Goal: Task Accomplishment & Management: Complete application form

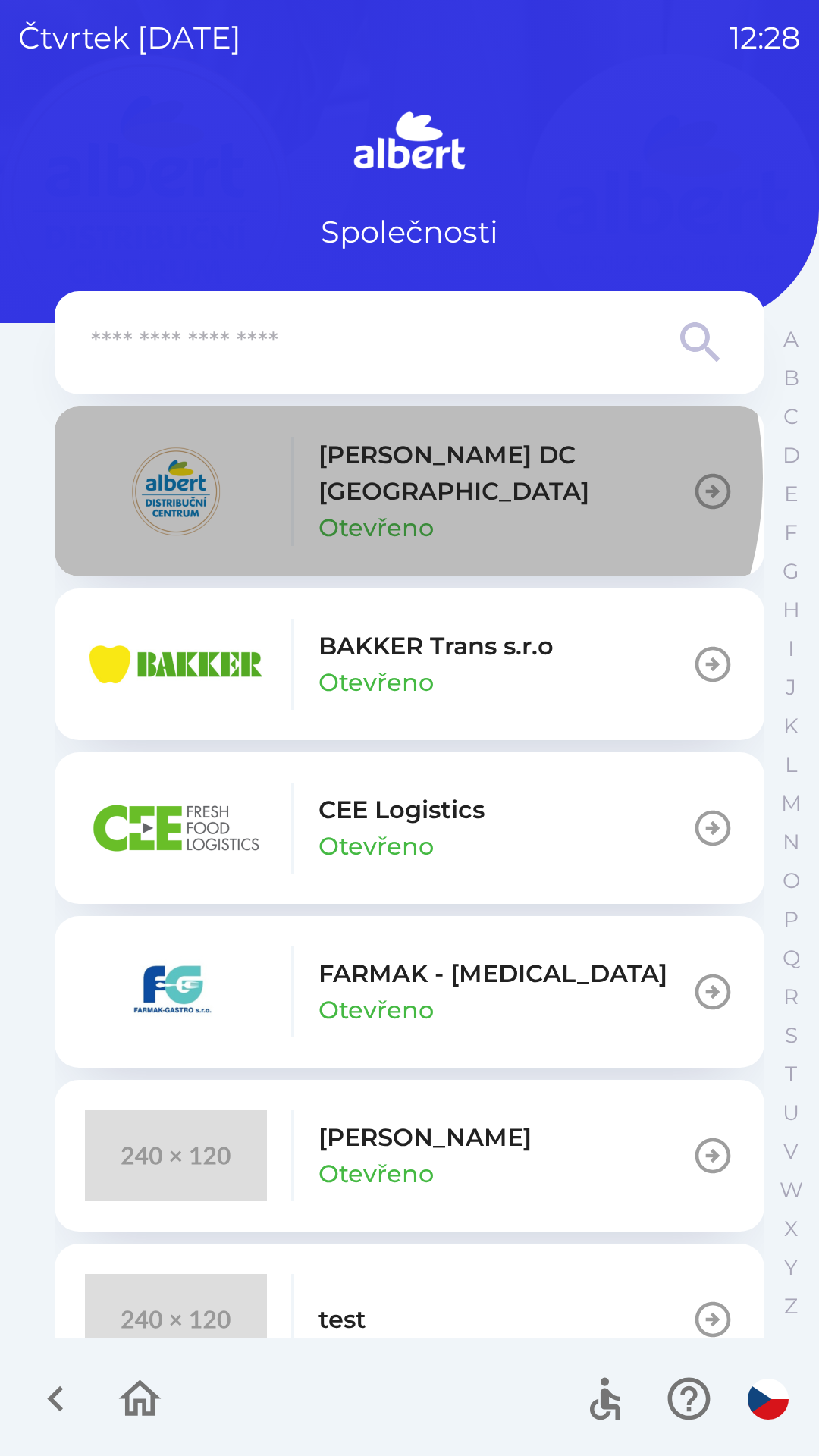
click at [393, 478] on p "[PERSON_NAME] DC [GEOGRAPHIC_DATA]" at bounding box center [505, 473] width 373 height 73
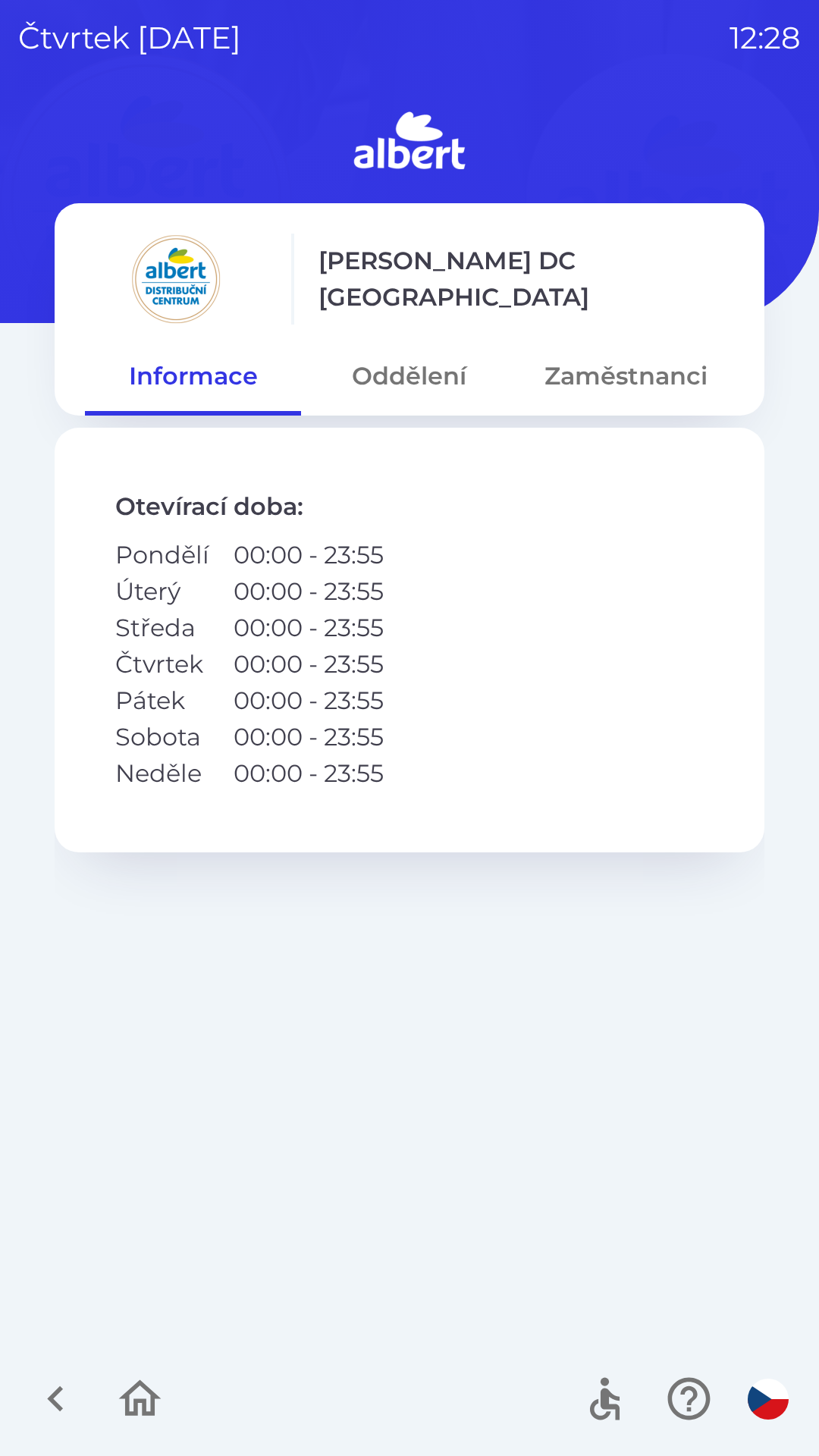
click at [410, 374] on button "Oddělení" at bounding box center [409, 376] width 216 height 55
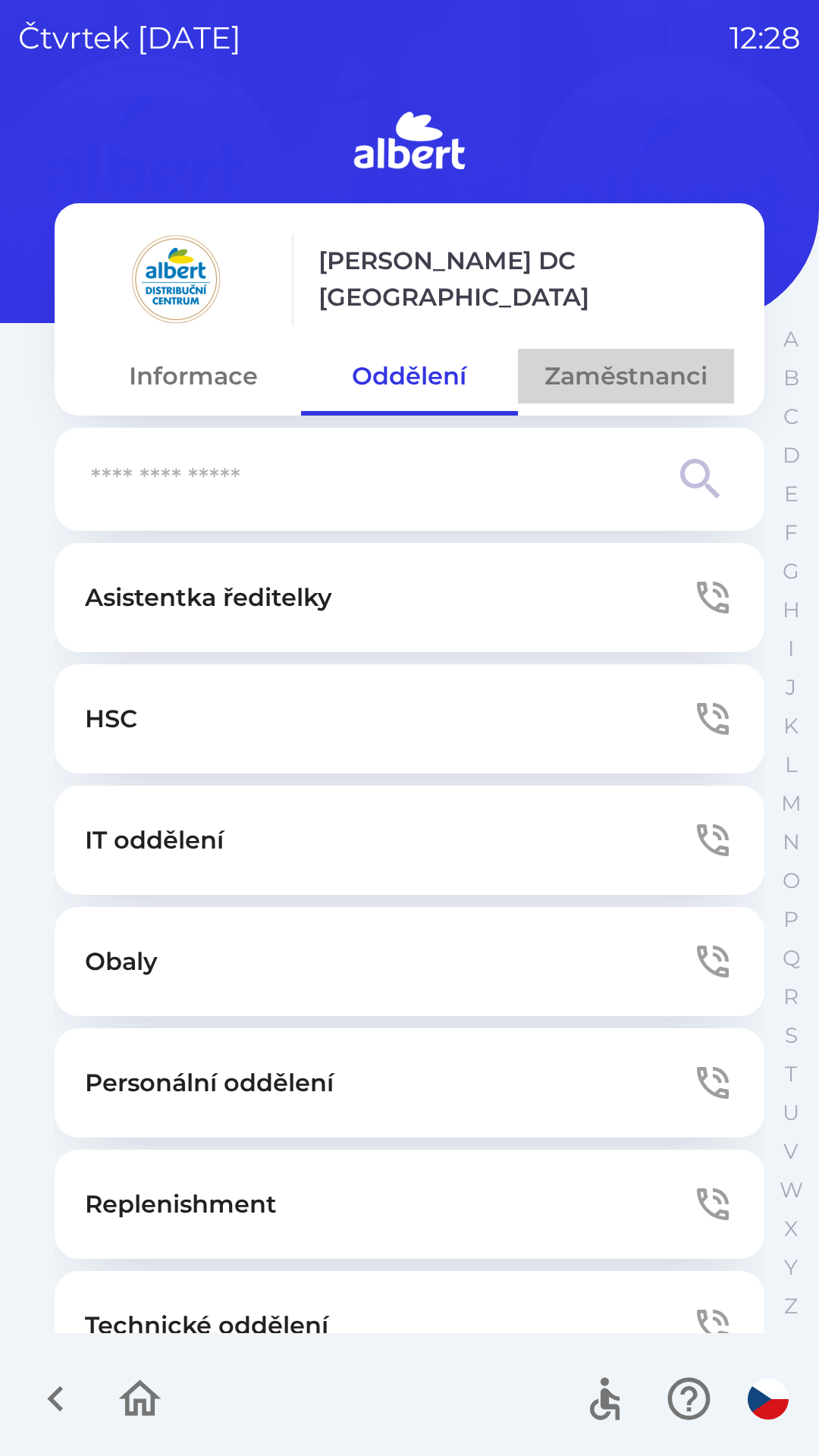
click at [593, 377] on button "Zaměstnanci" at bounding box center [625, 376] width 216 height 55
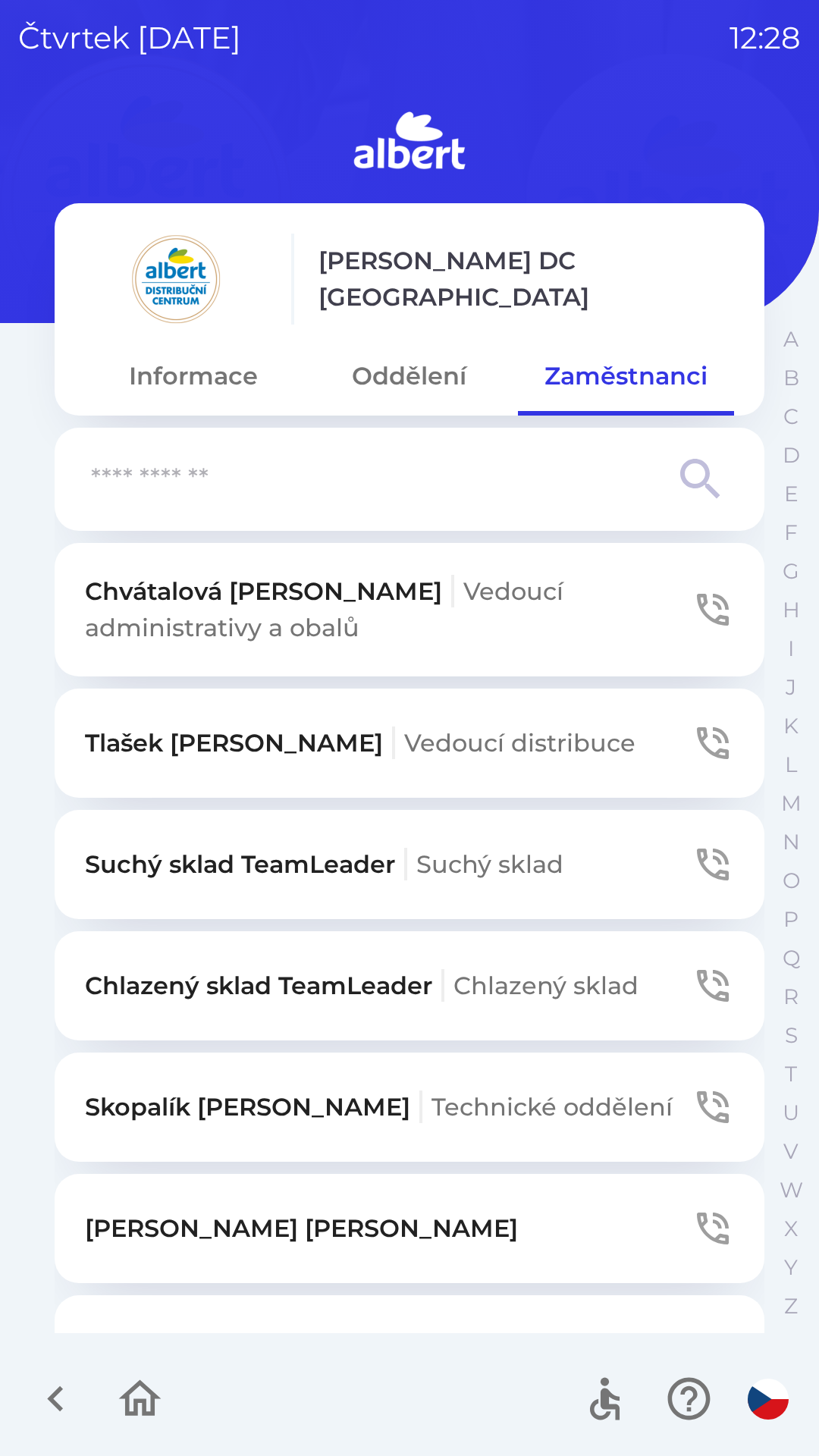
click at [312, 470] on input "text" at bounding box center [379, 479] width 576 height 42
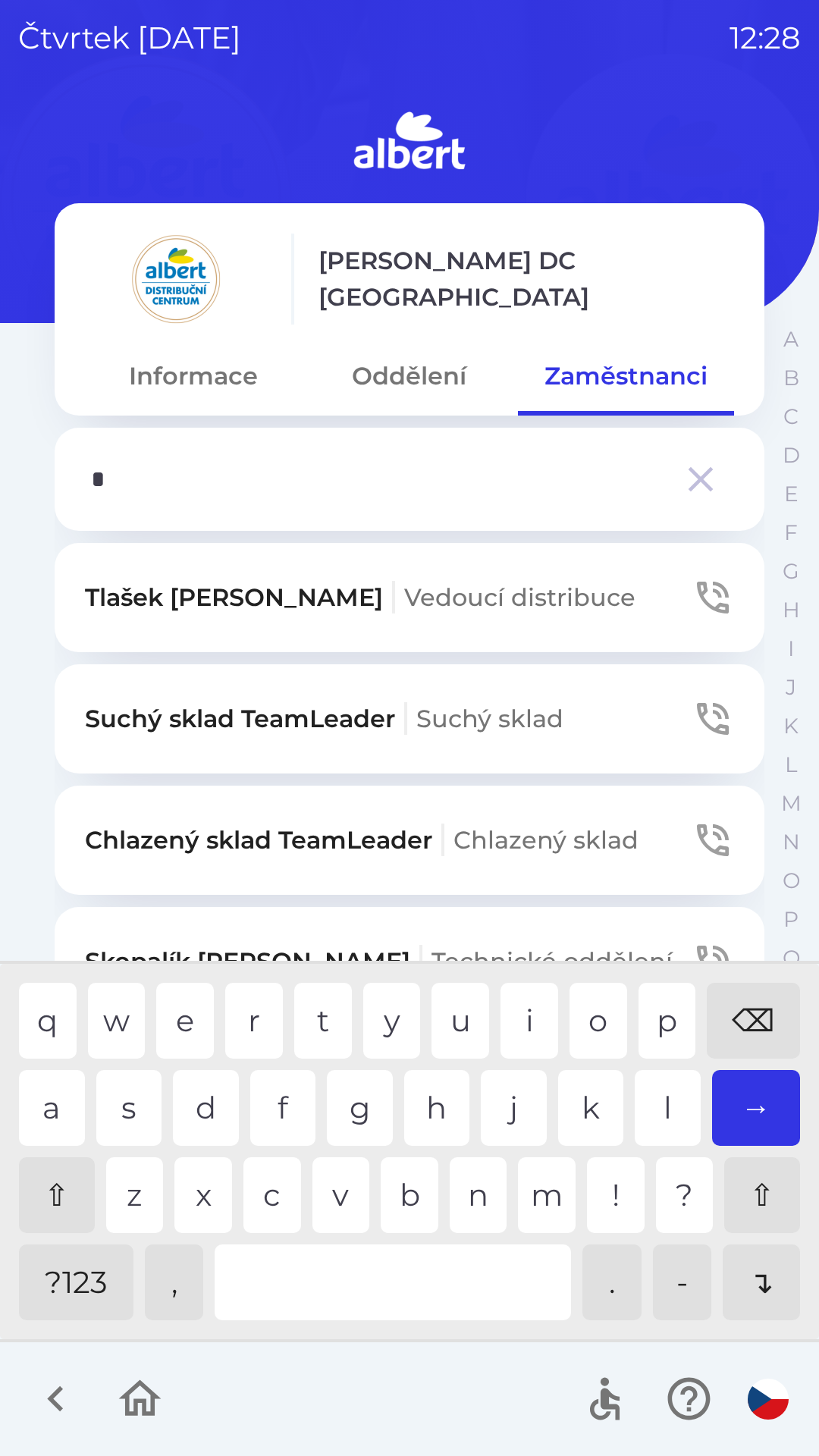
click at [117, 1095] on div "s" at bounding box center [129, 1107] width 66 height 76
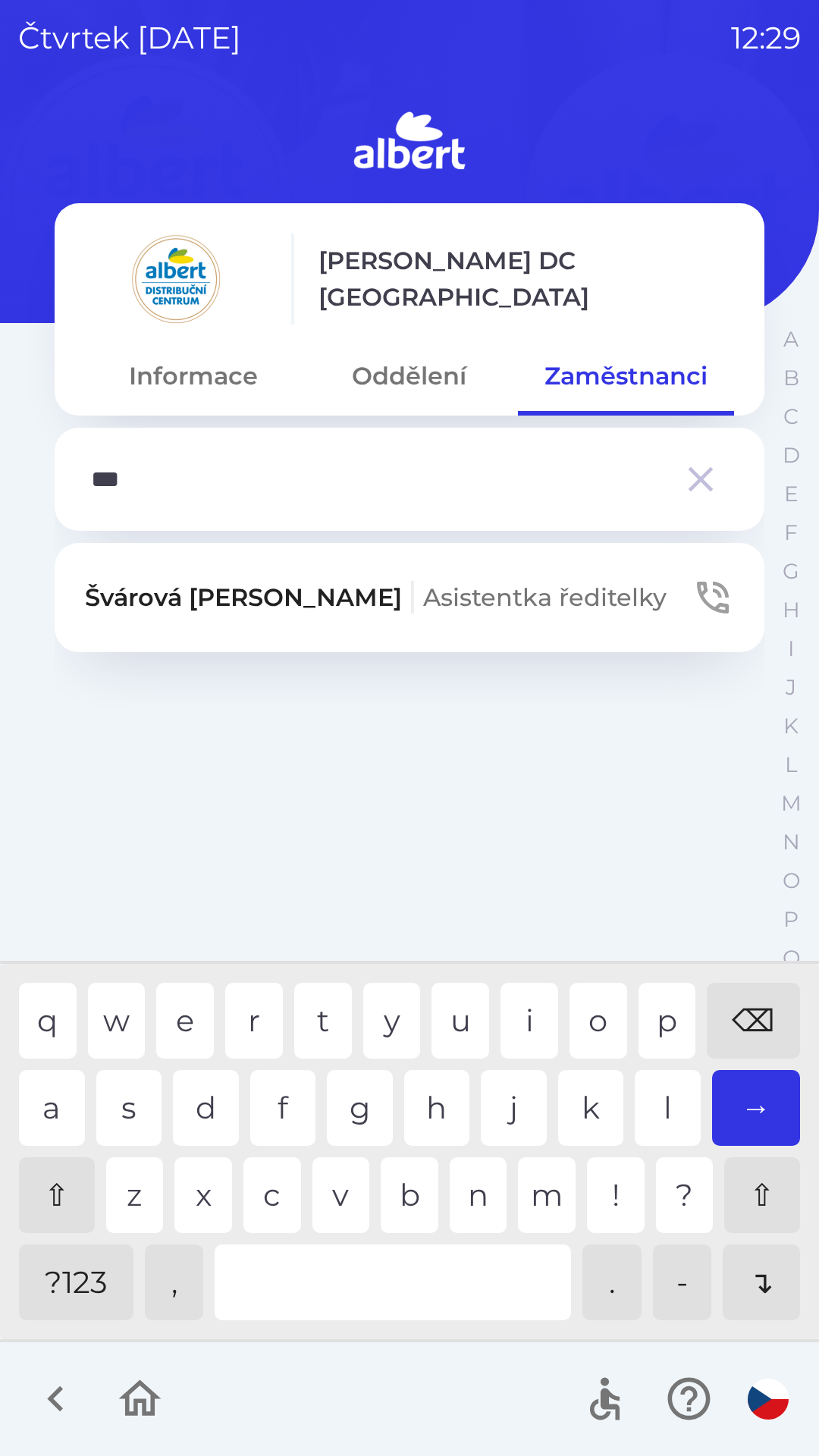
click at [58, 1100] on div "a" at bounding box center [52, 1107] width 66 height 76
type input "*****"
click at [423, 593] on span "Asistentka ředitelky" at bounding box center [544, 597] width 244 height 30
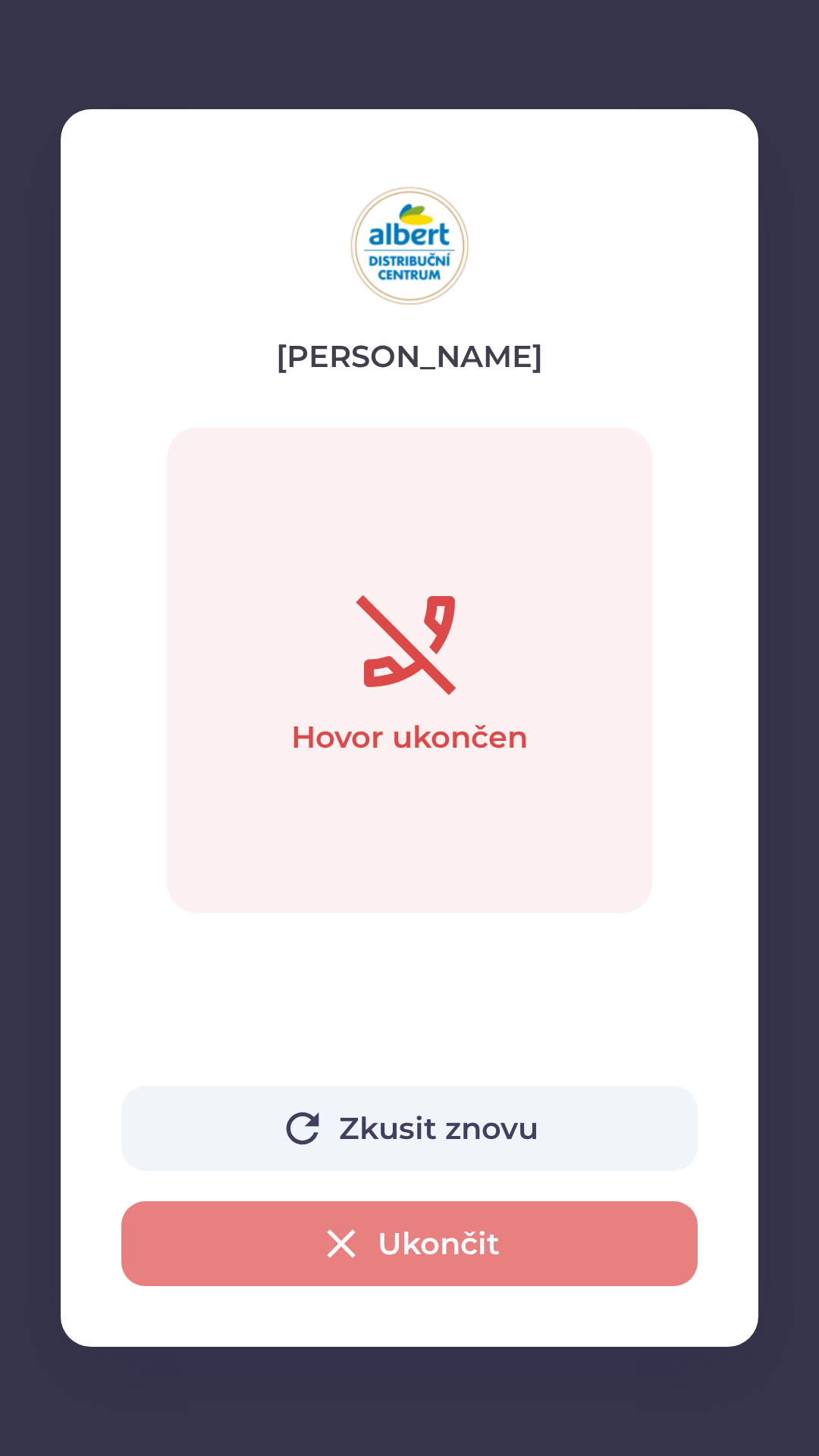
click at [423, 1248] on button "Ukončit" at bounding box center [410, 1243] width 576 height 85
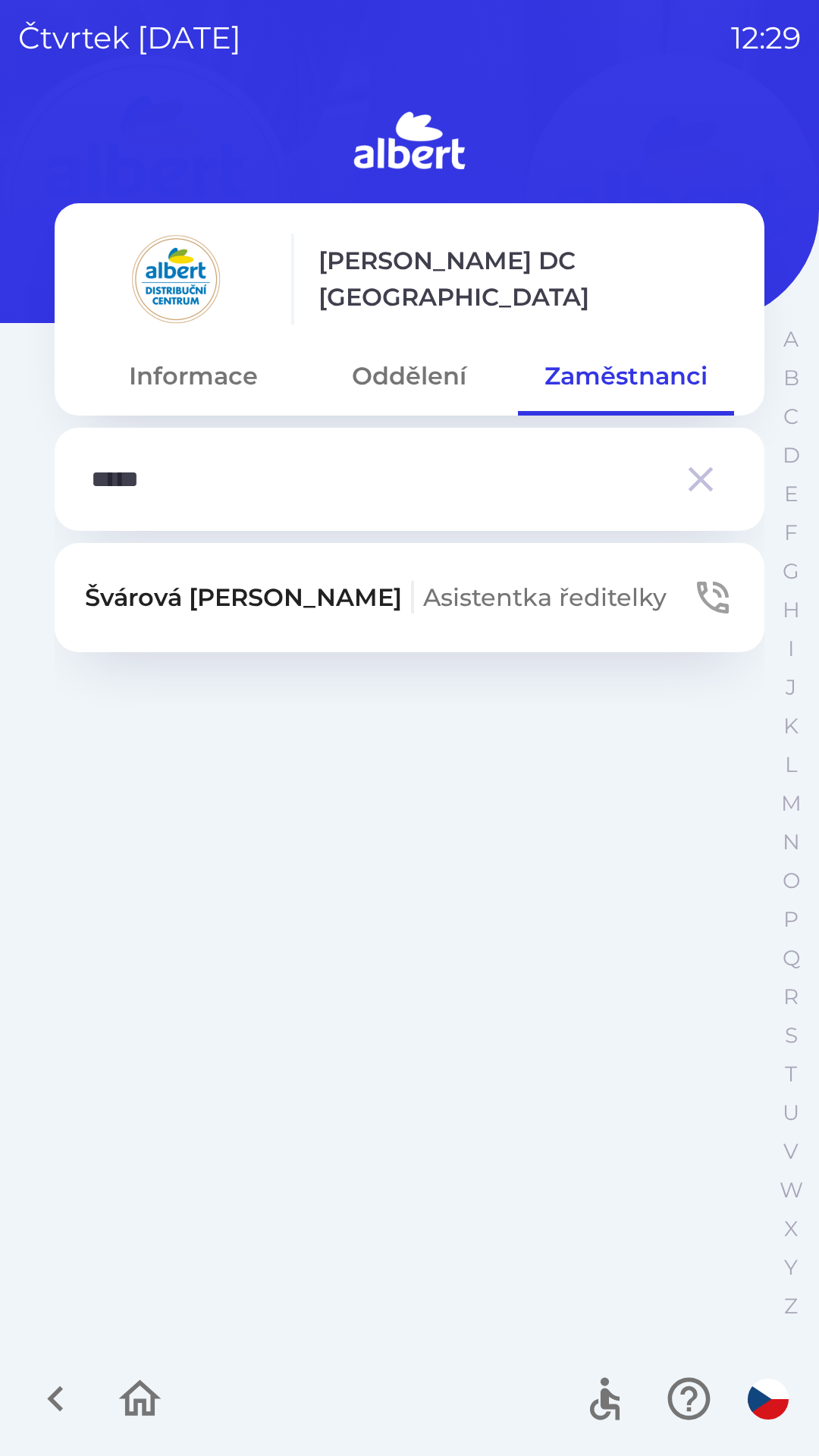
click at [428, 1229] on div "Švárová [PERSON_NAME] ředitelky" at bounding box center [410, 937] width 710 height 790
click at [414, 382] on button "Oddělení" at bounding box center [409, 376] width 216 height 55
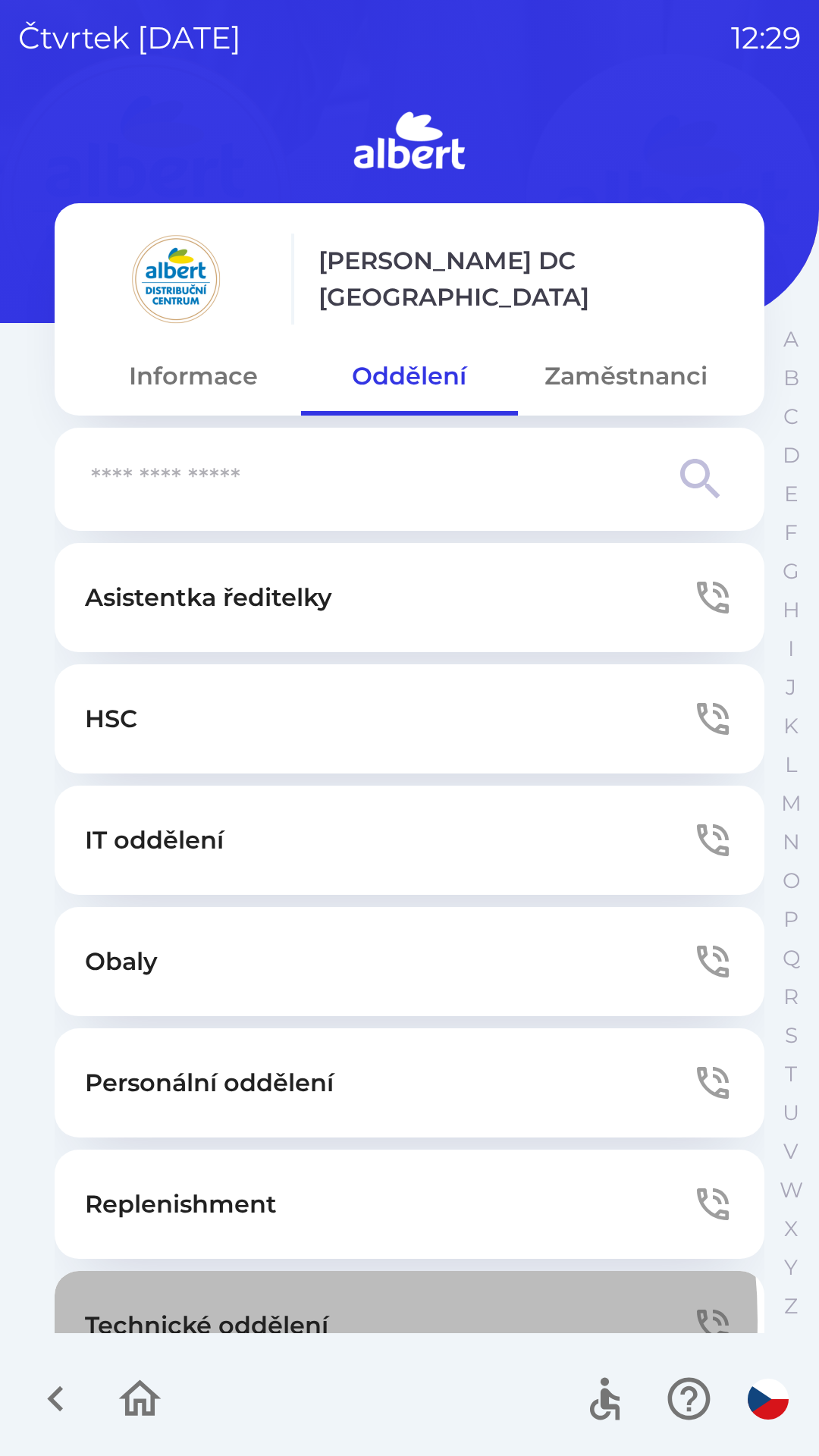
click at [241, 1320] on p "Technické oddělení" at bounding box center [206, 1326] width 244 height 36
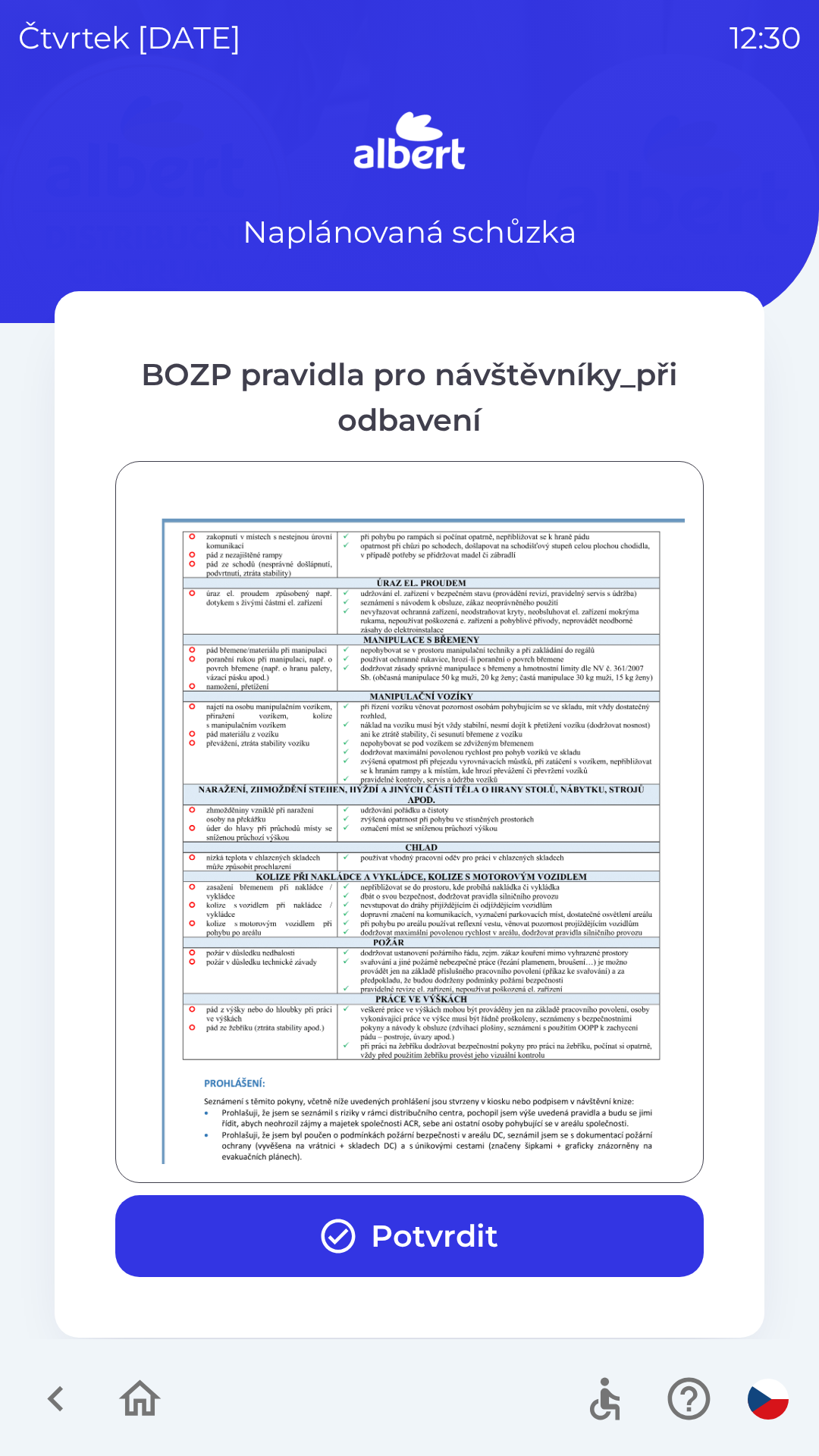
scroll to position [1065, 0]
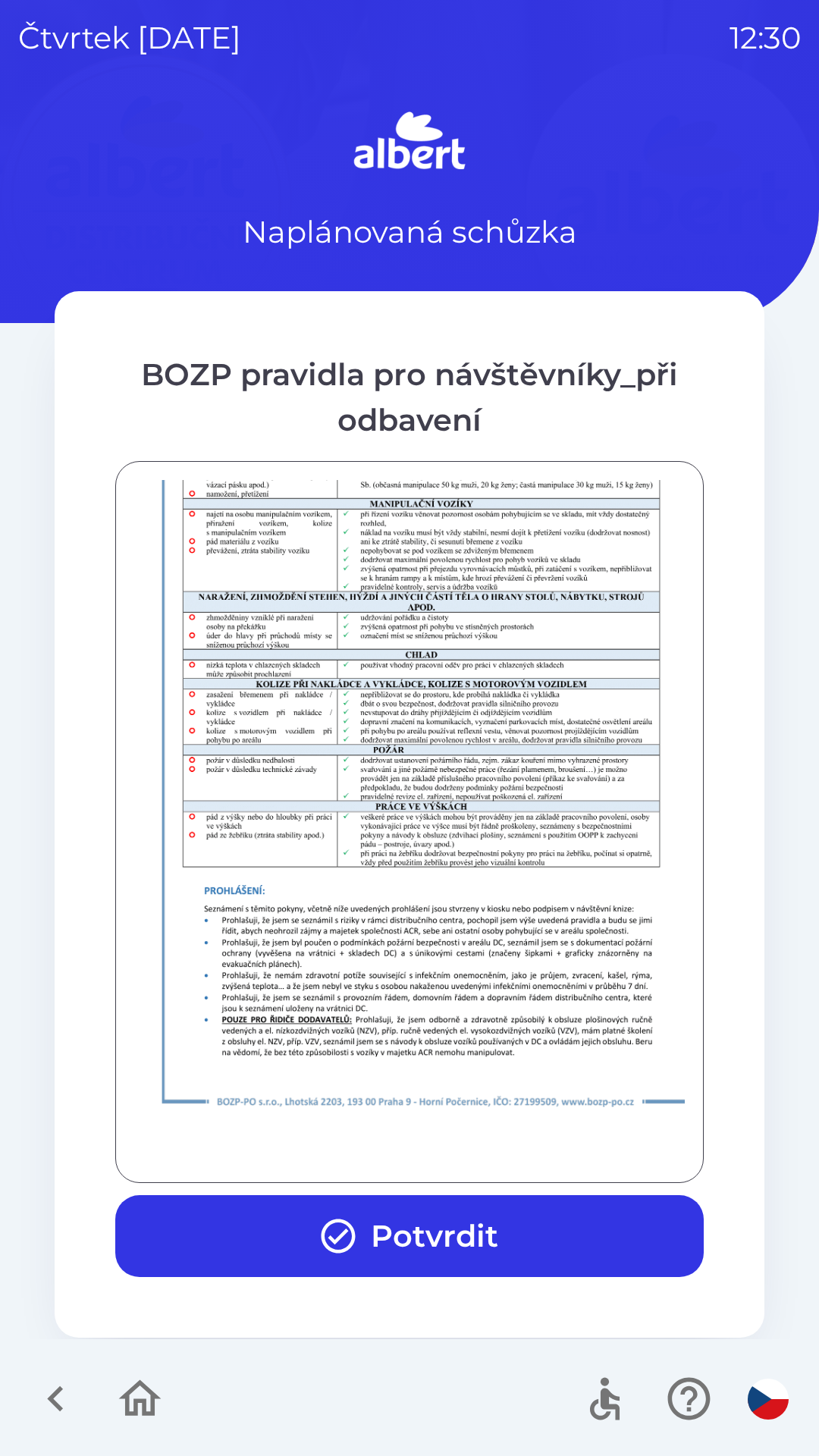
click at [364, 1233] on button "Potvrdit" at bounding box center [409, 1236] width 588 height 82
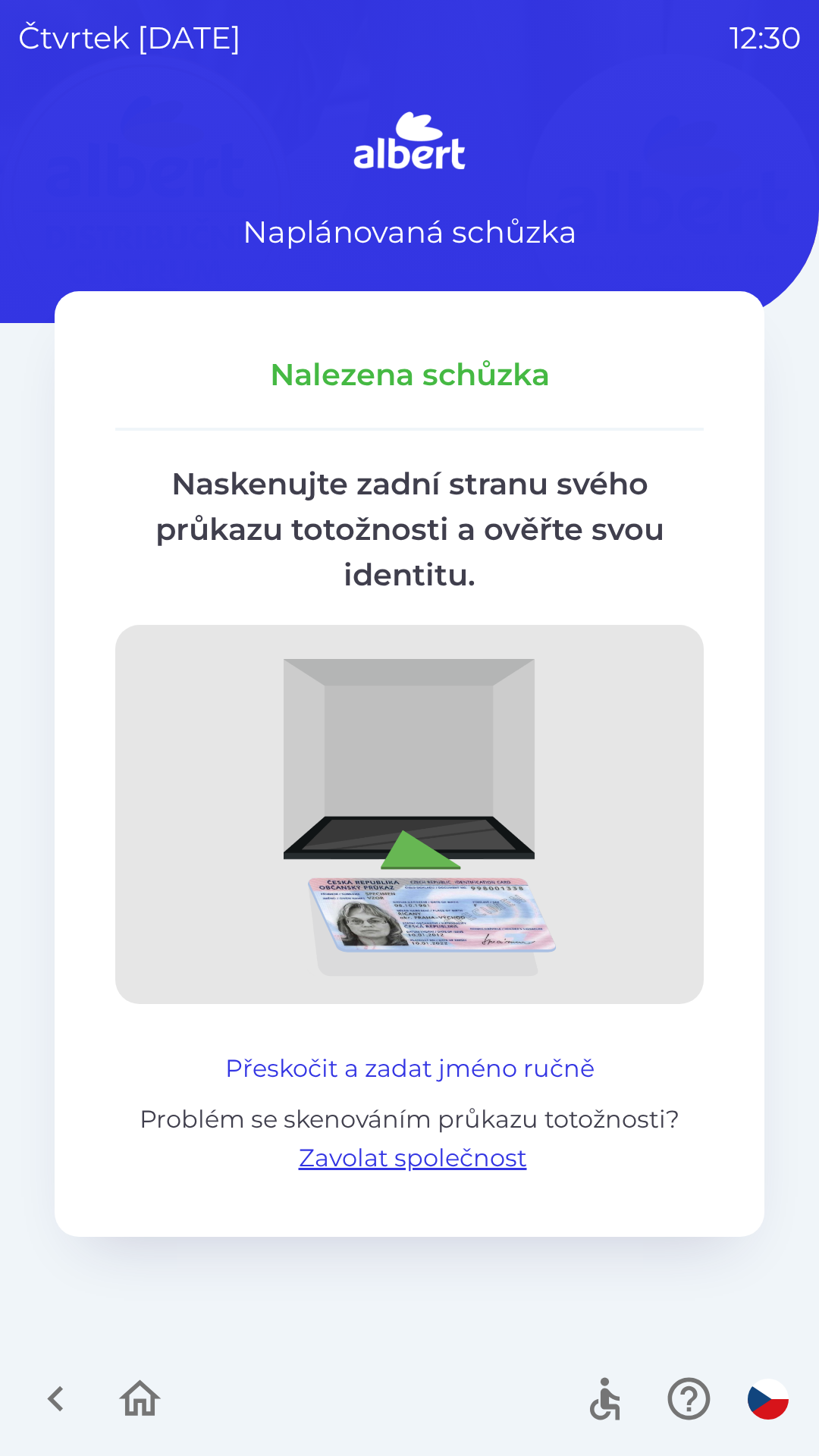
click at [424, 1051] on button "Přeskočit a zadat jméno ručně" at bounding box center [410, 1068] width 382 height 36
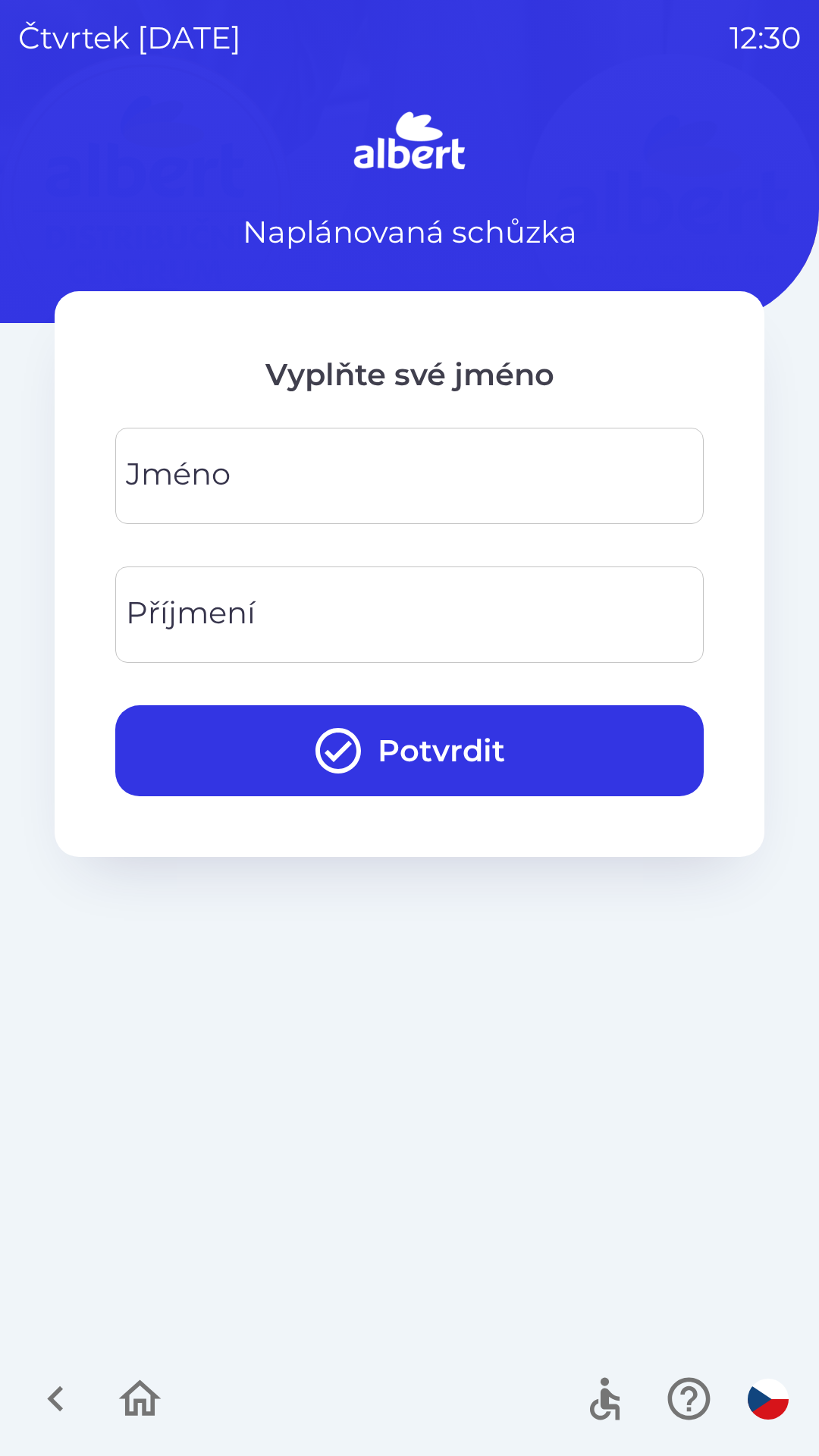
click at [372, 467] on input "Jméno" at bounding box center [410, 475] width 552 height 60
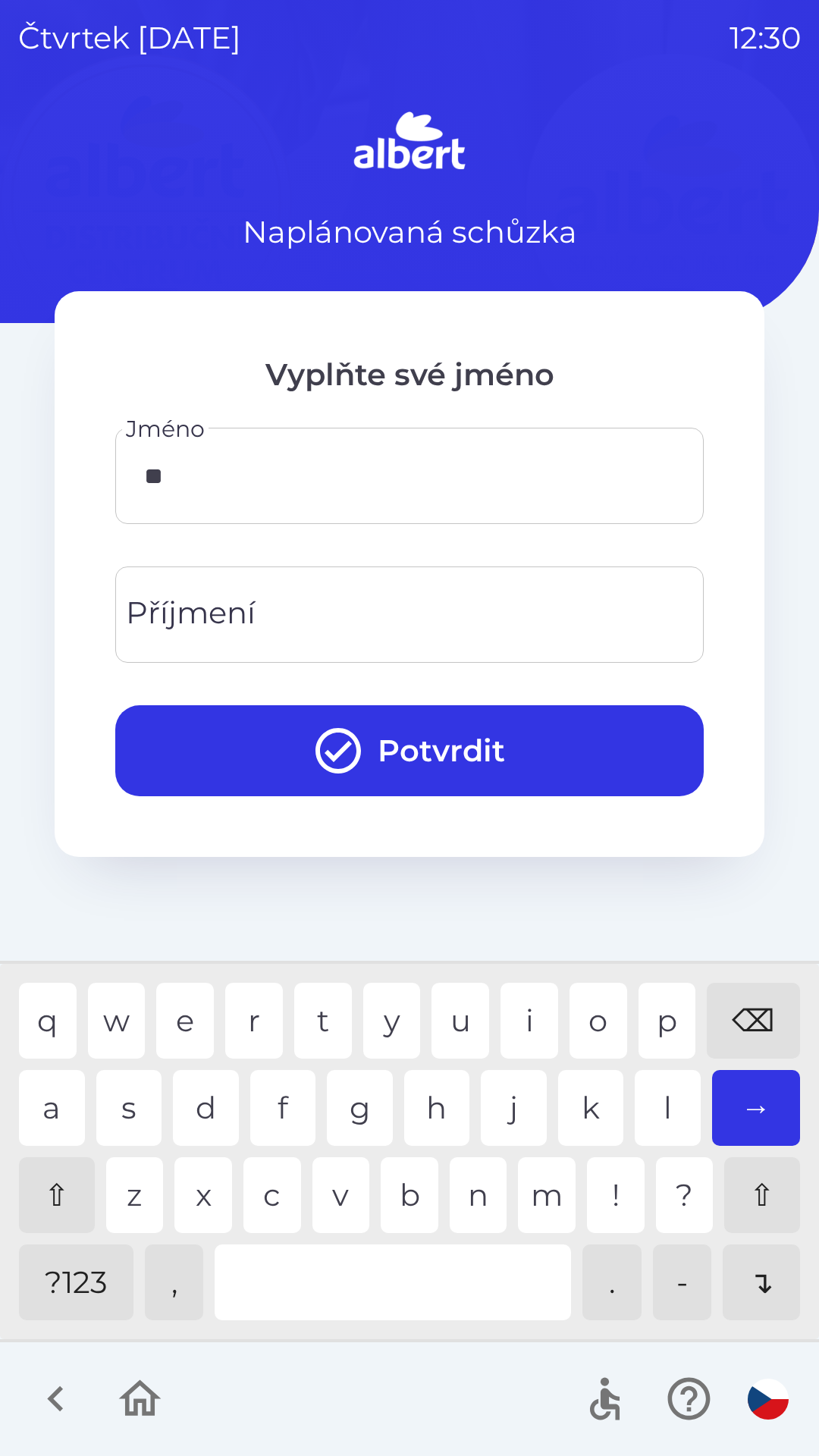
click at [599, 1007] on div "o" at bounding box center [598, 1020] width 57 height 76
click at [187, 991] on div "e" at bounding box center [185, 1020] width 57 height 76
type input "*****"
click at [353, 616] on input "Příjmení" at bounding box center [410, 614] width 552 height 60
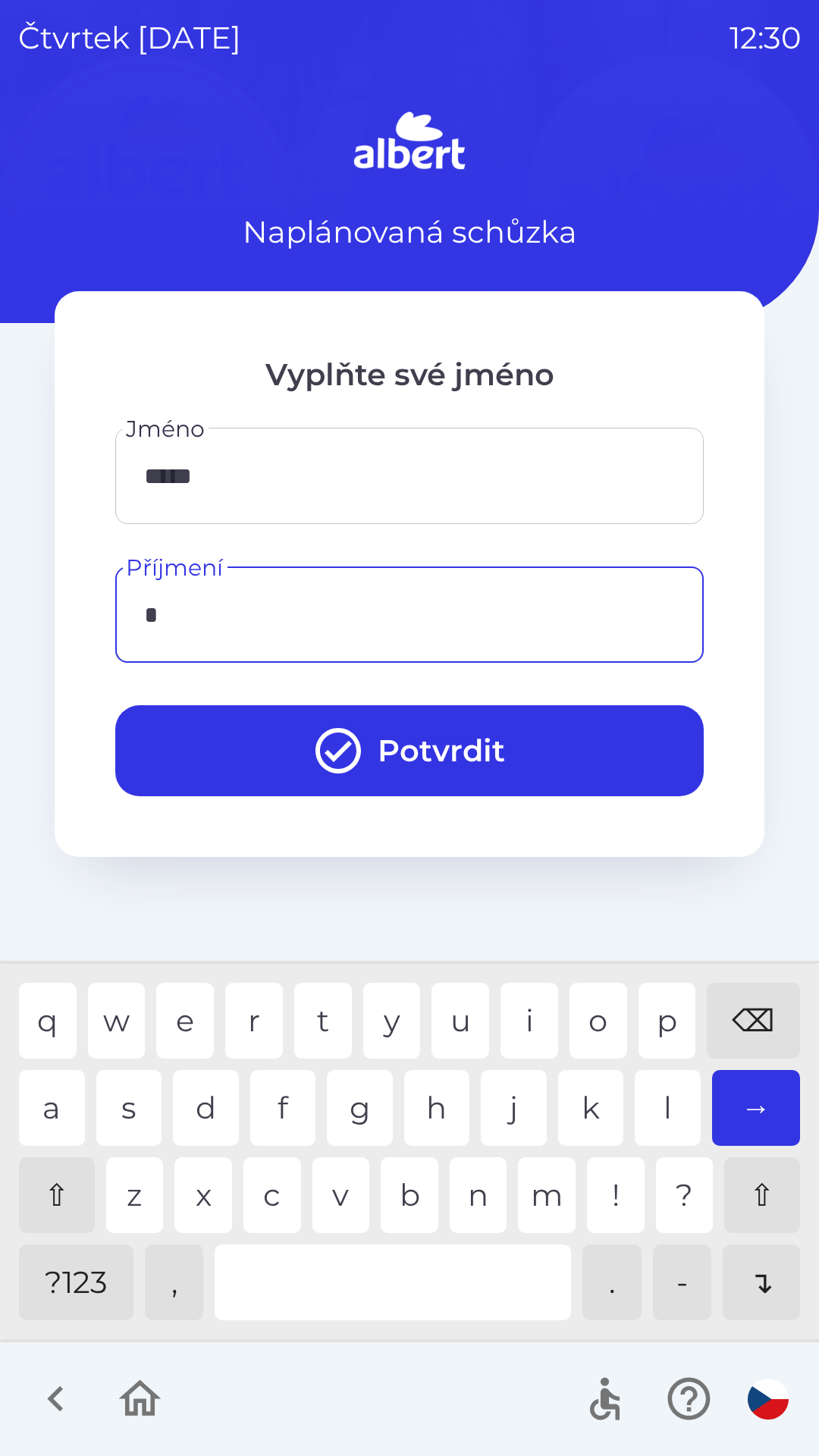
click at [637, 1089] on div "l" at bounding box center [667, 1107] width 66 height 76
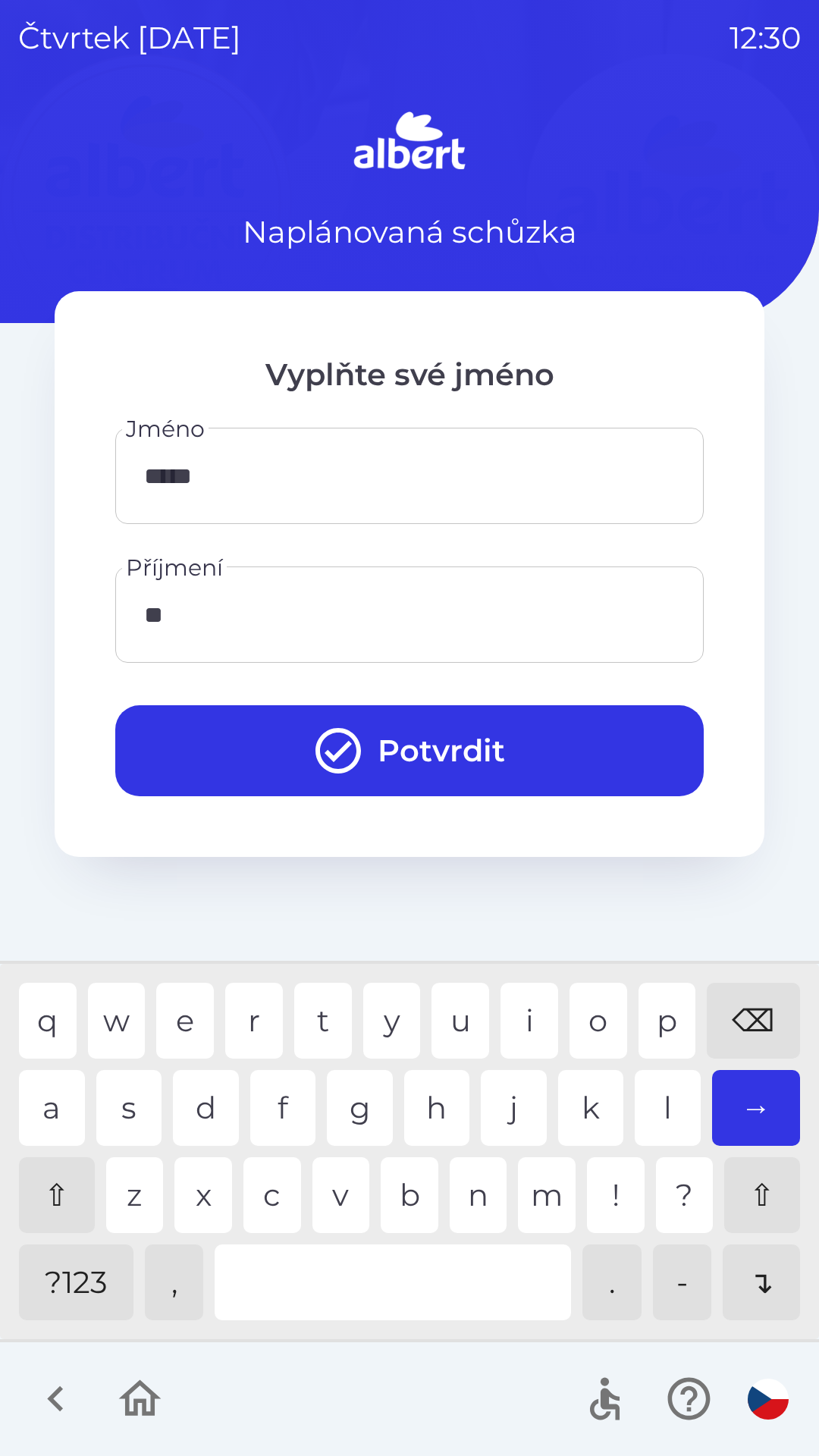
click at [64, 1093] on div "a" at bounding box center [52, 1107] width 66 height 76
click at [517, 1016] on div "i" at bounding box center [529, 1020] width 57 height 76
click at [462, 1176] on div "n" at bounding box center [478, 1195] width 57 height 76
click at [279, 1183] on div "c" at bounding box center [272, 1195] width 57 height 76
click at [510, 1004] on div "i" at bounding box center [529, 1020] width 57 height 76
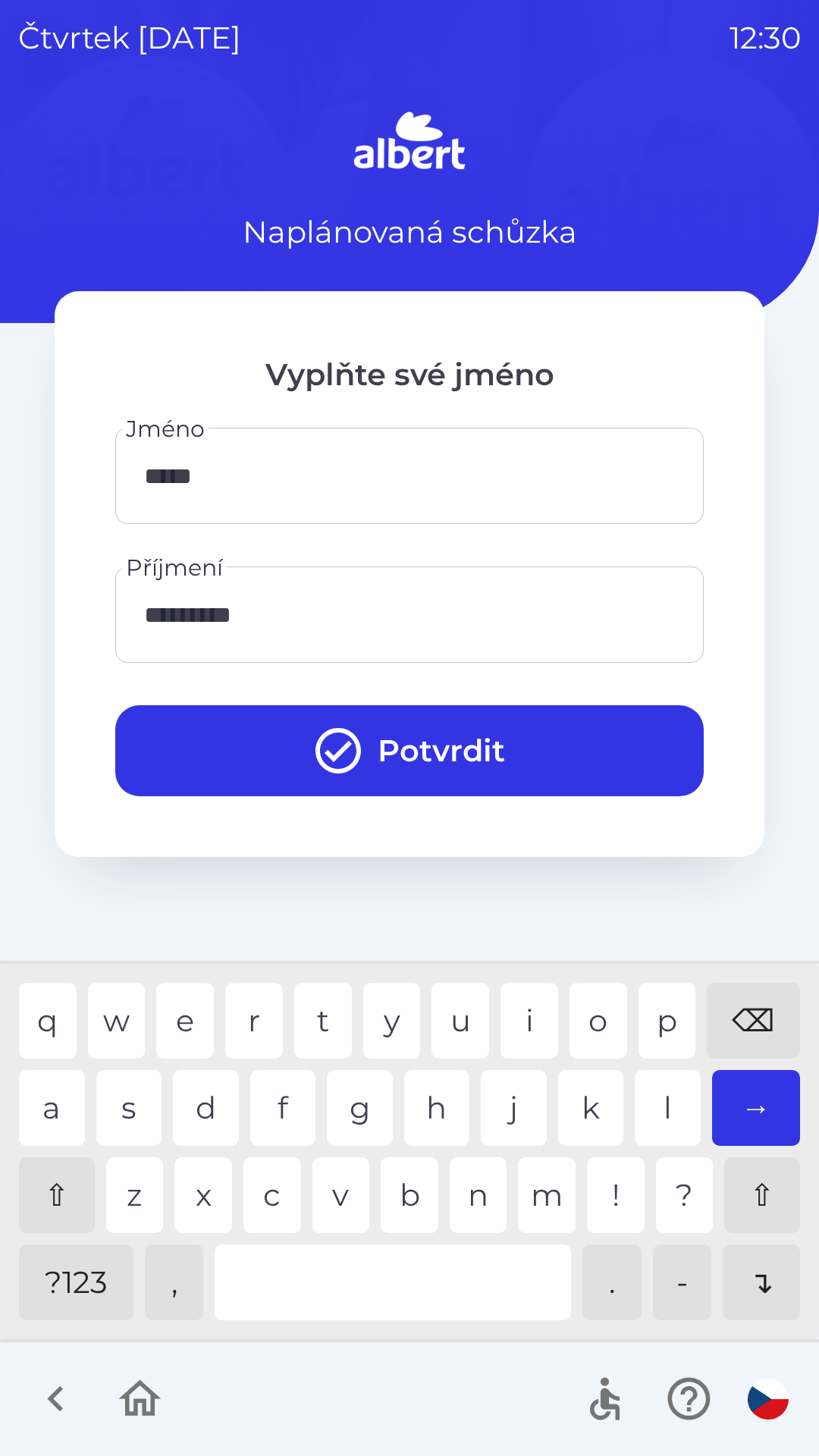
click at [582, 1090] on div "k" at bounding box center [591, 1107] width 66 height 76
click at [748, 989] on div "⌫" at bounding box center [753, 1020] width 94 height 76
click at [752, 988] on div "⌫" at bounding box center [753, 1020] width 94 height 76
click at [179, 1007] on div "e" at bounding box center [185, 1020] width 57 height 76
click at [464, 1202] on div "n" at bounding box center [478, 1195] width 57 height 76
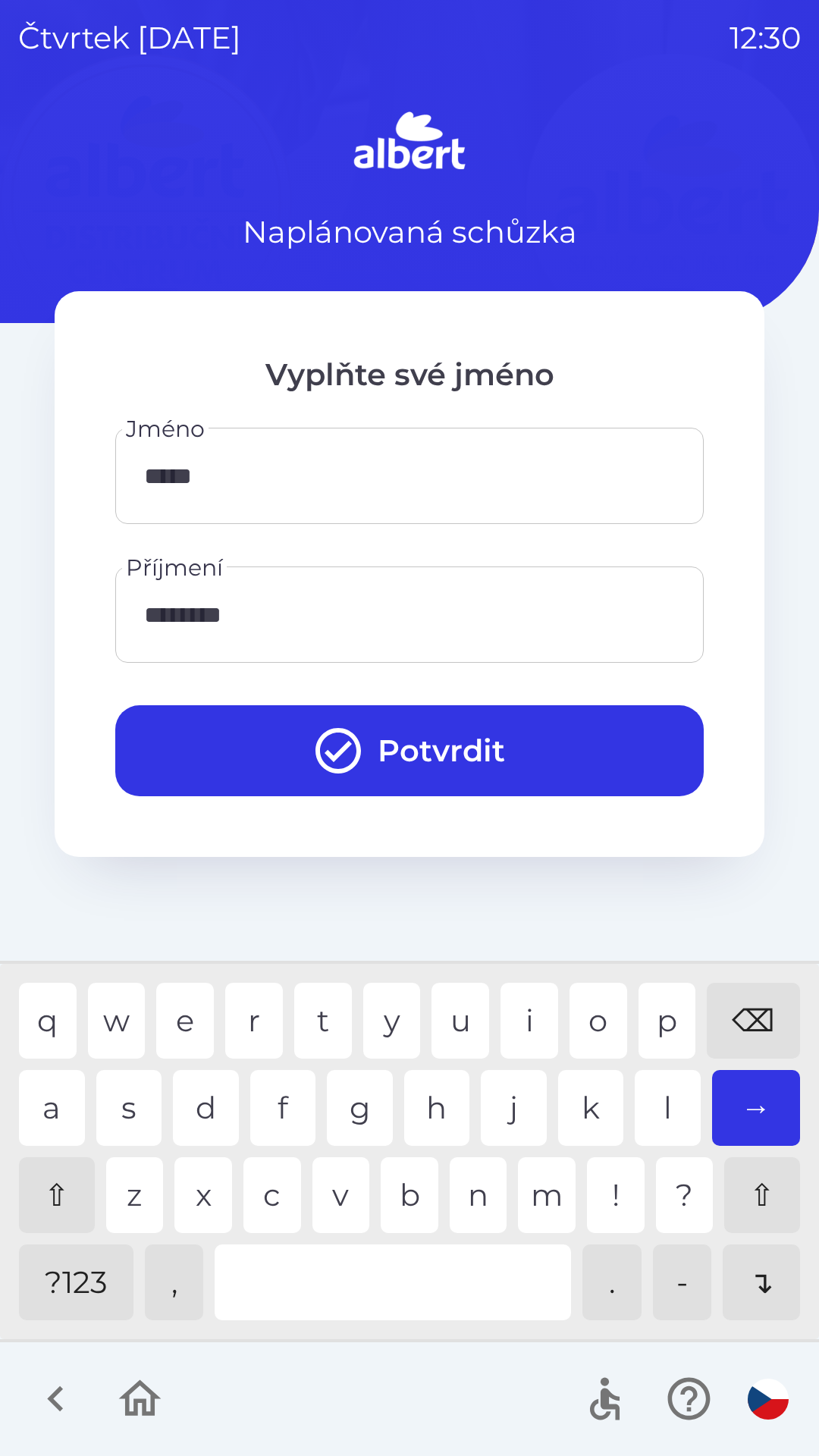
click at [523, 1010] on div "i" at bounding box center [529, 1020] width 57 height 76
type input "*********"
click at [579, 1084] on div "k" at bounding box center [591, 1107] width 66 height 76
click at [515, 739] on button "Potvrdit" at bounding box center [409, 750] width 588 height 91
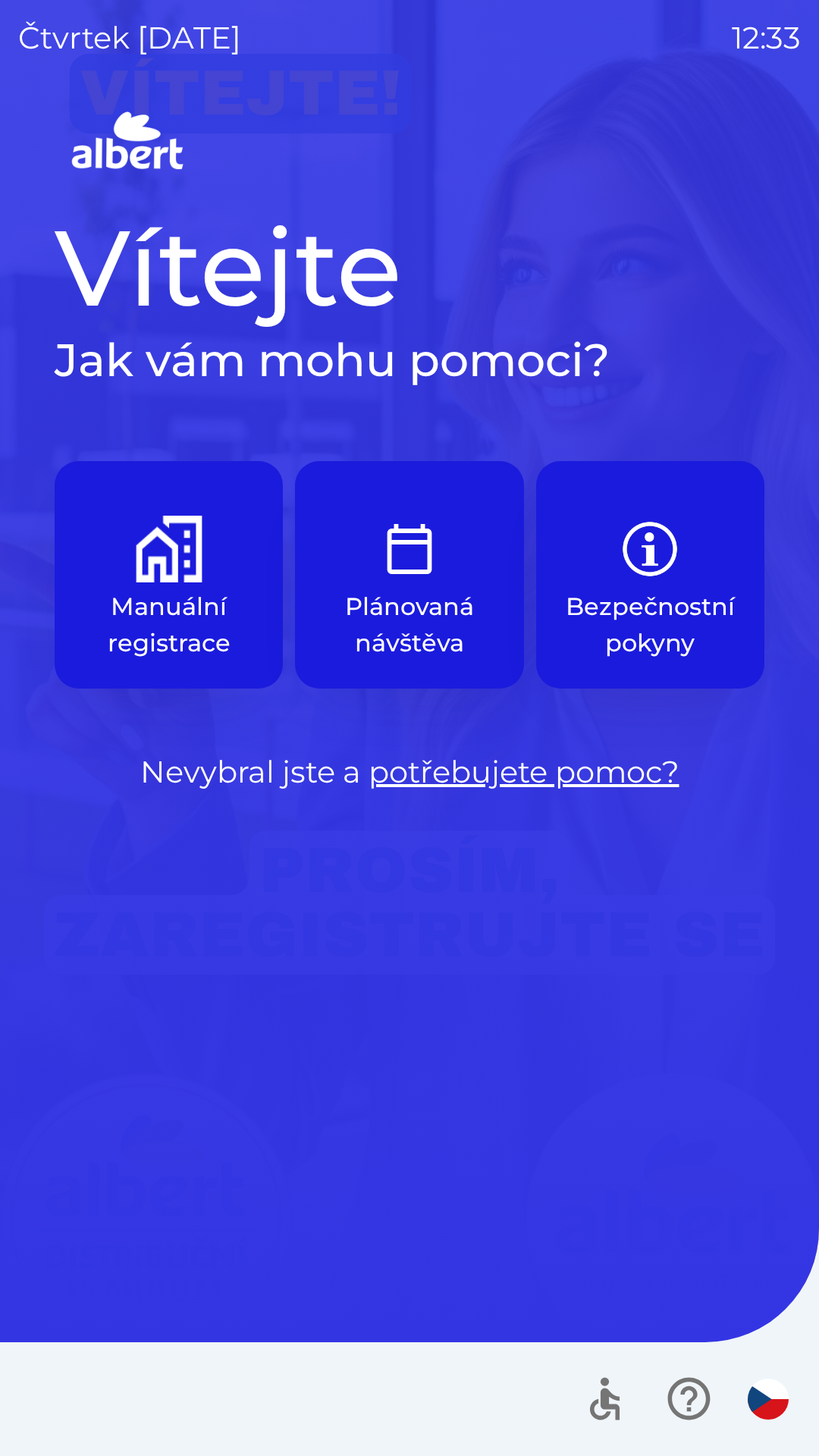
click at [179, 630] on p "Manuální registrace" at bounding box center [168, 625] width 155 height 73
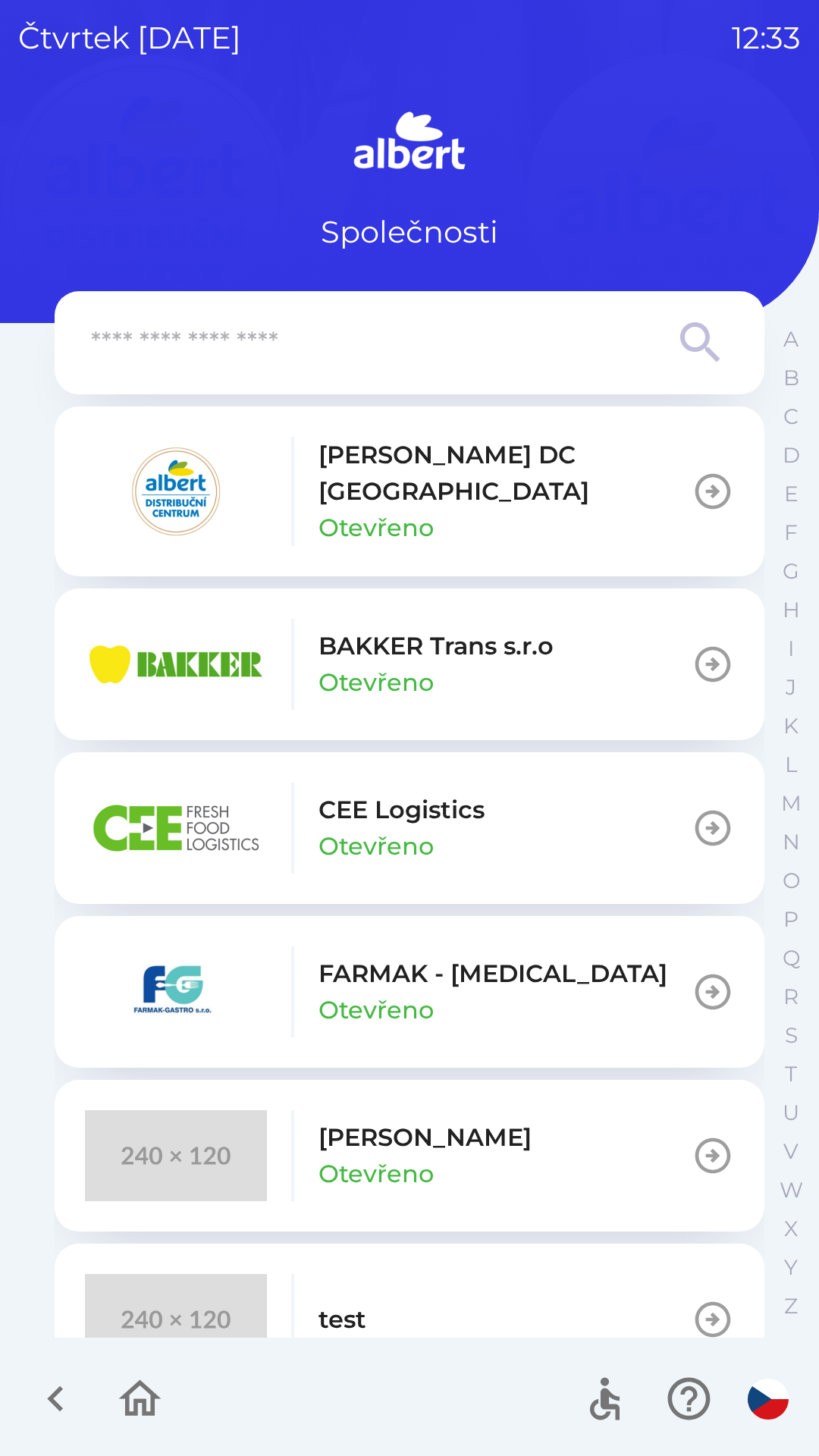
click at [618, 490] on button "[PERSON_NAME] DC [GEOGRAPHIC_DATA] Otevřeno" at bounding box center [410, 491] width 710 height 170
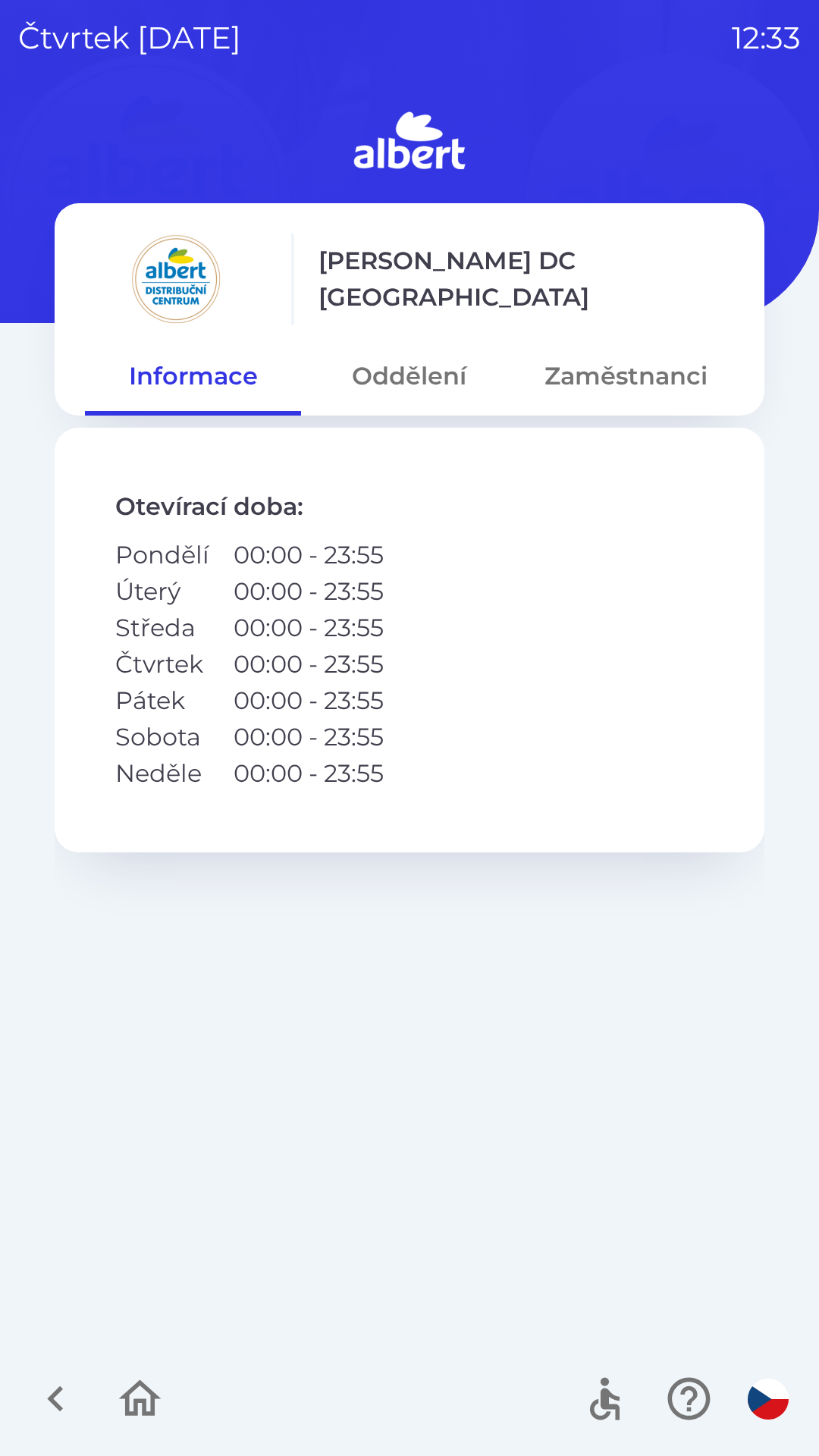
click at [433, 373] on button "Oddělení" at bounding box center [409, 376] width 216 height 55
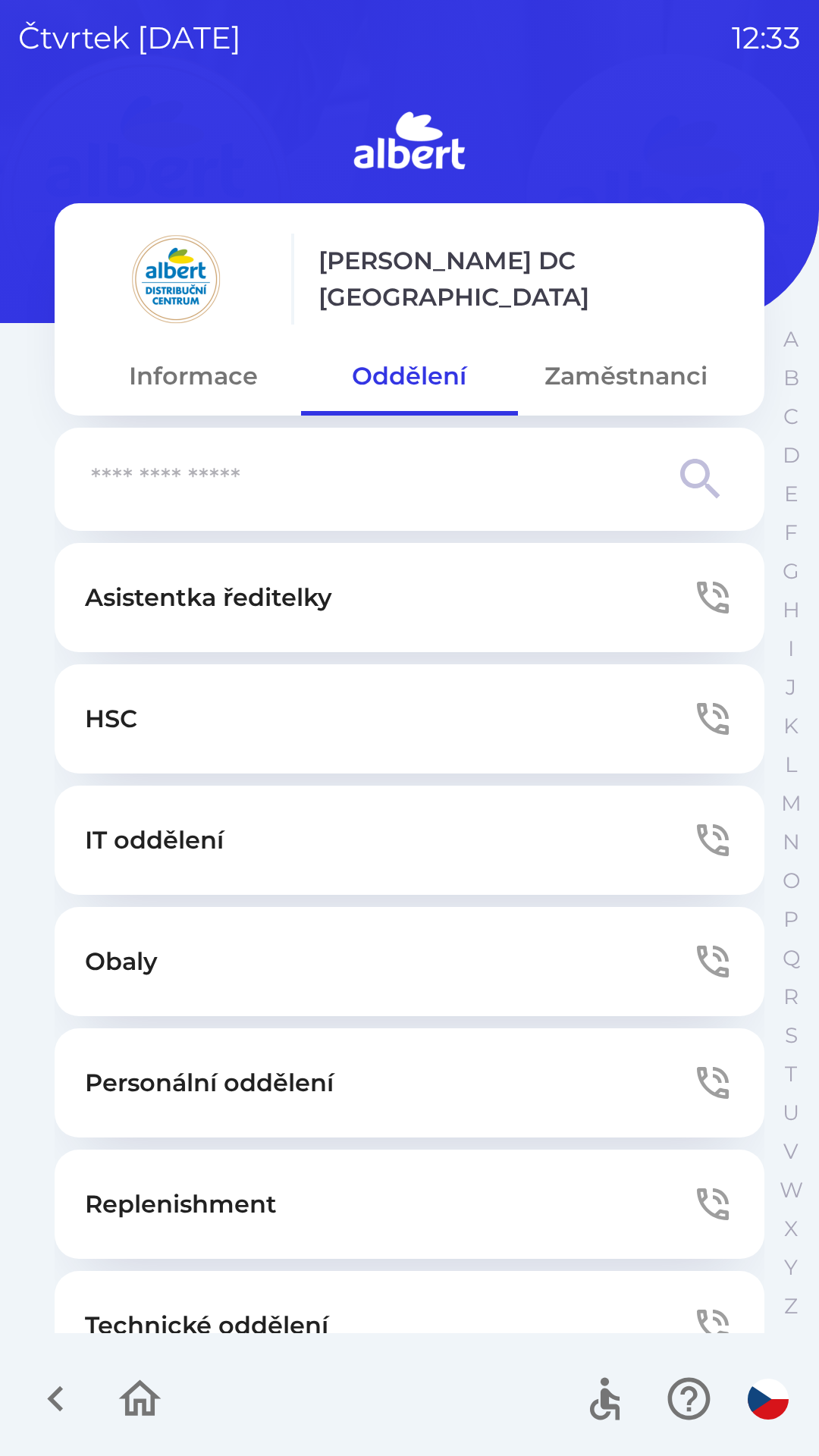
click at [707, 587] on icon "button" at bounding box center [712, 598] width 43 height 43
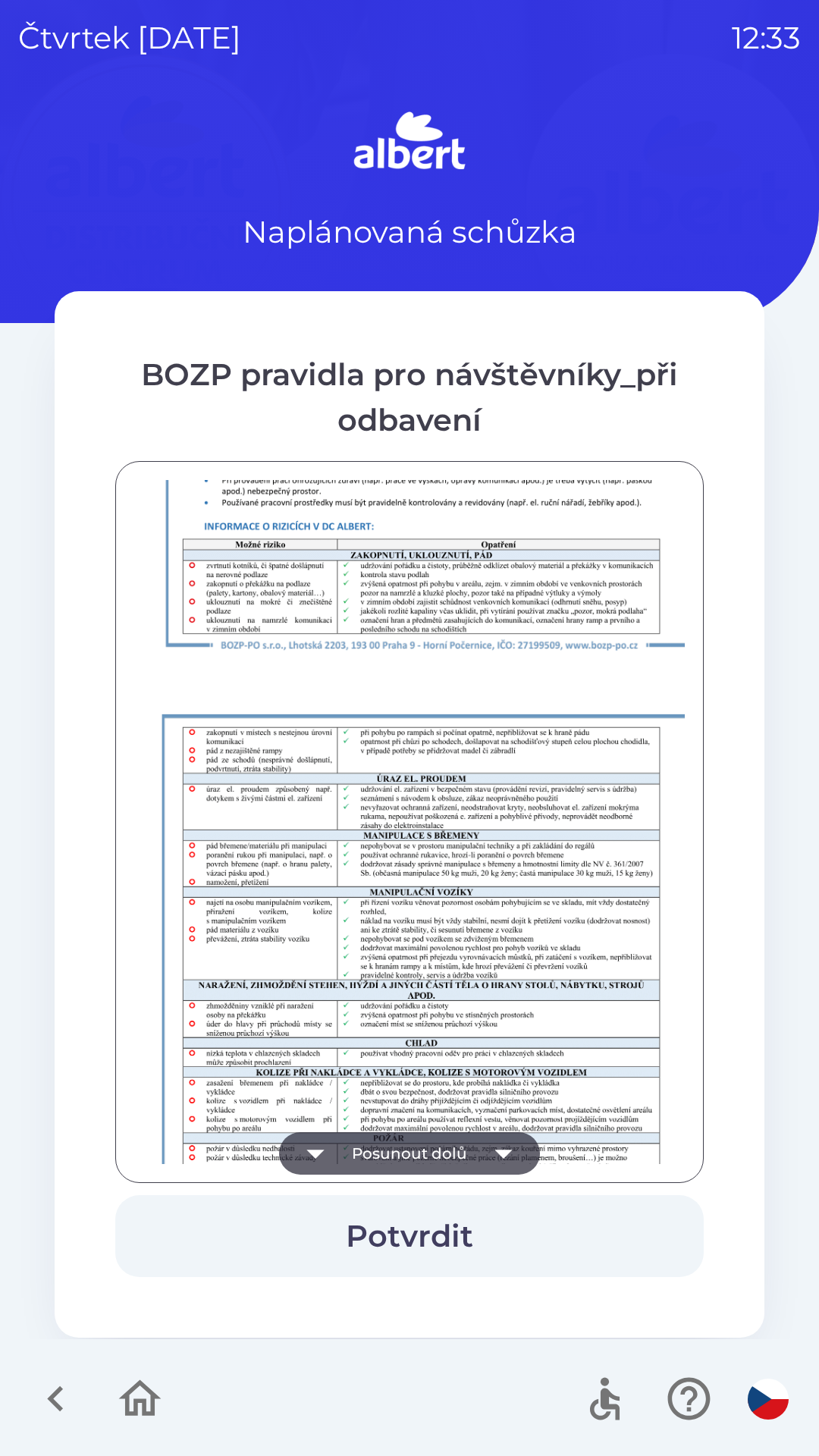
scroll to position [1065, 0]
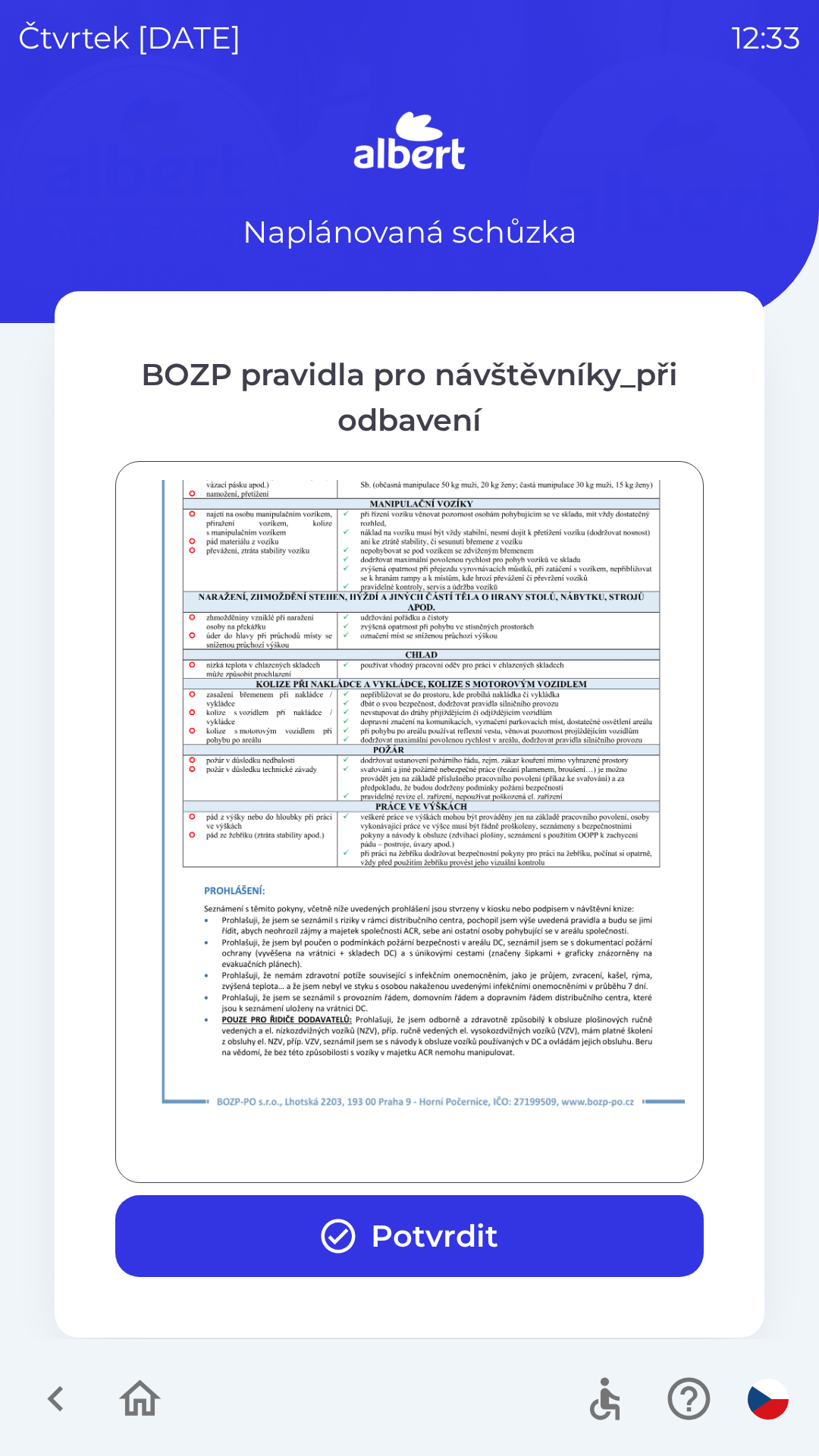
click at [428, 1239] on button "Potvrdit" at bounding box center [409, 1236] width 588 height 82
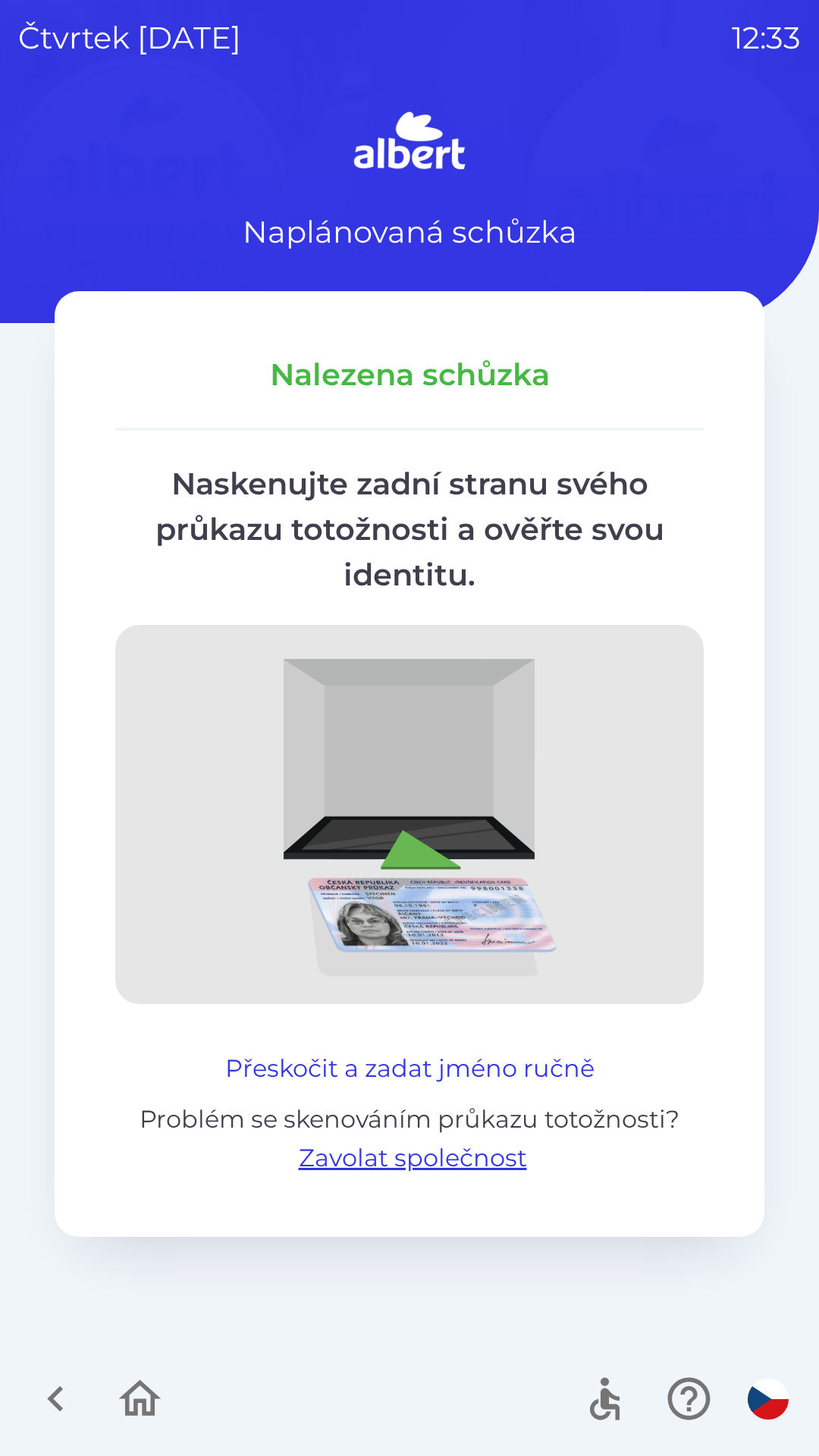
click at [459, 1064] on button "Přeskočit a zadat jméno ručně" at bounding box center [410, 1068] width 382 height 36
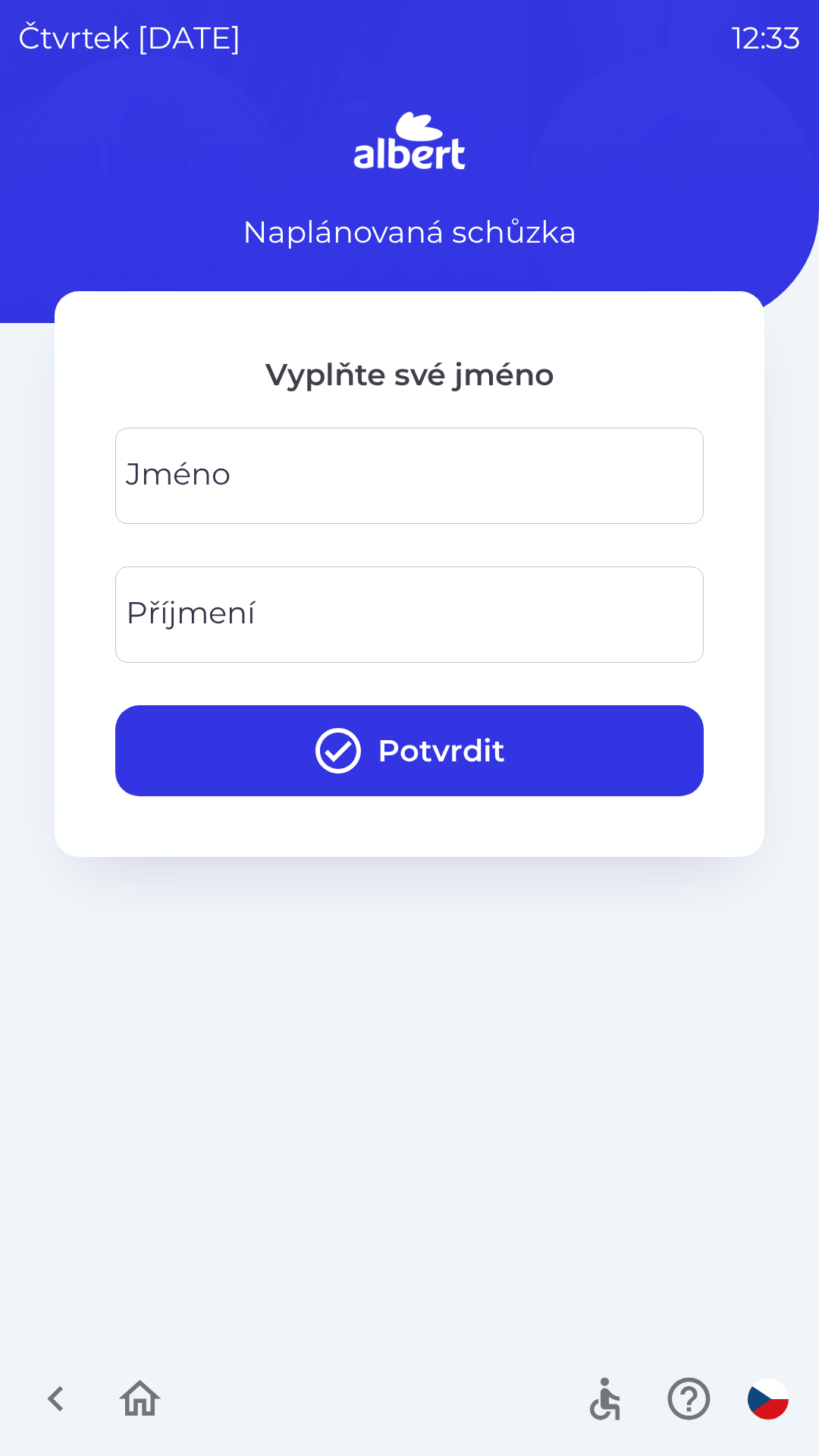
click at [350, 468] on input "Jméno" at bounding box center [410, 475] width 552 height 60
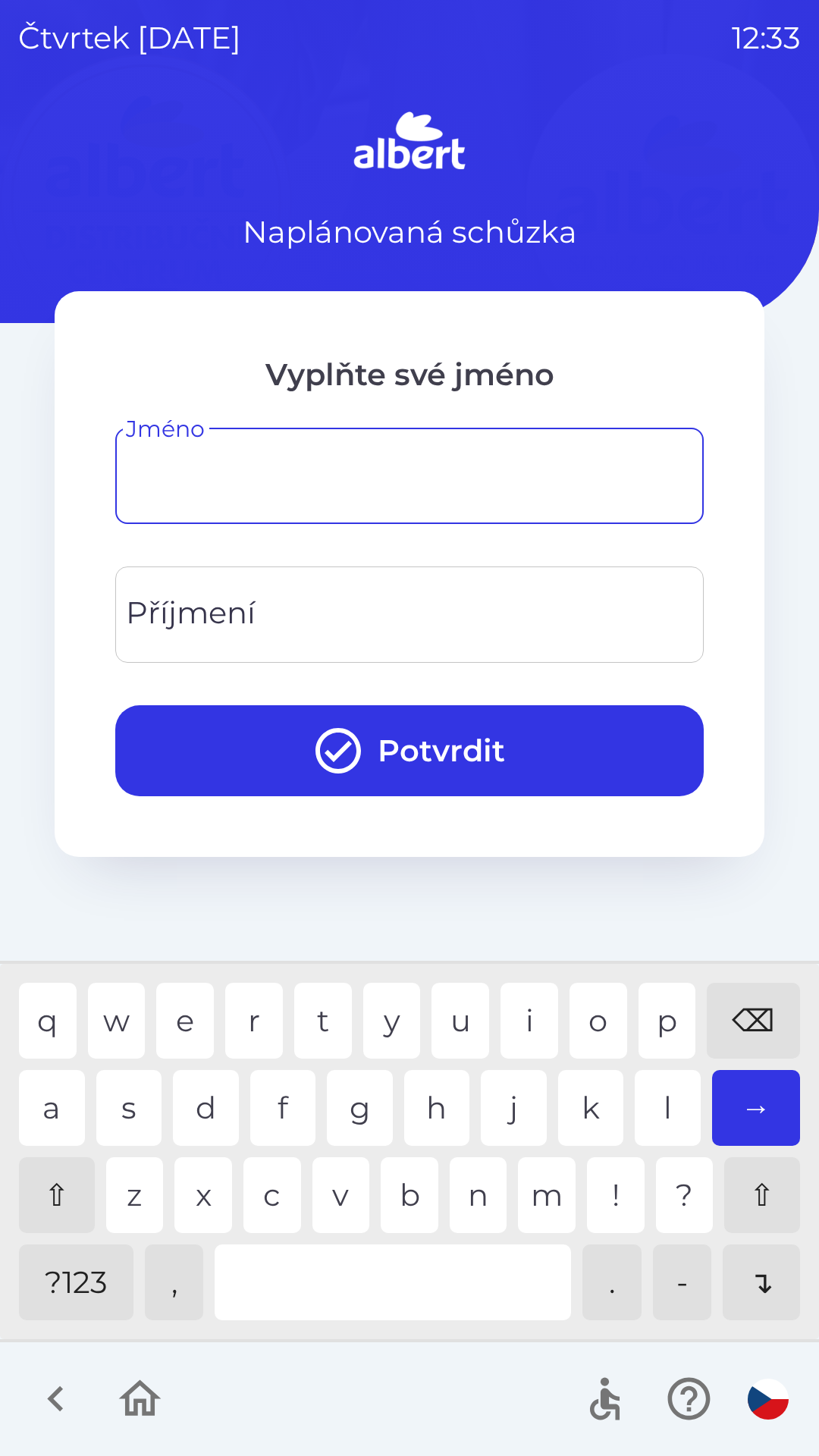
type input "*"
click at [387, 1003] on div "y" at bounding box center [391, 1020] width 57 height 76
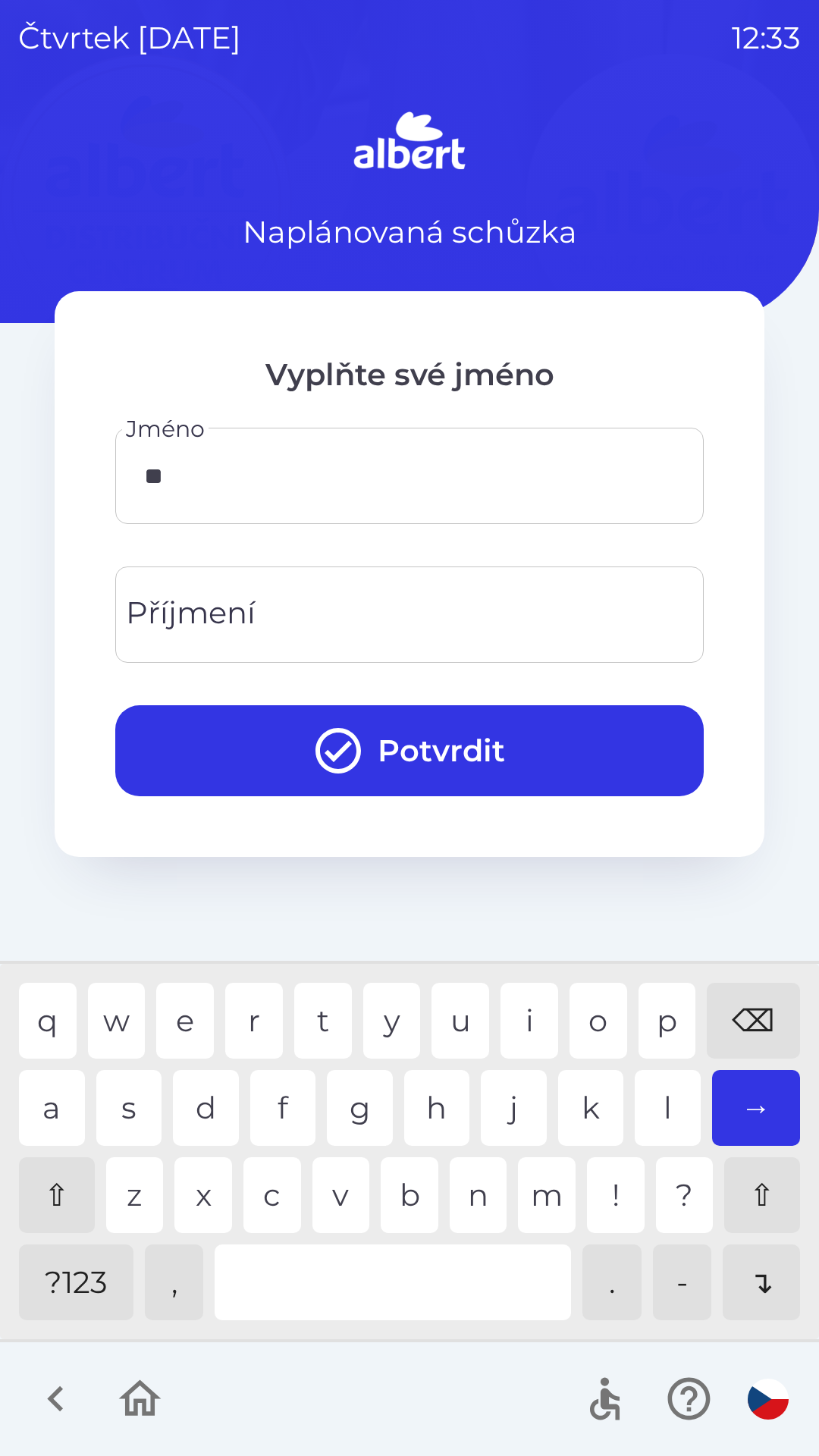
click at [411, 1202] on div "b" at bounding box center [410, 1195] width 57 height 76
click at [199, 1015] on div "e" at bounding box center [185, 1020] width 57 height 76
type input "******"
click at [571, 1115] on div "k" at bounding box center [591, 1107] width 66 height 76
click at [347, 603] on input "Příjmení" at bounding box center [410, 614] width 552 height 60
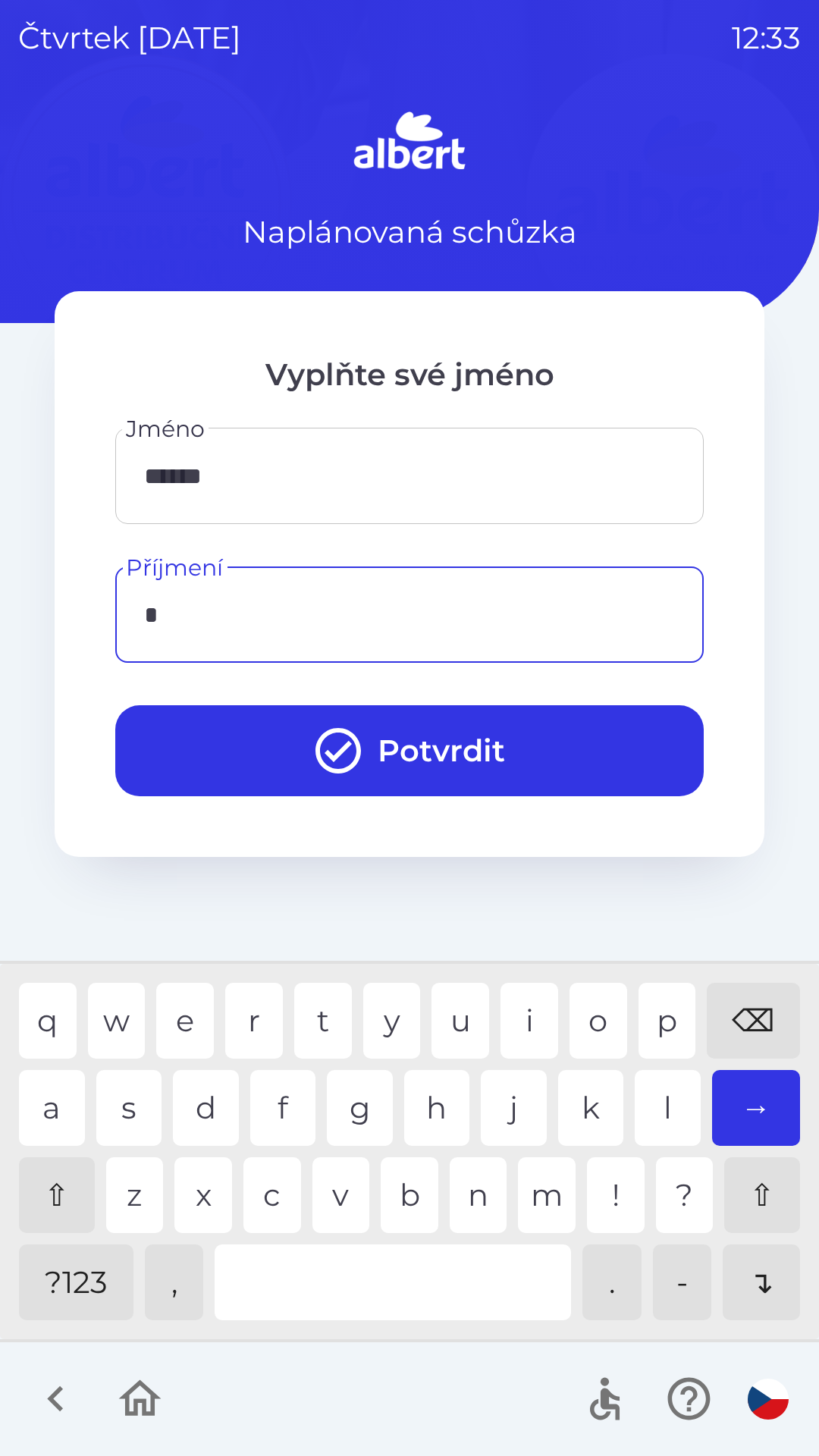
click at [509, 1108] on div "j" at bounding box center [514, 1107] width 66 height 76
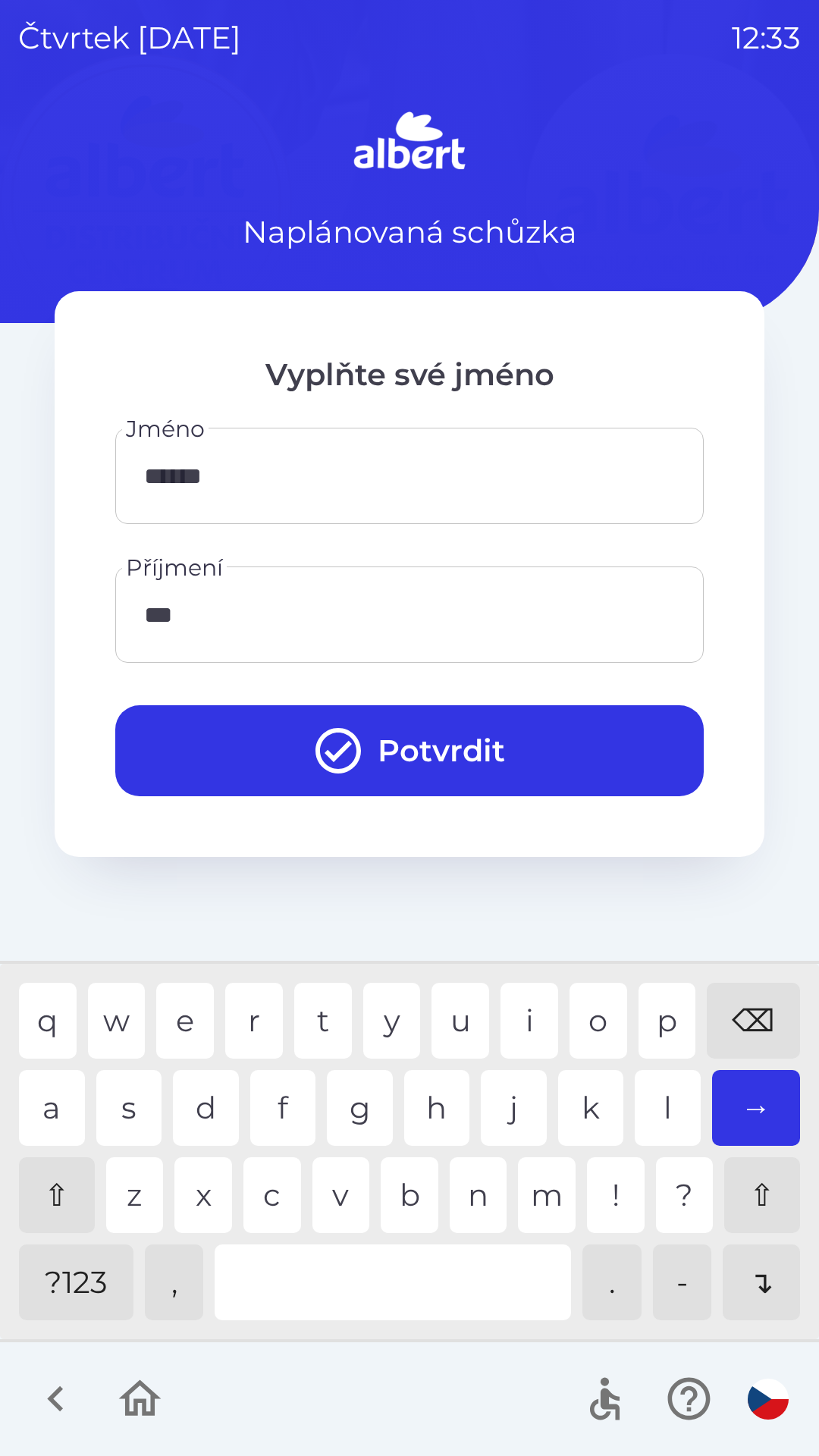
click at [596, 1095] on div "k" at bounding box center [591, 1107] width 66 height 76
type input "******"
click at [596, 1118] on div "k" at bounding box center [591, 1107] width 66 height 76
click at [748, 1101] on div "→" at bounding box center [756, 1107] width 89 height 76
click at [582, 739] on button "Potvrdit" at bounding box center [409, 750] width 588 height 91
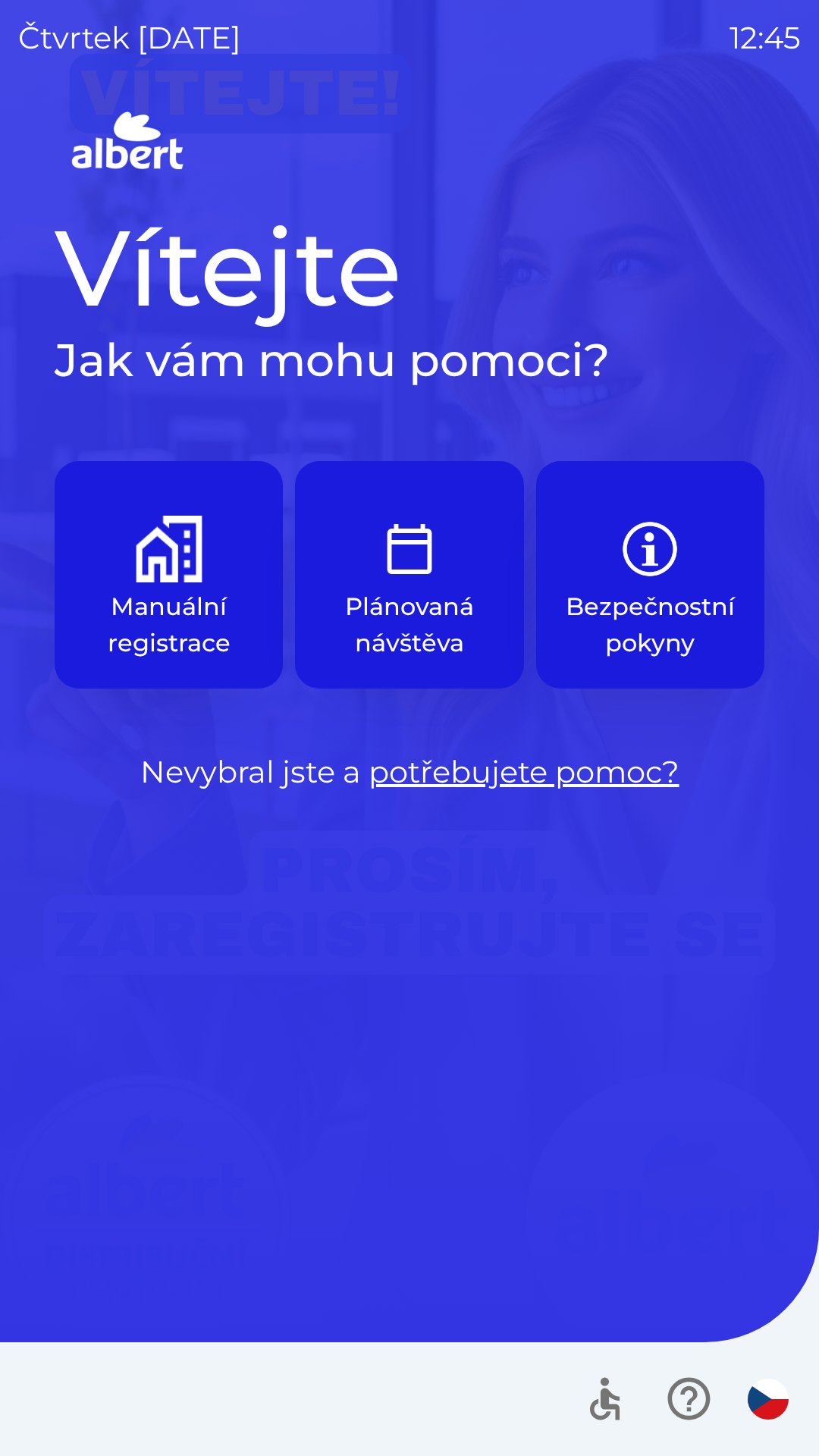
click at [179, 565] on img "button" at bounding box center [168, 548] width 66 height 66
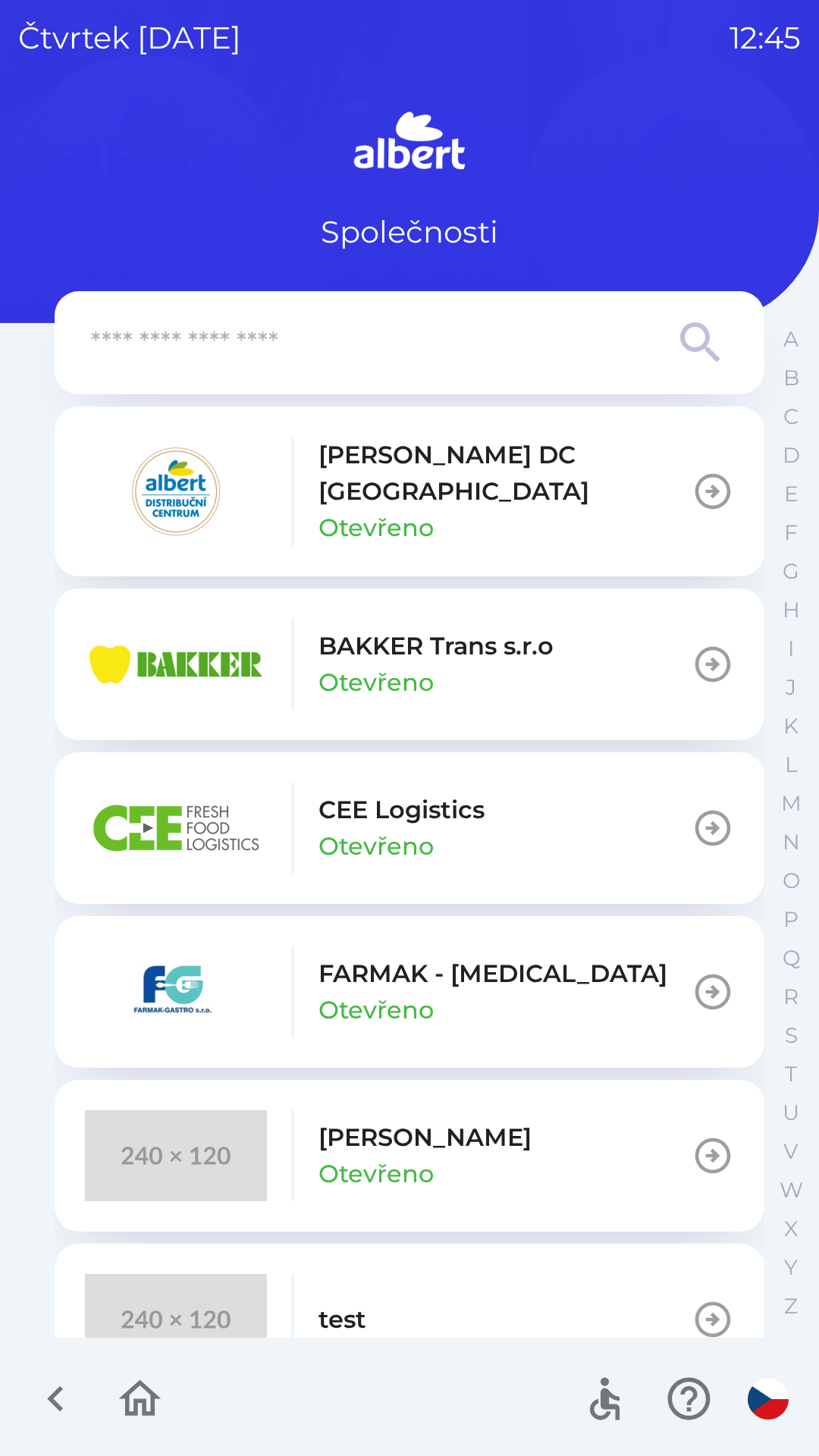
click at [445, 473] on p "[PERSON_NAME] DC [GEOGRAPHIC_DATA]" at bounding box center [505, 473] width 373 height 73
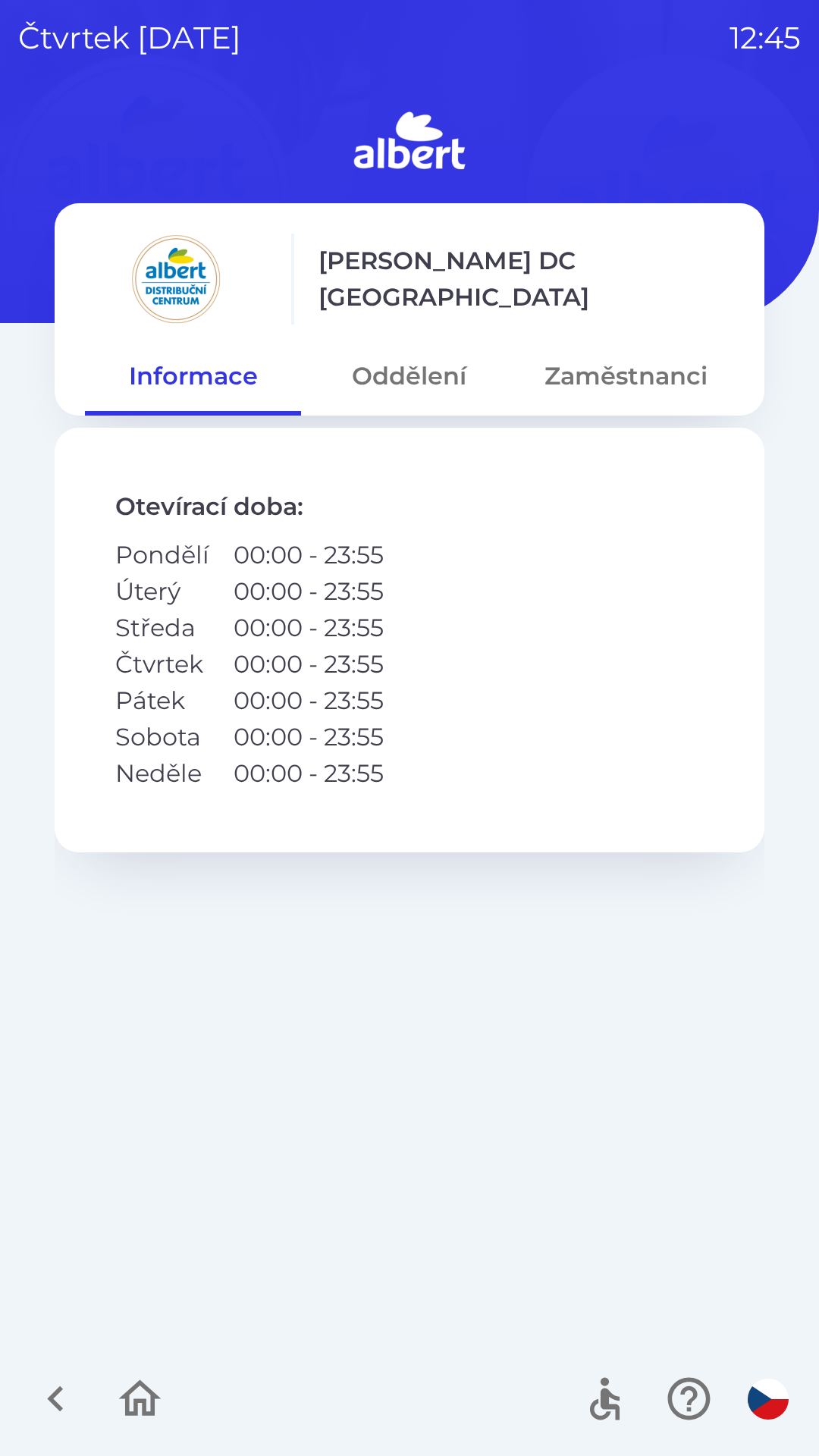
click at [649, 355] on button "Zaměstnanci" at bounding box center [625, 376] width 216 height 55
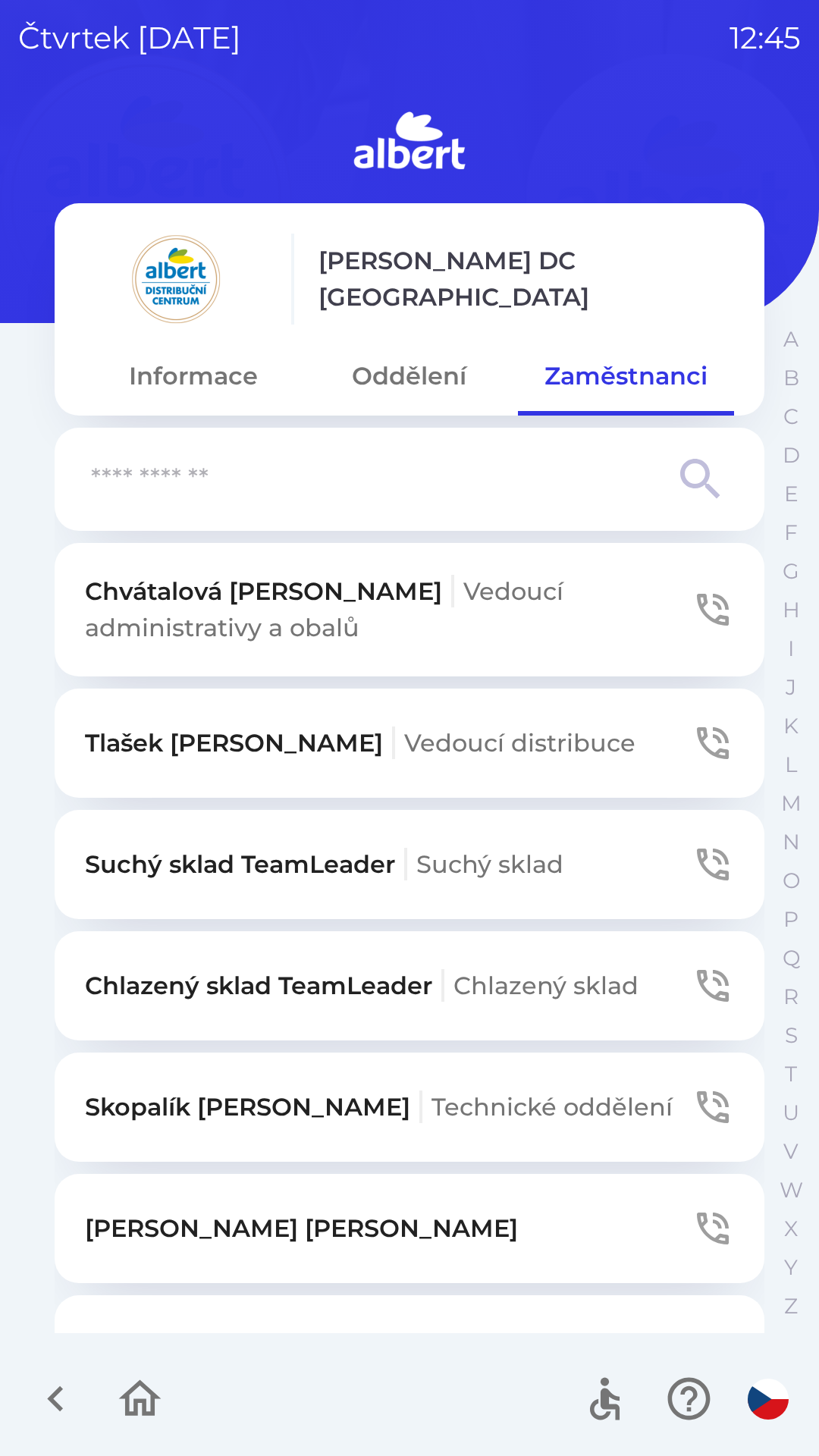
click at [278, 461] on input "text" at bounding box center [379, 479] width 576 height 42
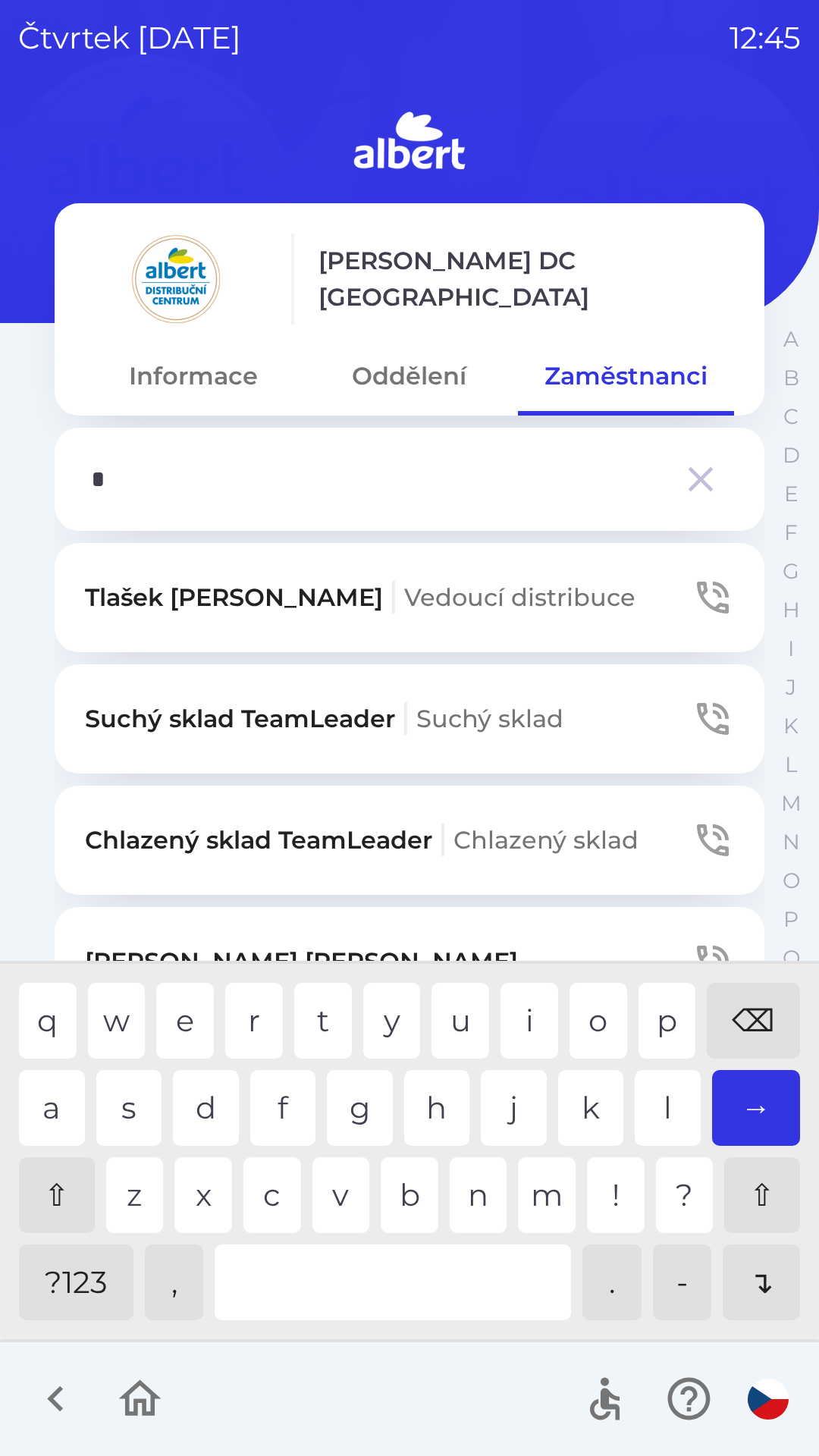
click at [246, 1017] on div "r" at bounding box center [254, 1020] width 57 height 76
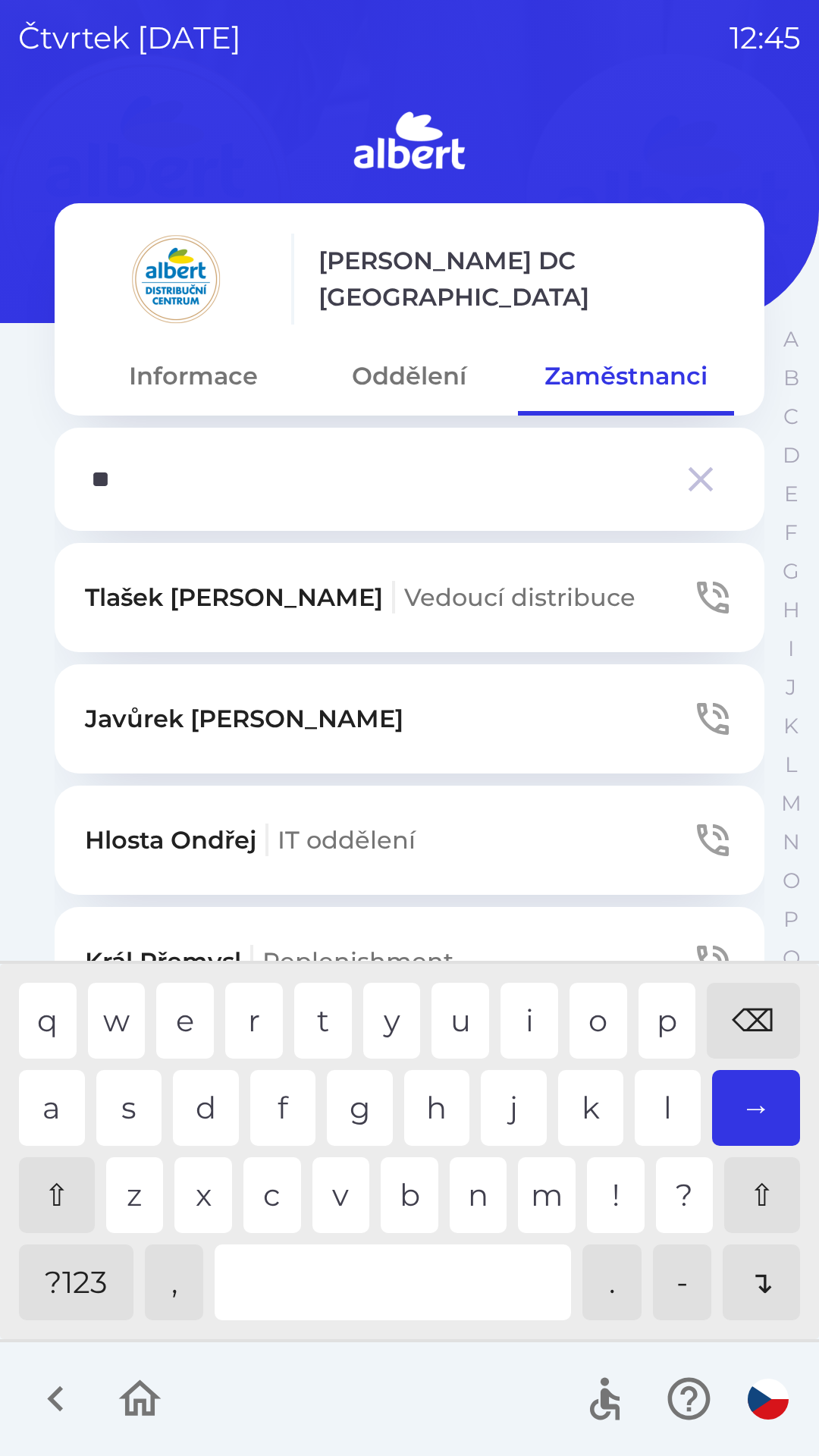
type input "***"
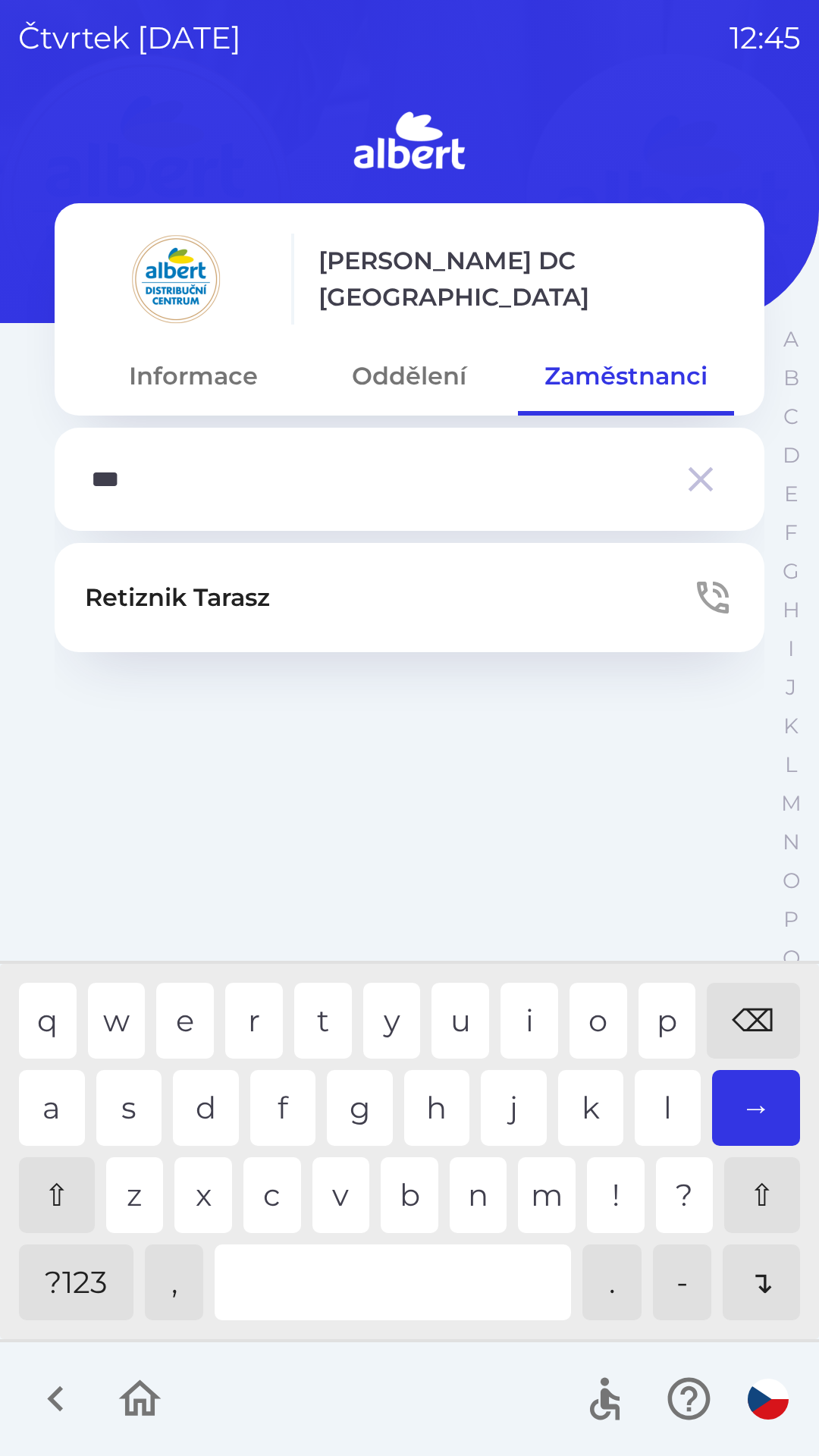
click at [318, 1030] on div "t" at bounding box center [323, 1020] width 57 height 76
click at [325, 589] on button "Retiznik Tarasz" at bounding box center [410, 597] width 710 height 109
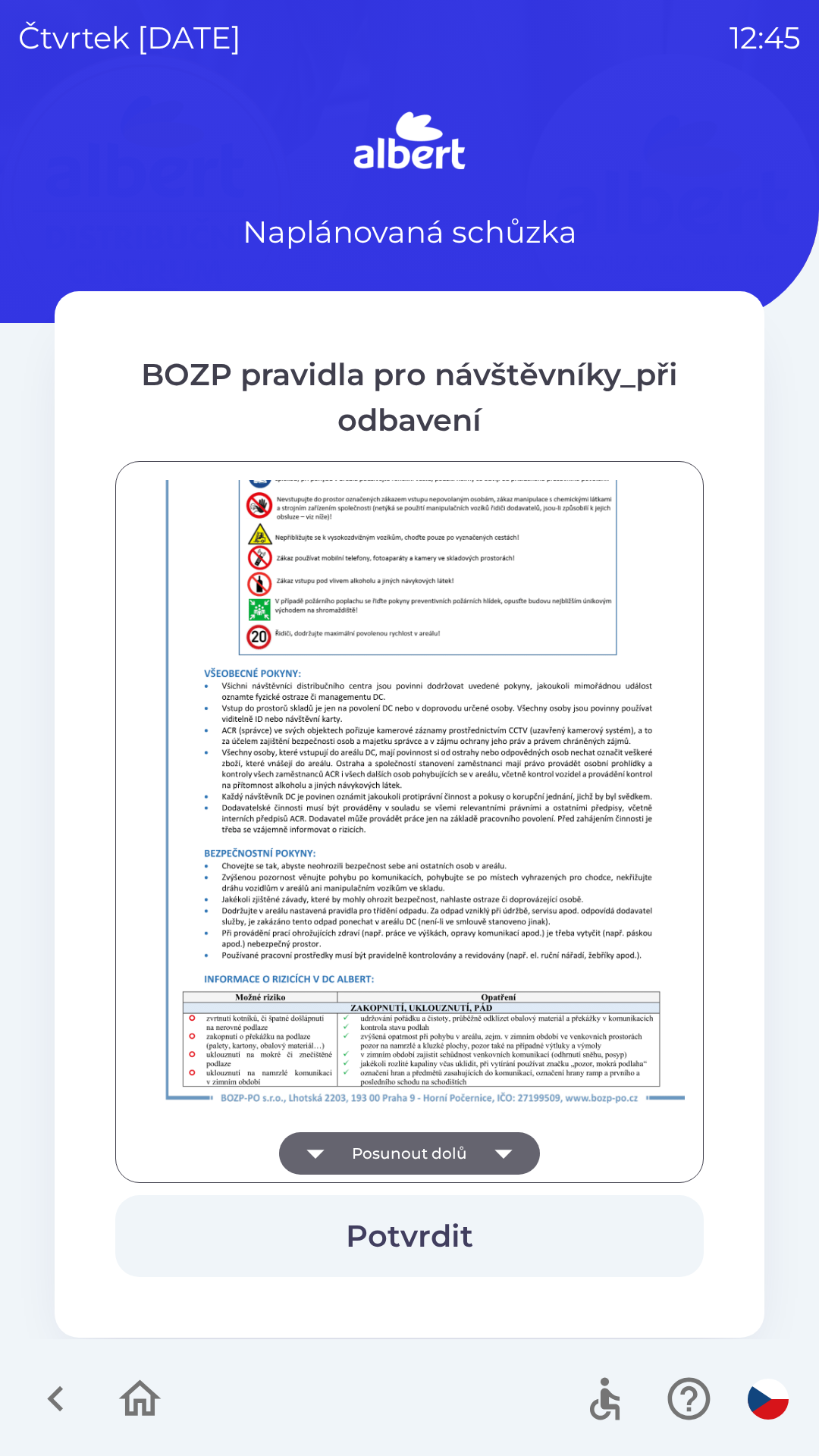
scroll to position [1065, 0]
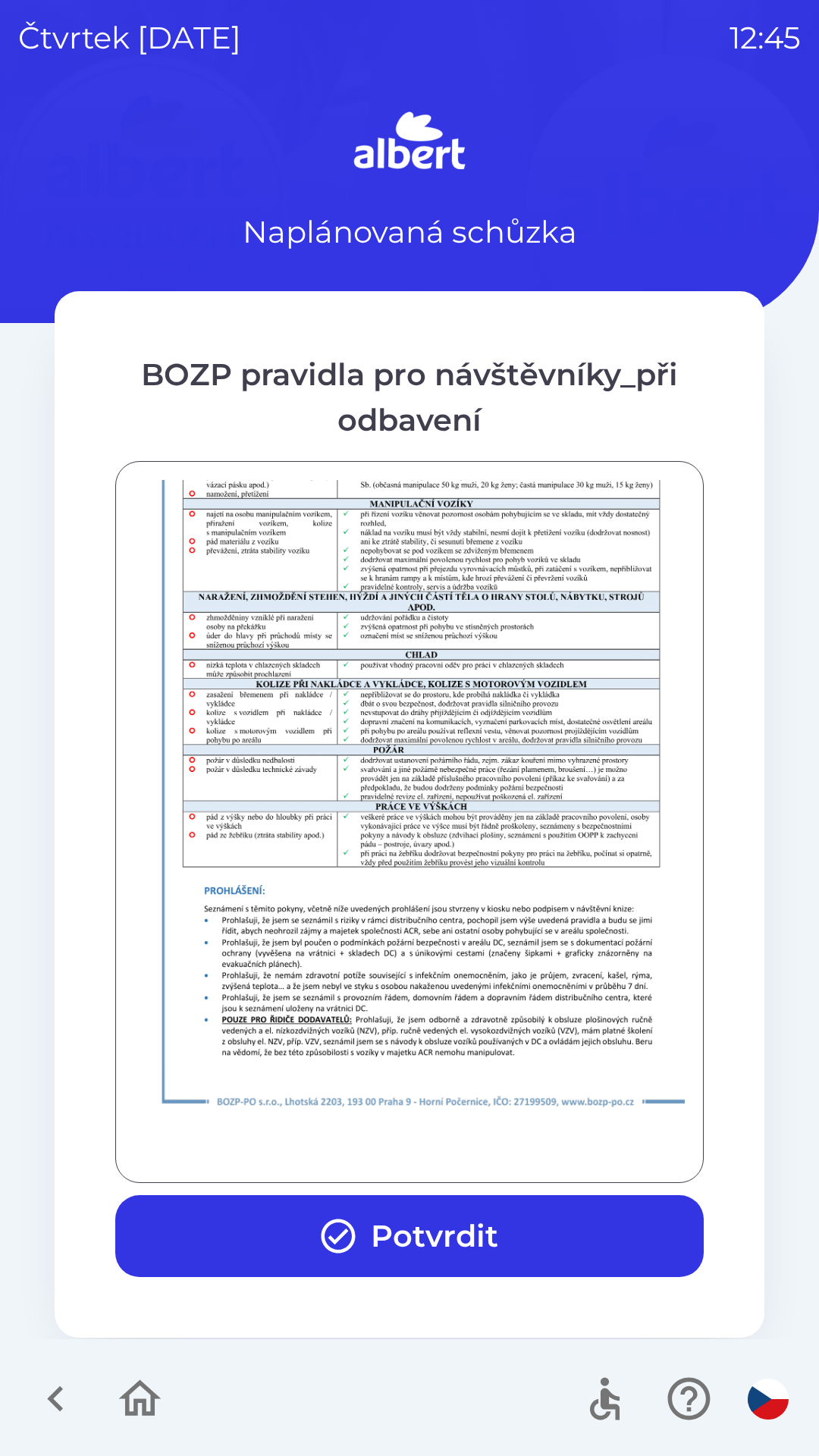
click at [383, 1226] on button "Potvrdit" at bounding box center [409, 1236] width 588 height 82
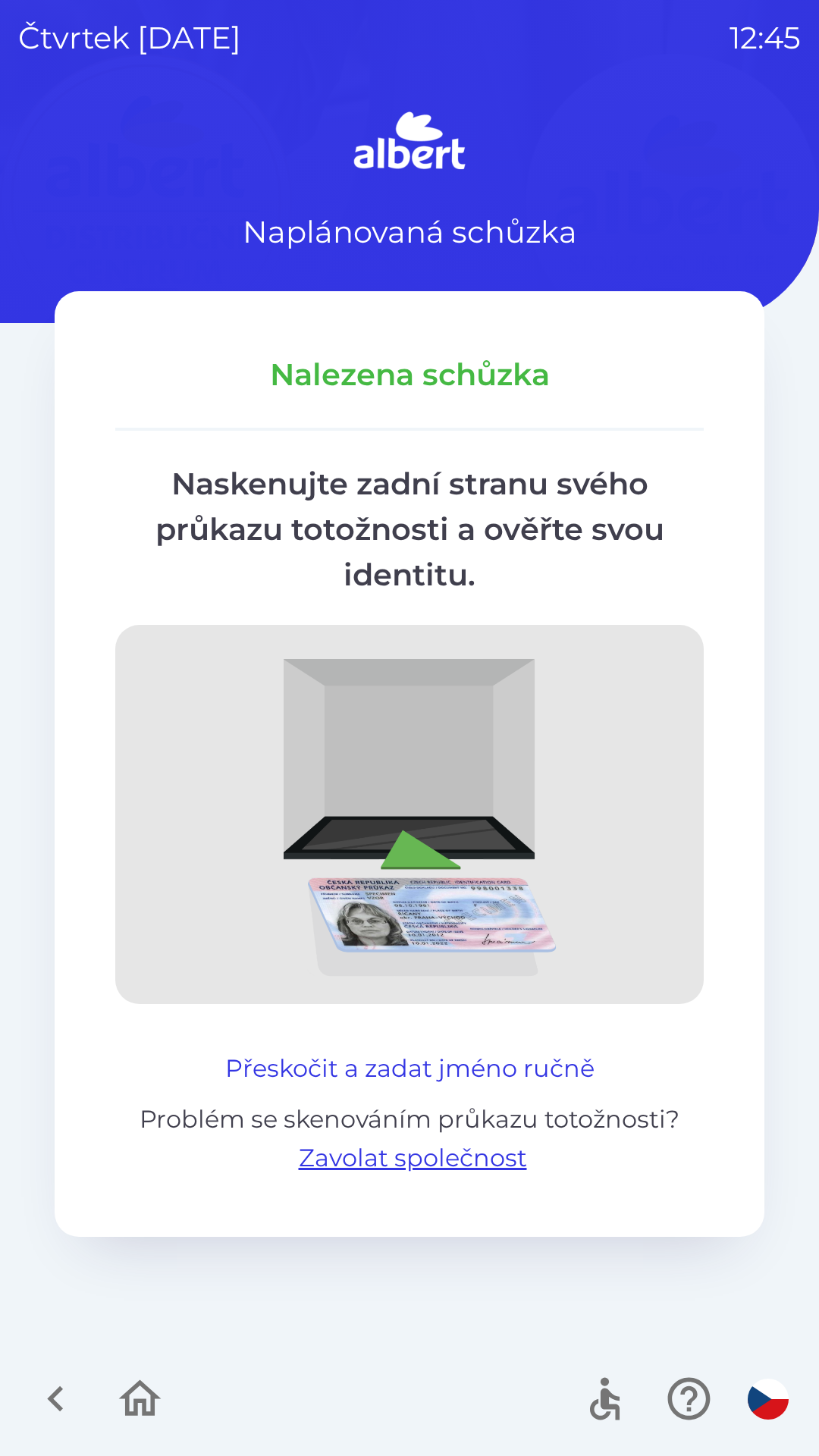
click at [431, 1068] on button "Přeskočit a zadat jméno ručně" at bounding box center [410, 1068] width 382 height 36
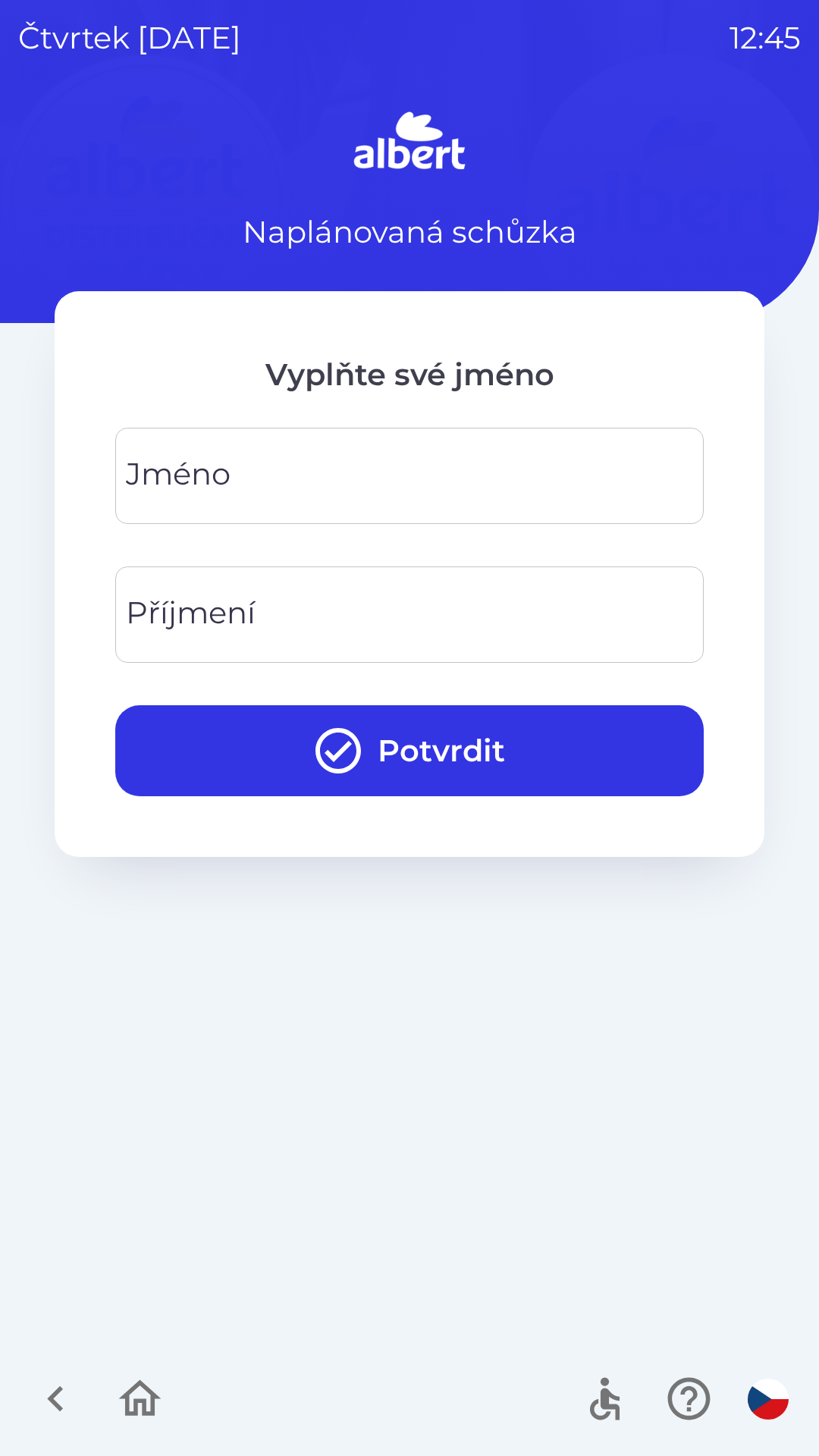
click at [354, 492] on input "Jméno" at bounding box center [410, 475] width 552 height 60
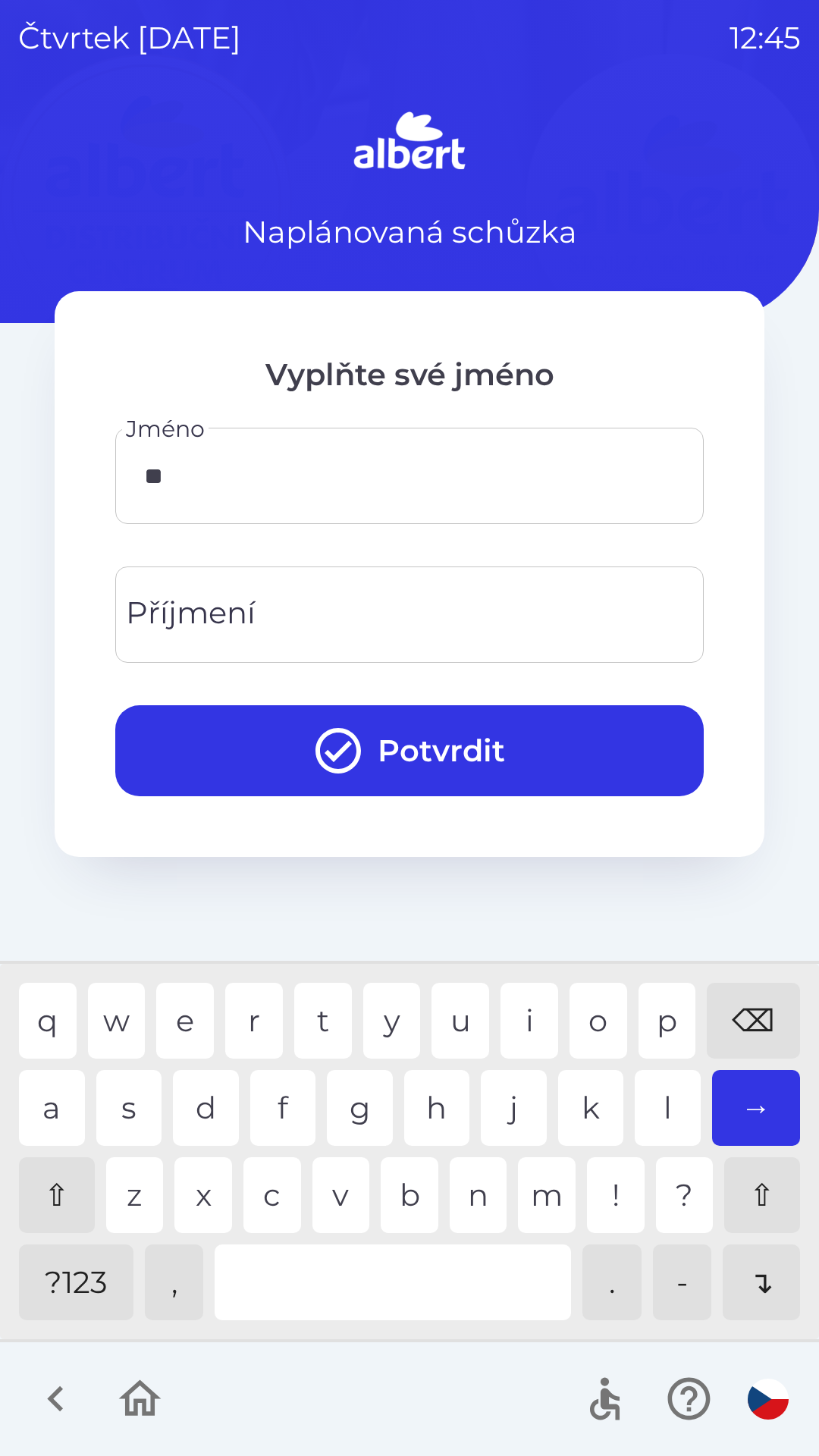
click at [42, 1100] on div "a" at bounding box center [52, 1107] width 66 height 76
click at [234, 1019] on div "r" at bounding box center [254, 1020] width 57 height 76
click at [16, 1108] on div "q w e r t y u i o p ⌫ a s d f g h j k l → ⇧ z x c v b n m ! ? ⇧ ?123 , . - ↴" at bounding box center [410, 1152] width 811 height 368
click at [139, 1115] on div "s" at bounding box center [129, 1107] width 66 height 76
type input "*****"
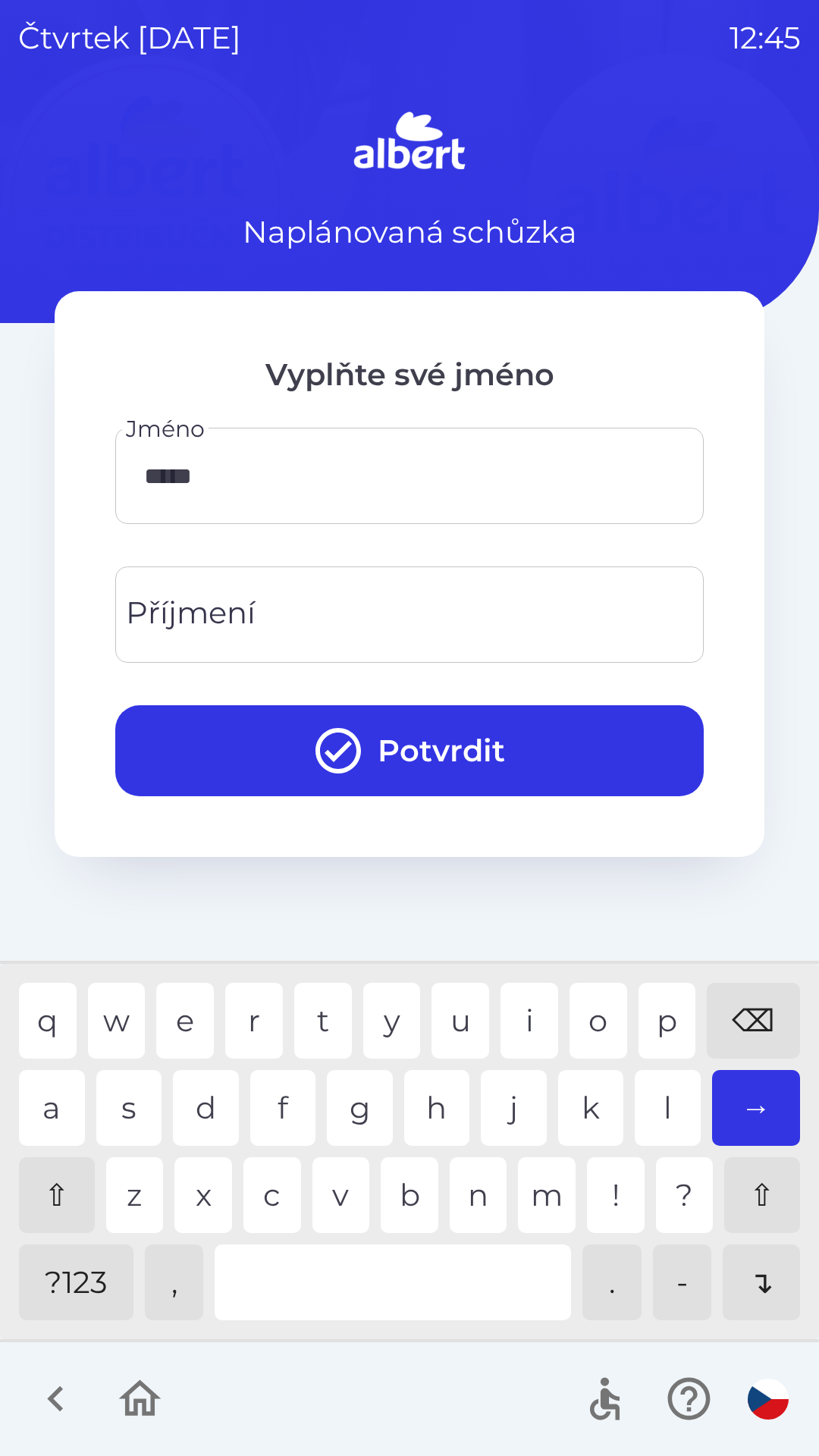
click at [131, 1185] on div "z" at bounding box center [135, 1195] width 57 height 76
click at [272, 622] on input "Příjmení" at bounding box center [410, 614] width 552 height 60
click at [179, 1006] on div "e" at bounding box center [185, 1020] width 57 height 76
click at [136, 1192] on div "z" at bounding box center [135, 1195] width 57 height 76
click at [473, 1179] on div "n" at bounding box center [478, 1195] width 57 height 76
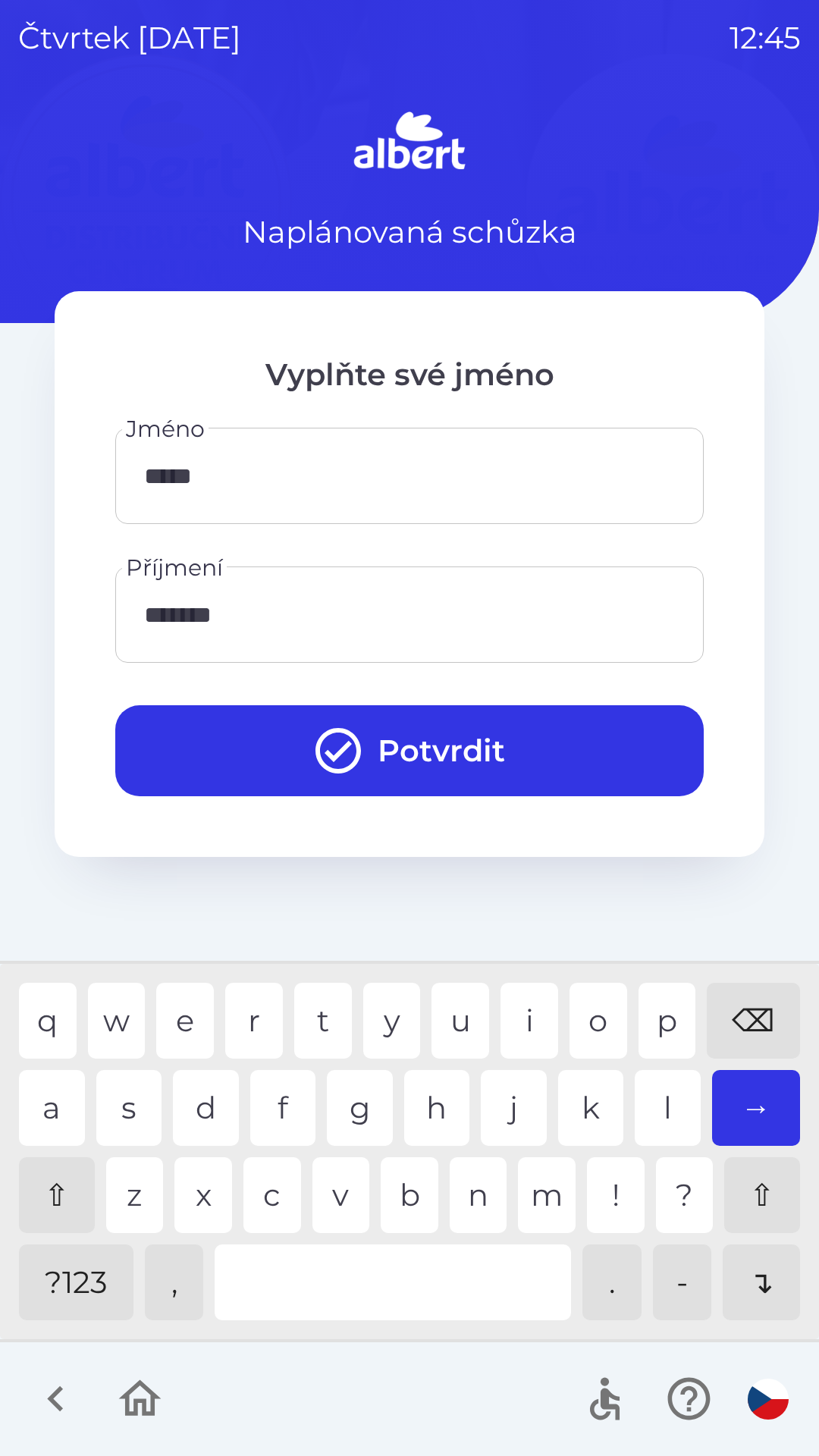
type input "********"
click at [446, 731] on button "Potvrdit" at bounding box center [409, 750] width 588 height 91
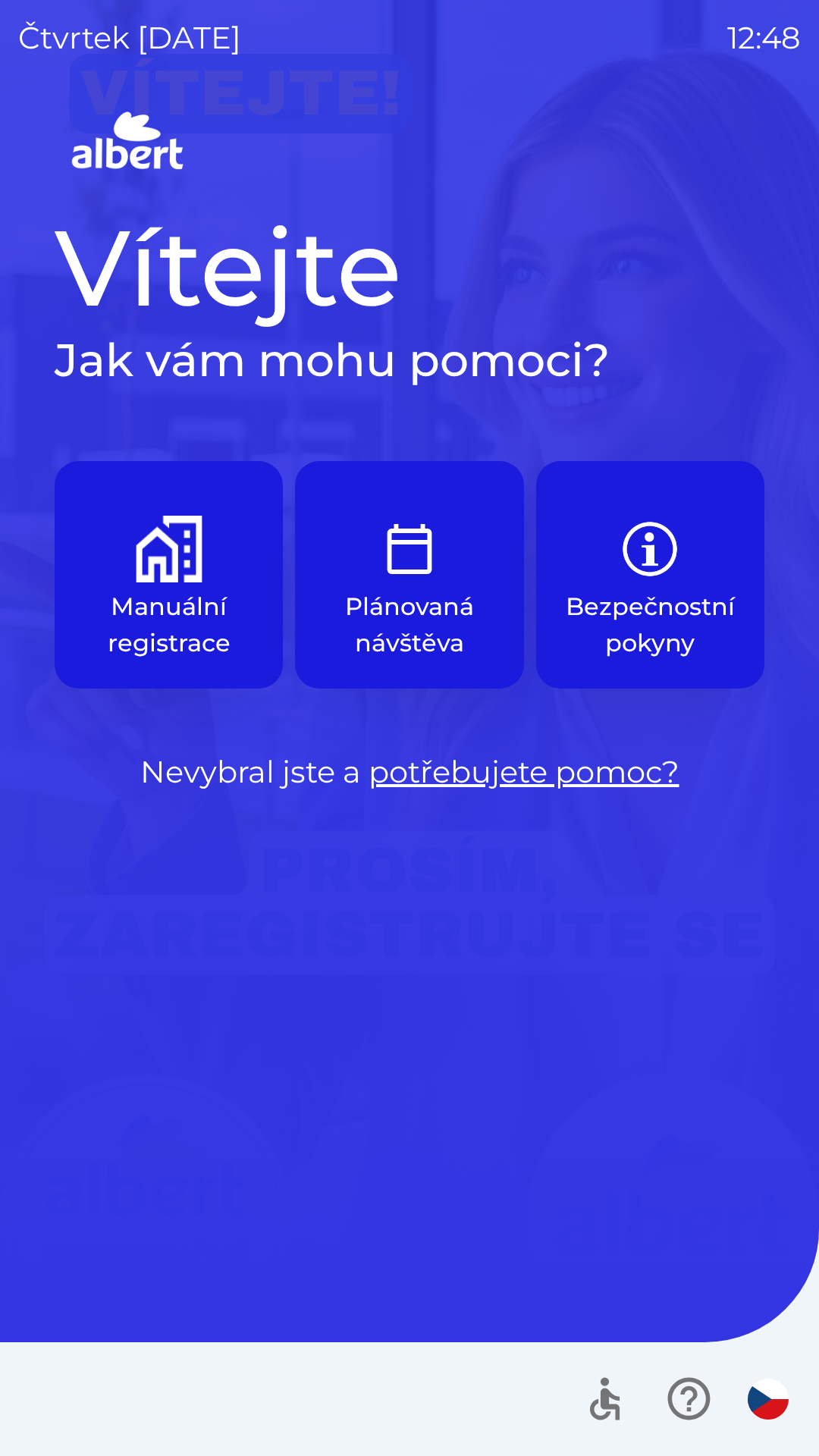
click at [183, 574] on img "button" at bounding box center [168, 548] width 66 height 66
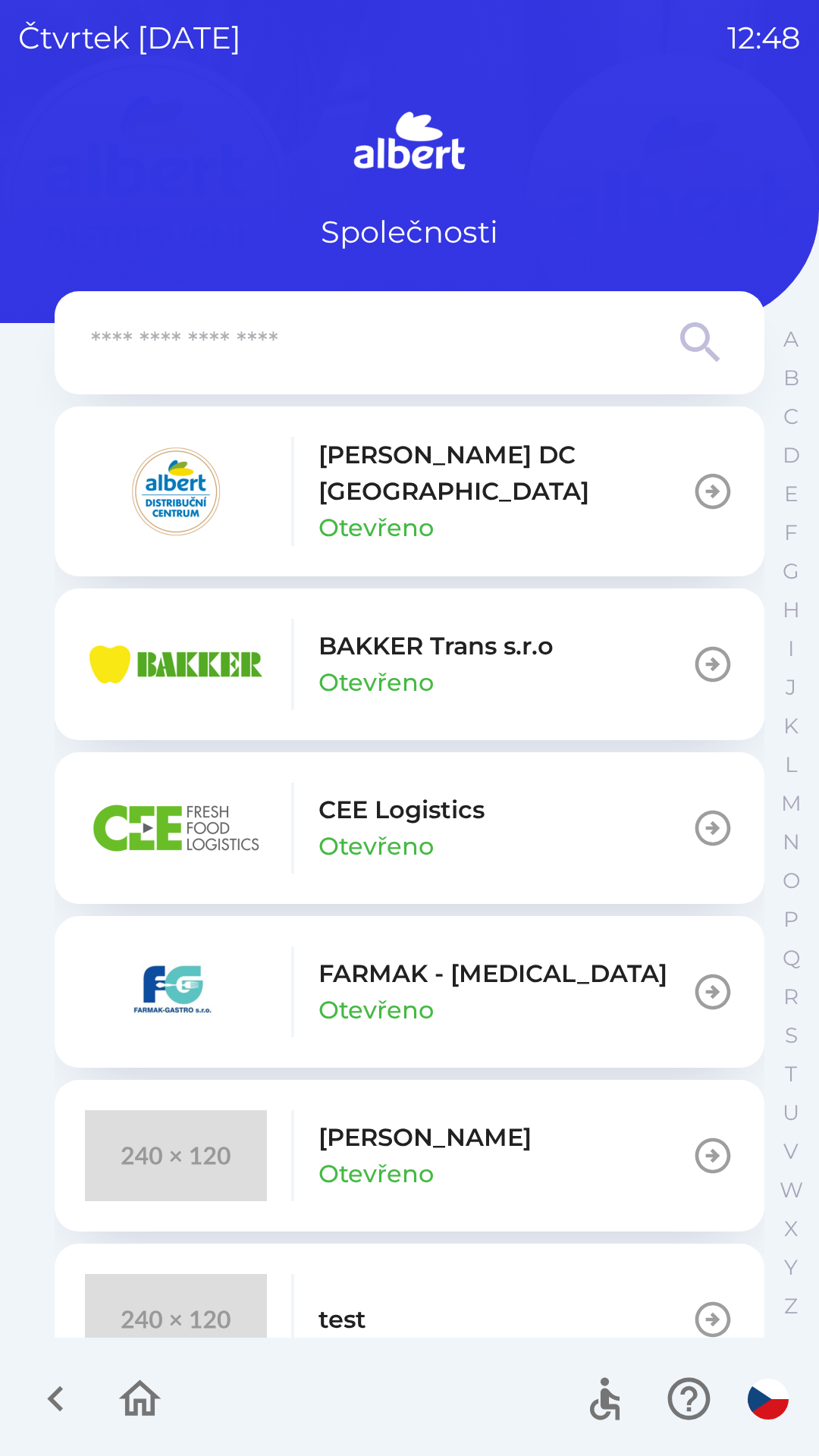
click at [382, 510] on p "Otevřeno" at bounding box center [376, 528] width 115 height 36
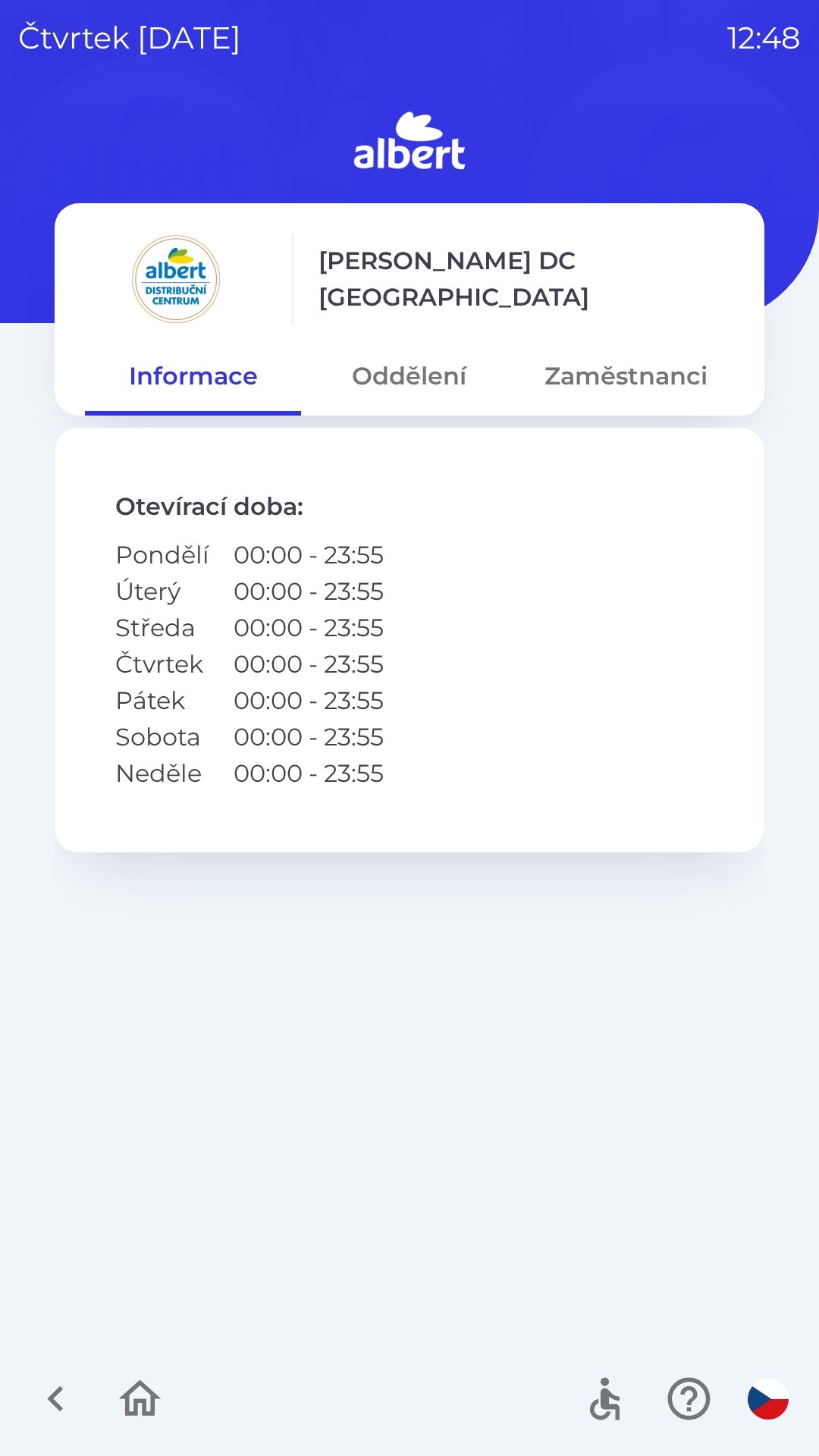
click at [615, 366] on button "Zaměstnanci" at bounding box center [625, 376] width 216 height 55
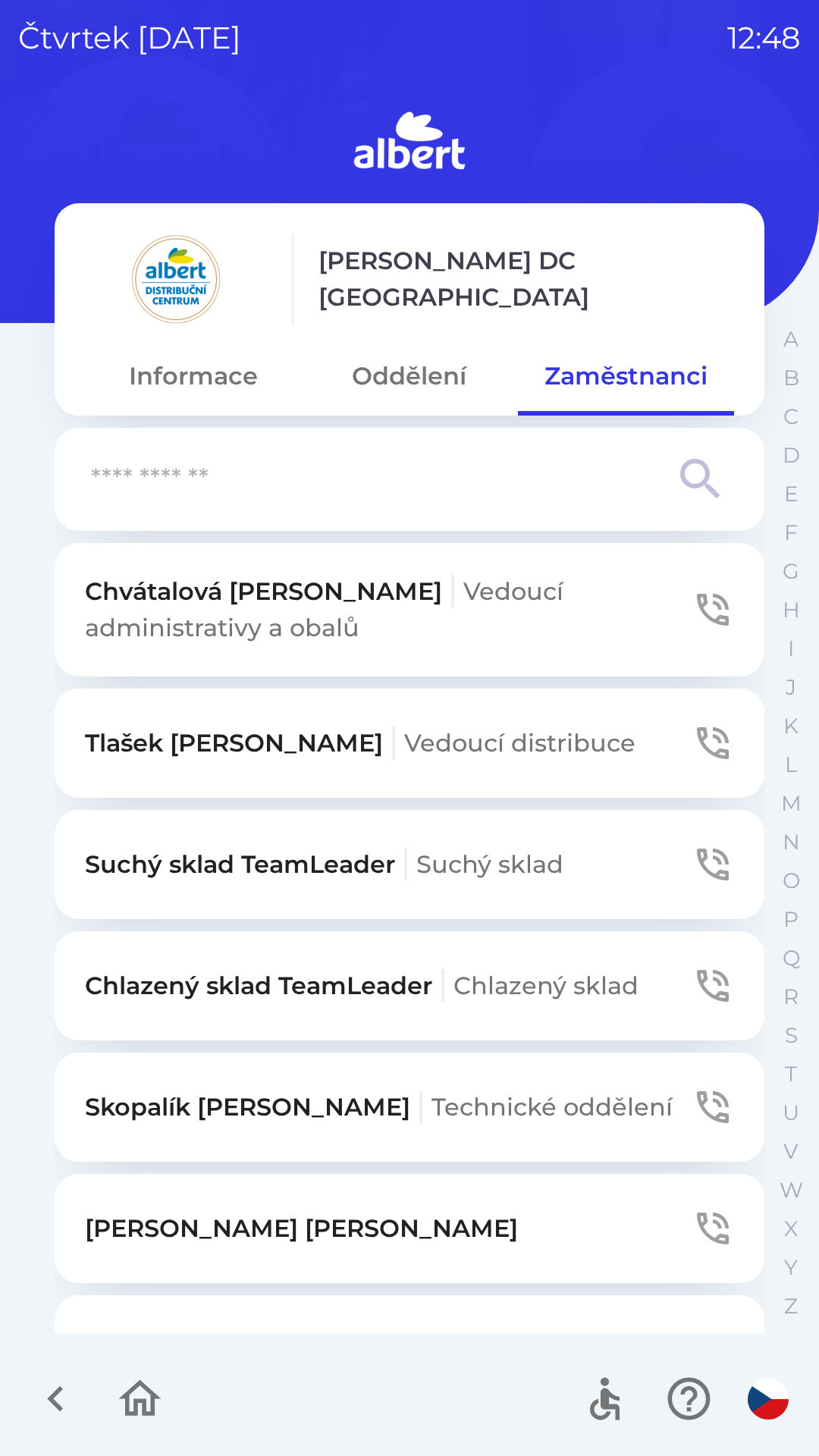
click at [264, 492] on input "text" at bounding box center [379, 479] width 576 height 42
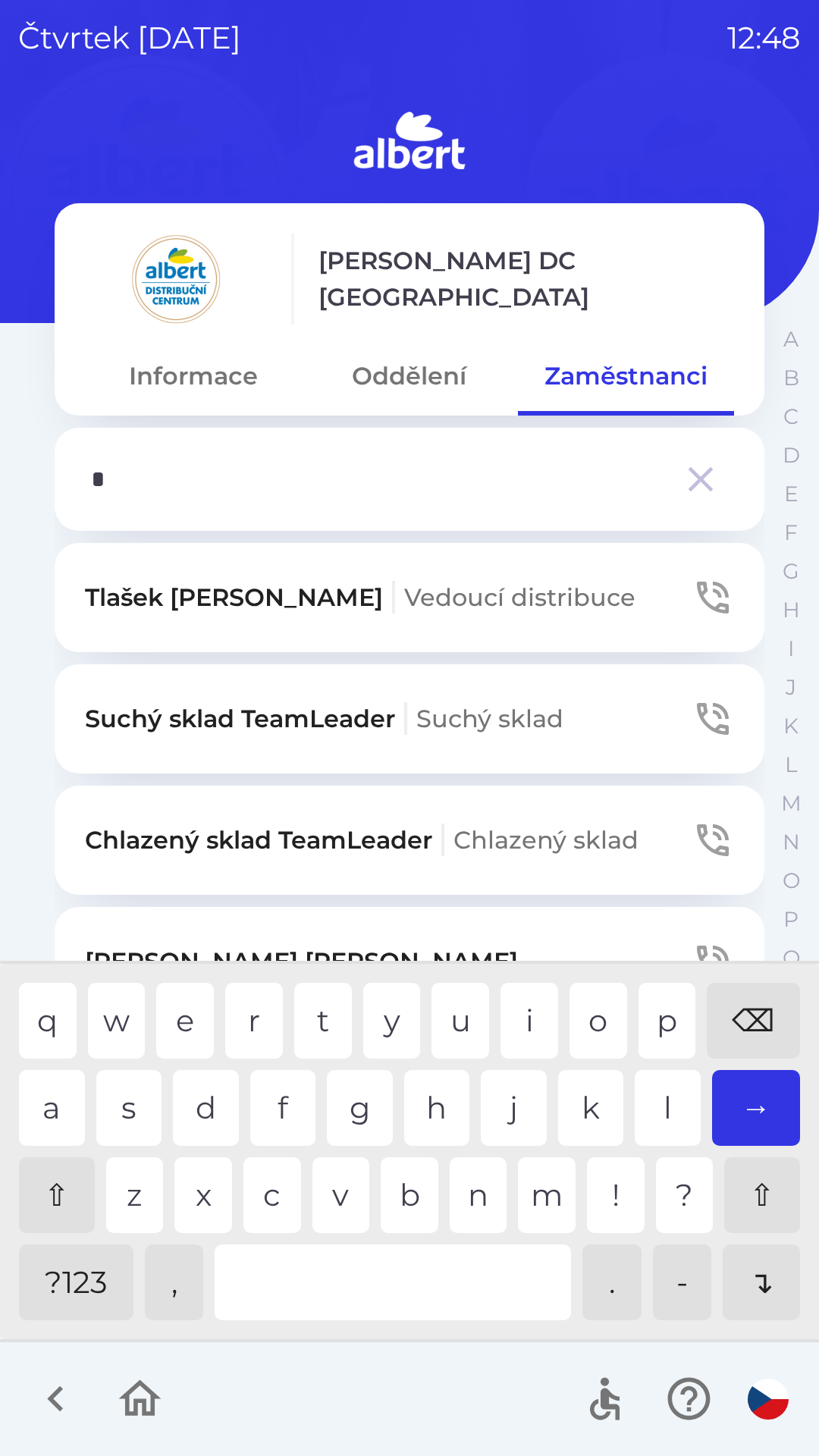
click at [240, 1010] on div "r" at bounding box center [254, 1020] width 57 height 76
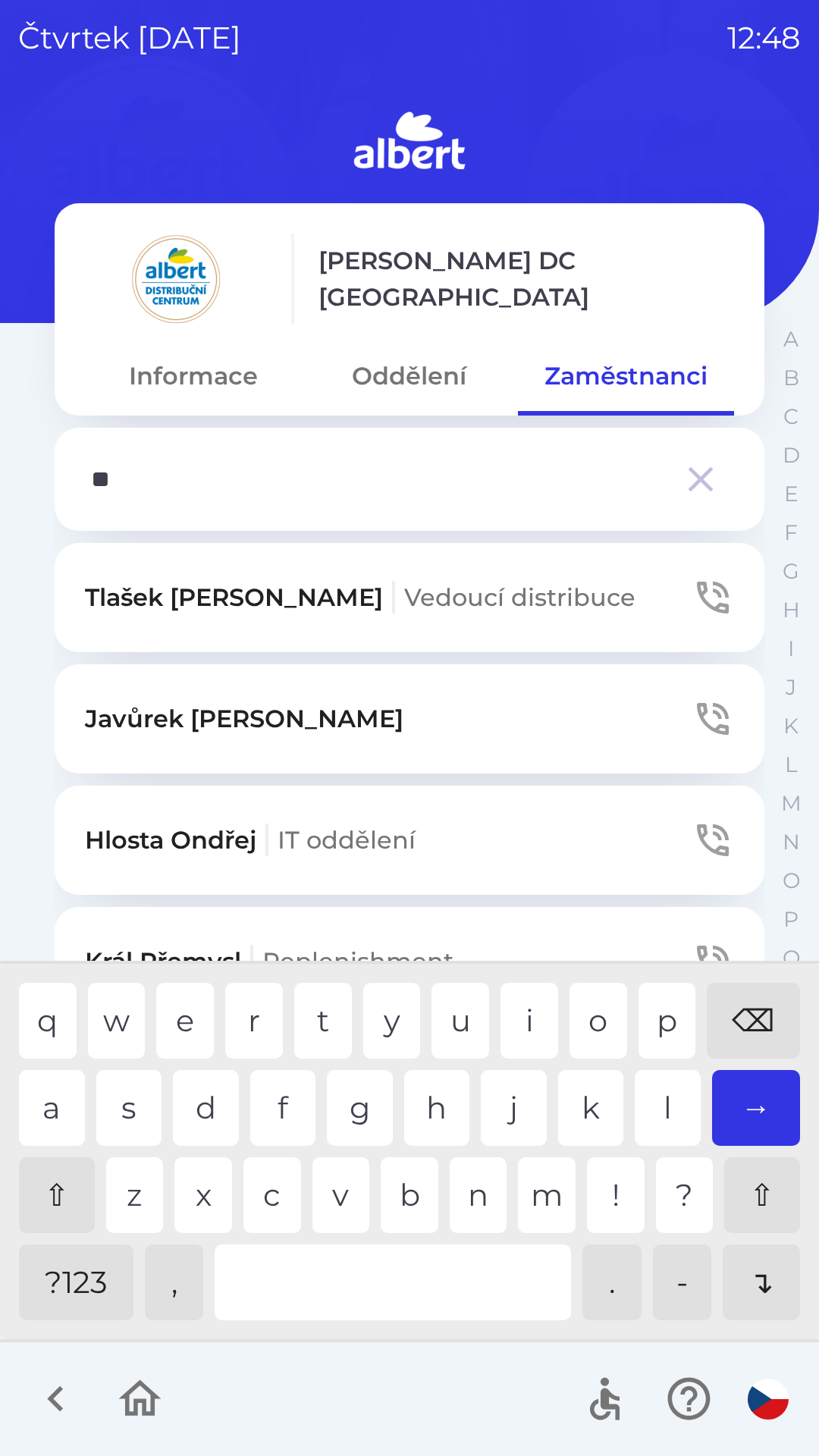
click at [170, 1001] on div "e" at bounding box center [185, 1020] width 57 height 76
type input "***"
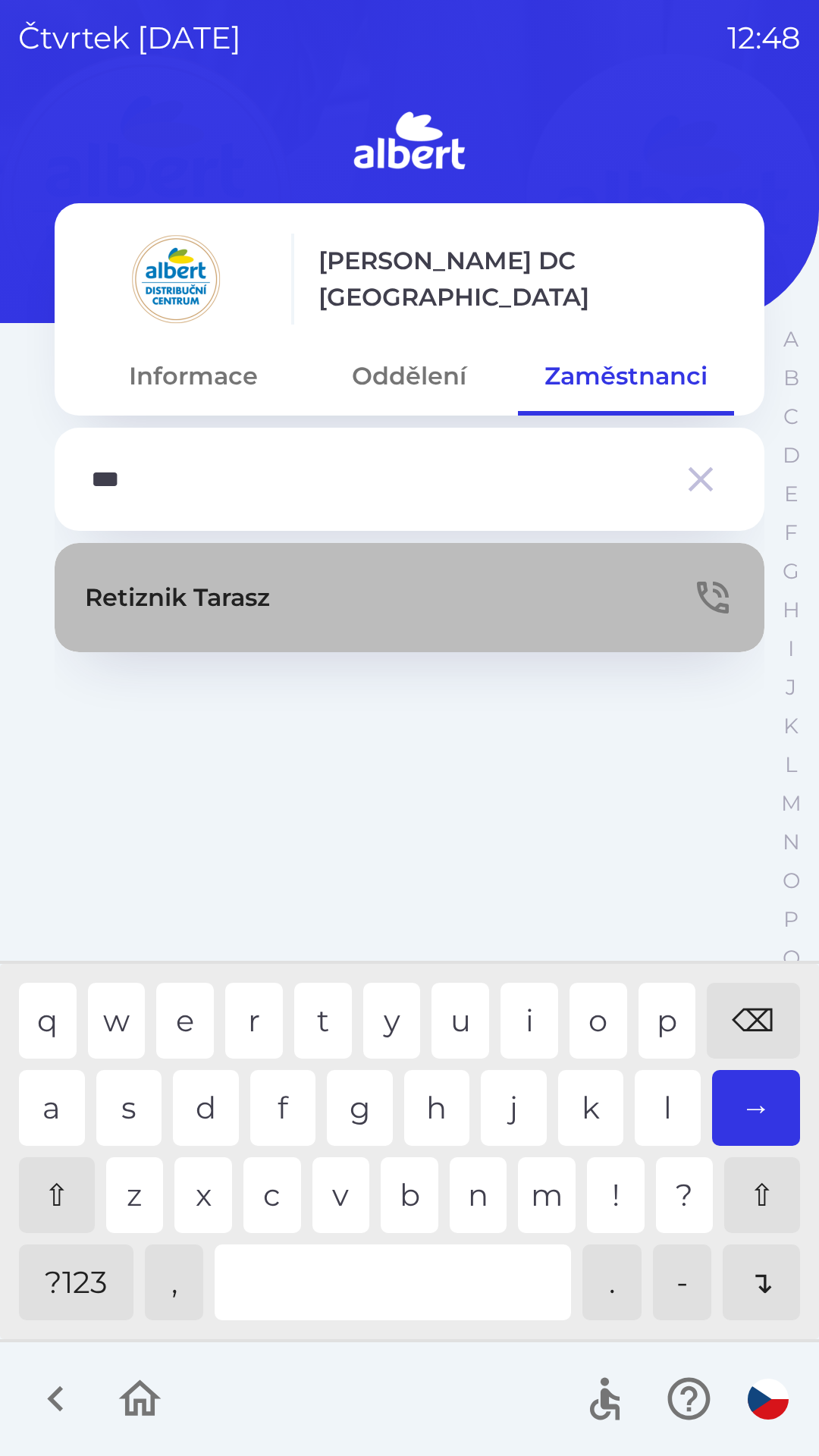
click at [246, 612] on p "Retiznik Tarasz" at bounding box center [176, 598] width 185 height 36
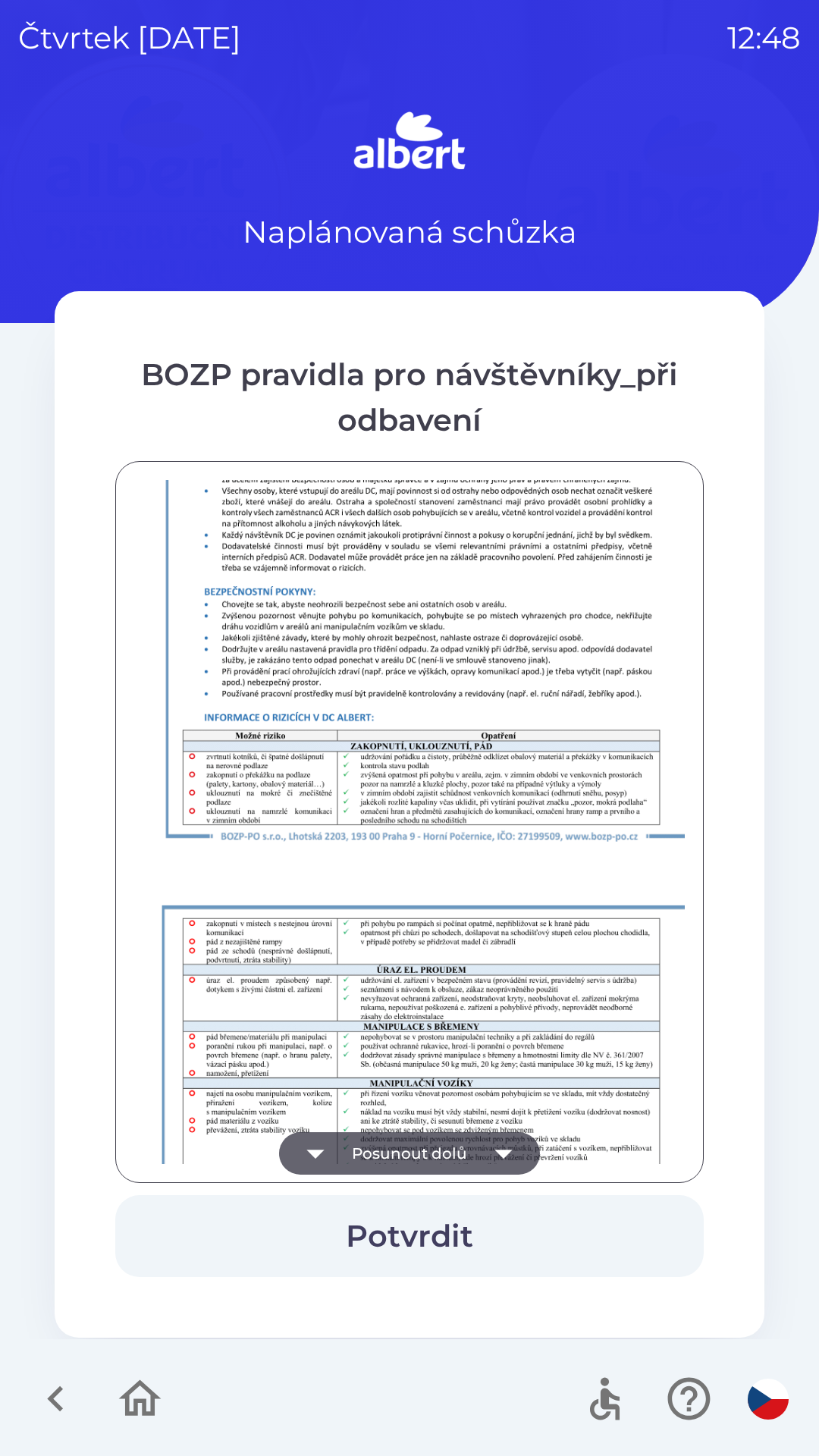
scroll to position [1065, 0]
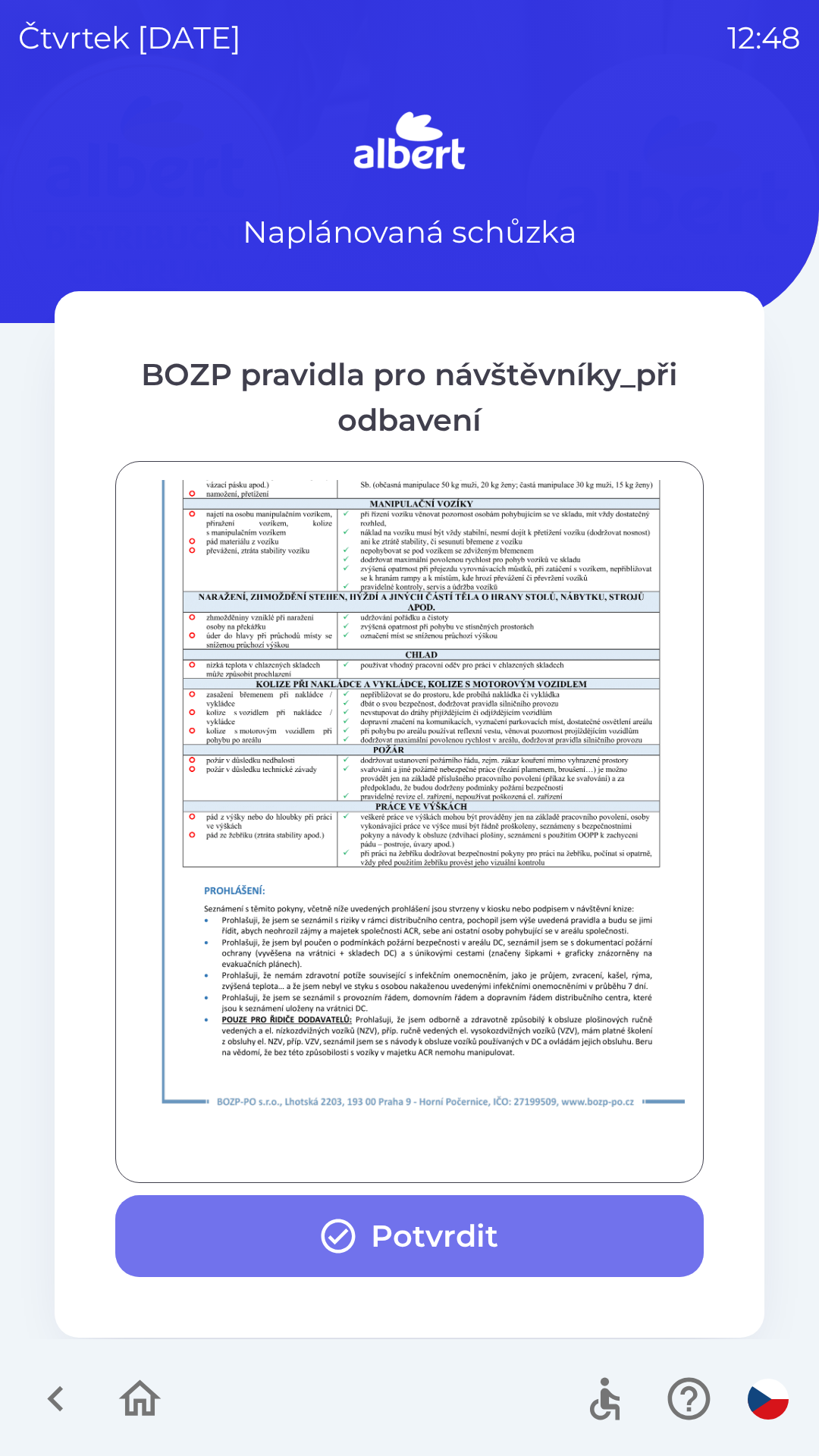
click at [398, 1232] on button "Potvrdit" at bounding box center [409, 1236] width 588 height 82
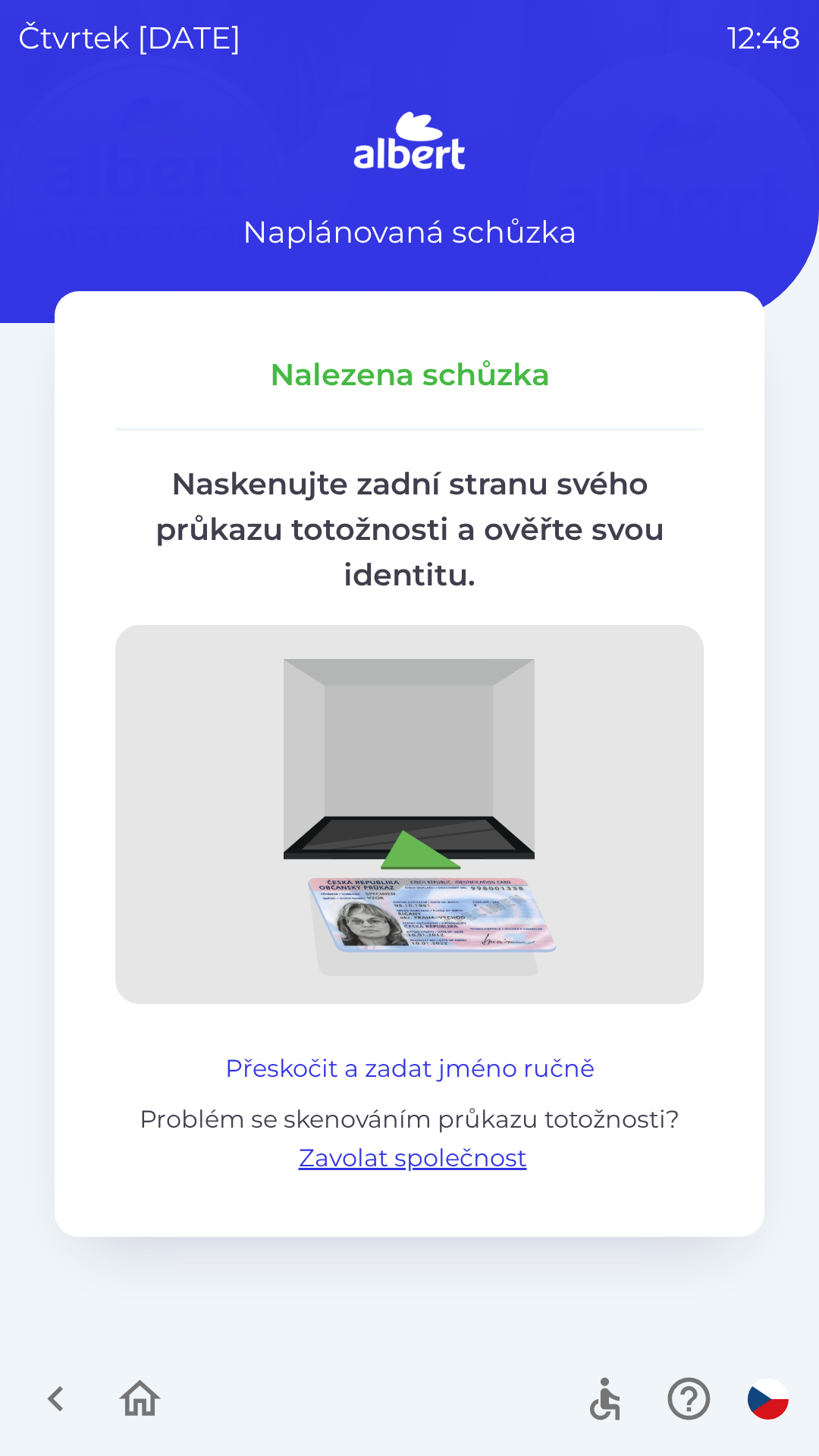
click at [418, 1055] on button "Přeskočit a zadat jméno ručně" at bounding box center [410, 1068] width 382 height 36
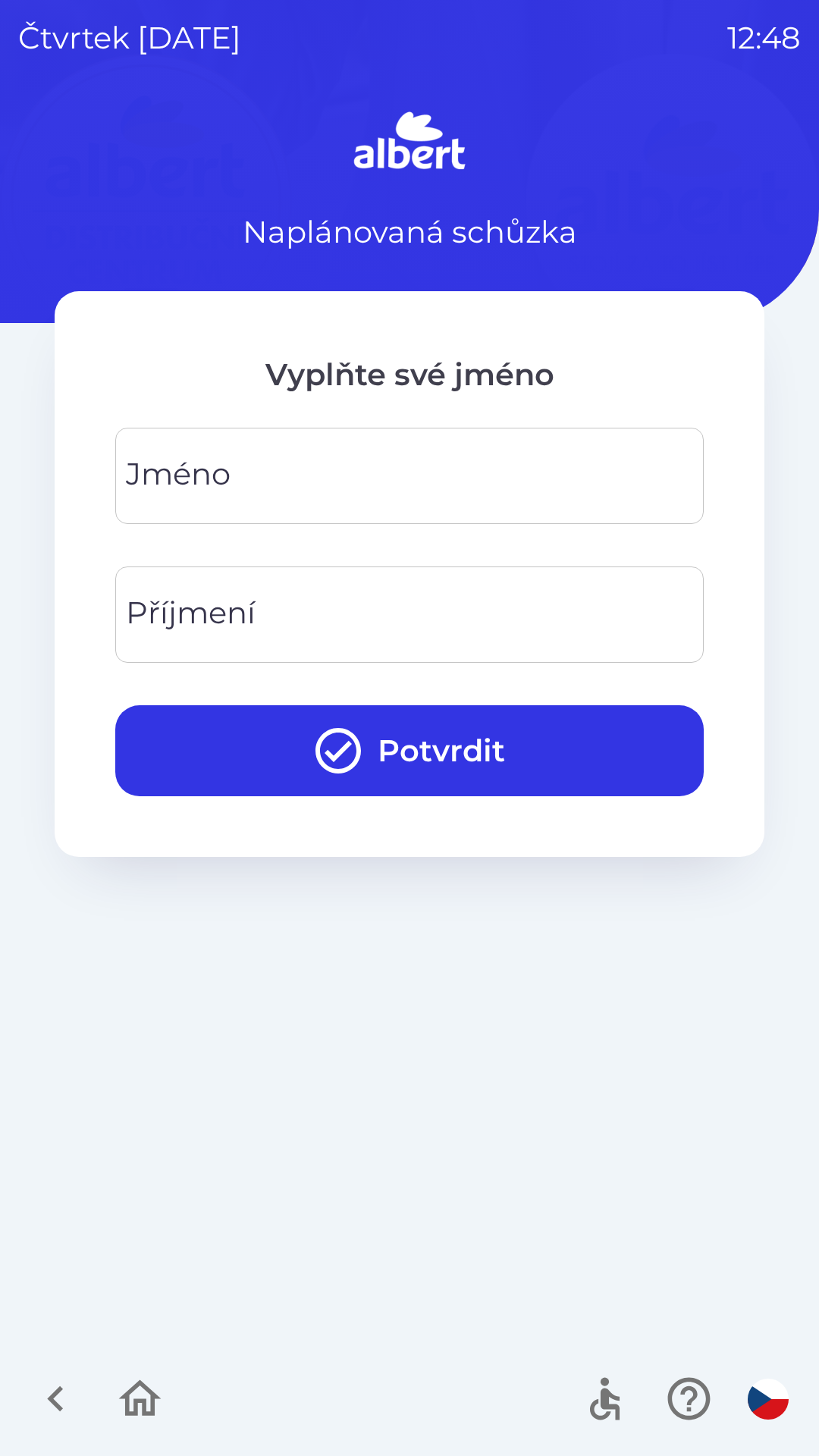
click at [308, 465] on input "Jméno" at bounding box center [410, 475] width 552 height 60
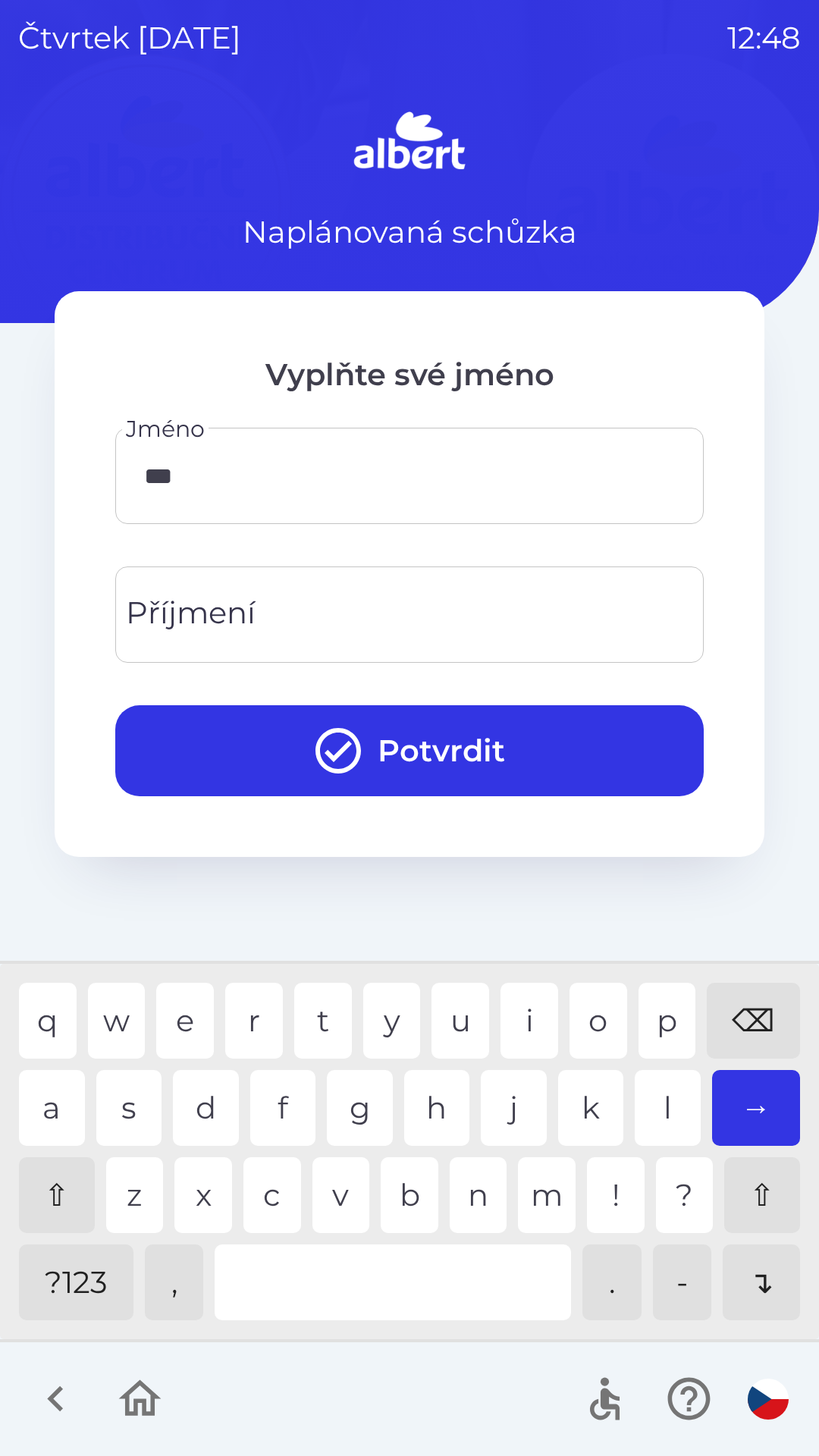
click at [246, 1010] on div "r" at bounding box center [254, 1020] width 57 height 76
click at [62, 1099] on div "a" at bounding box center [52, 1107] width 66 height 76
click at [133, 1110] on div "s" at bounding box center [129, 1107] width 66 height 76
type input "******"
click at [245, 618] on div "Příjmení Příjmení" at bounding box center [409, 614] width 588 height 96
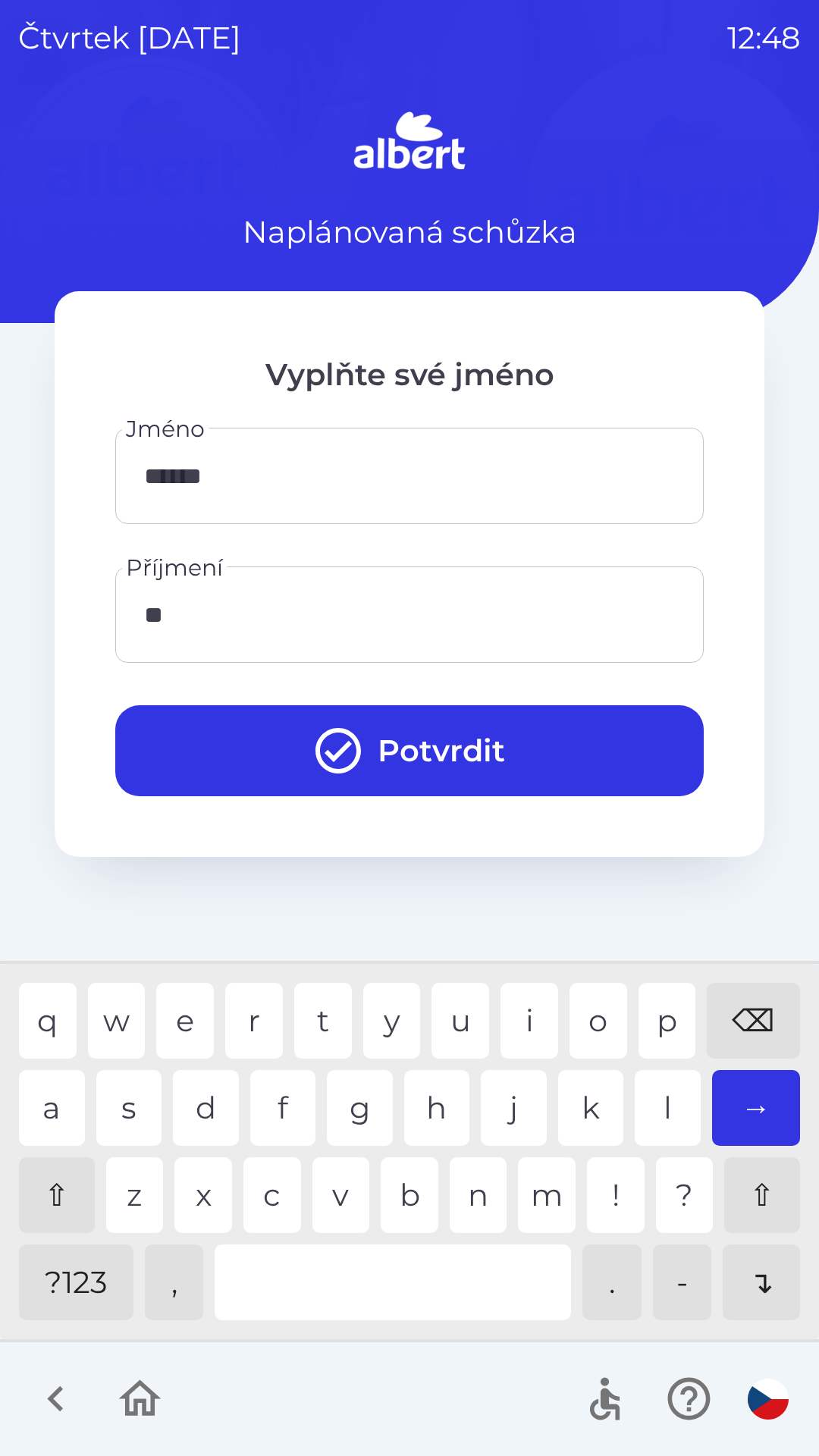
click at [172, 1017] on div "e" at bounding box center [185, 1020] width 57 height 76
click at [510, 1009] on div "i" at bounding box center [529, 1020] width 57 height 76
click at [139, 1187] on div "z" at bounding box center [135, 1195] width 57 height 76
click at [472, 1202] on div "n" at bounding box center [478, 1195] width 57 height 76
type input "********"
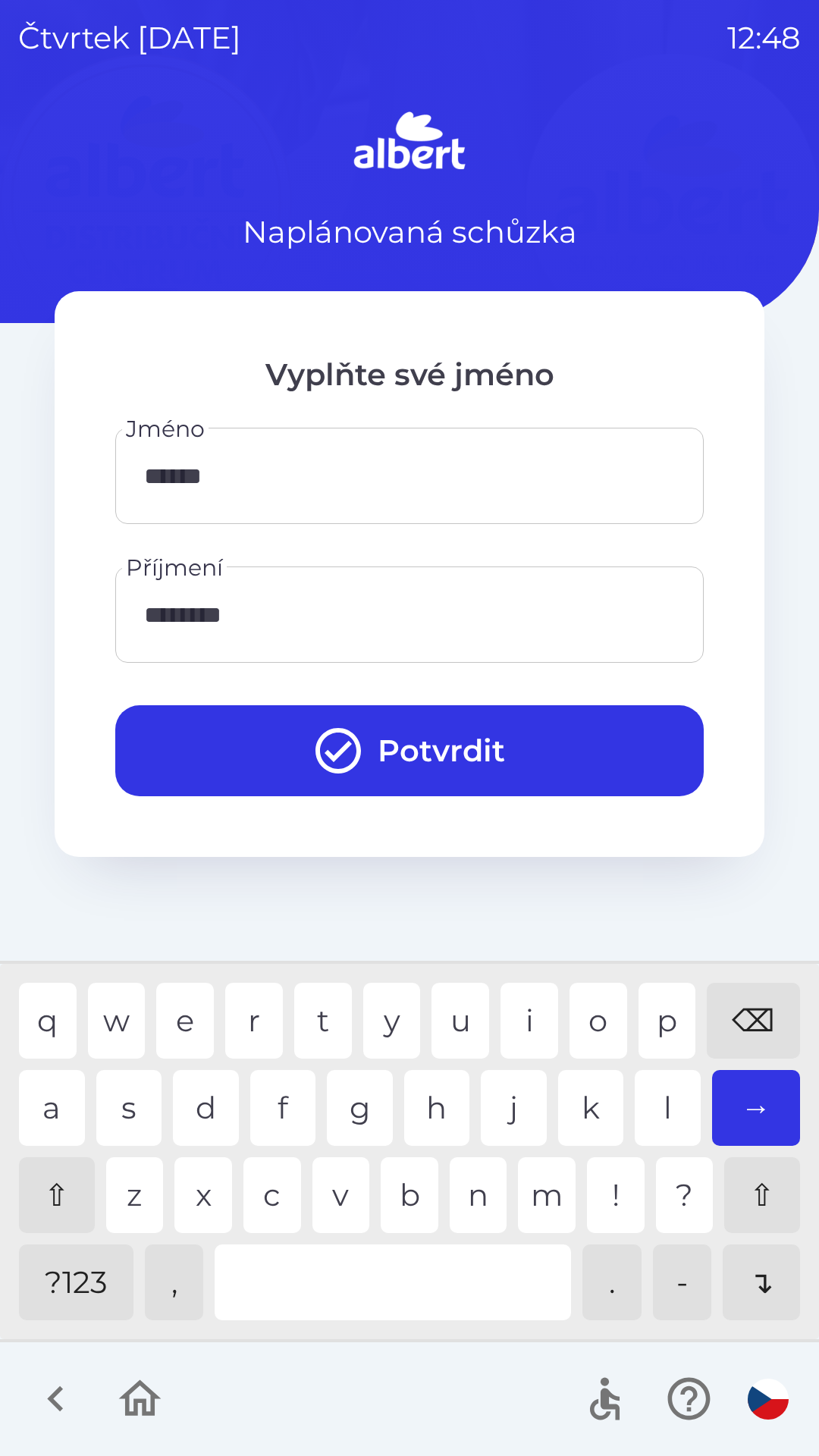
click at [580, 1112] on div "k" at bounding box center [591, 1107] width 66 height 76
click at [395, 744] on button "Potvrdit" at bounding box center [409, 750] width 588 height 91
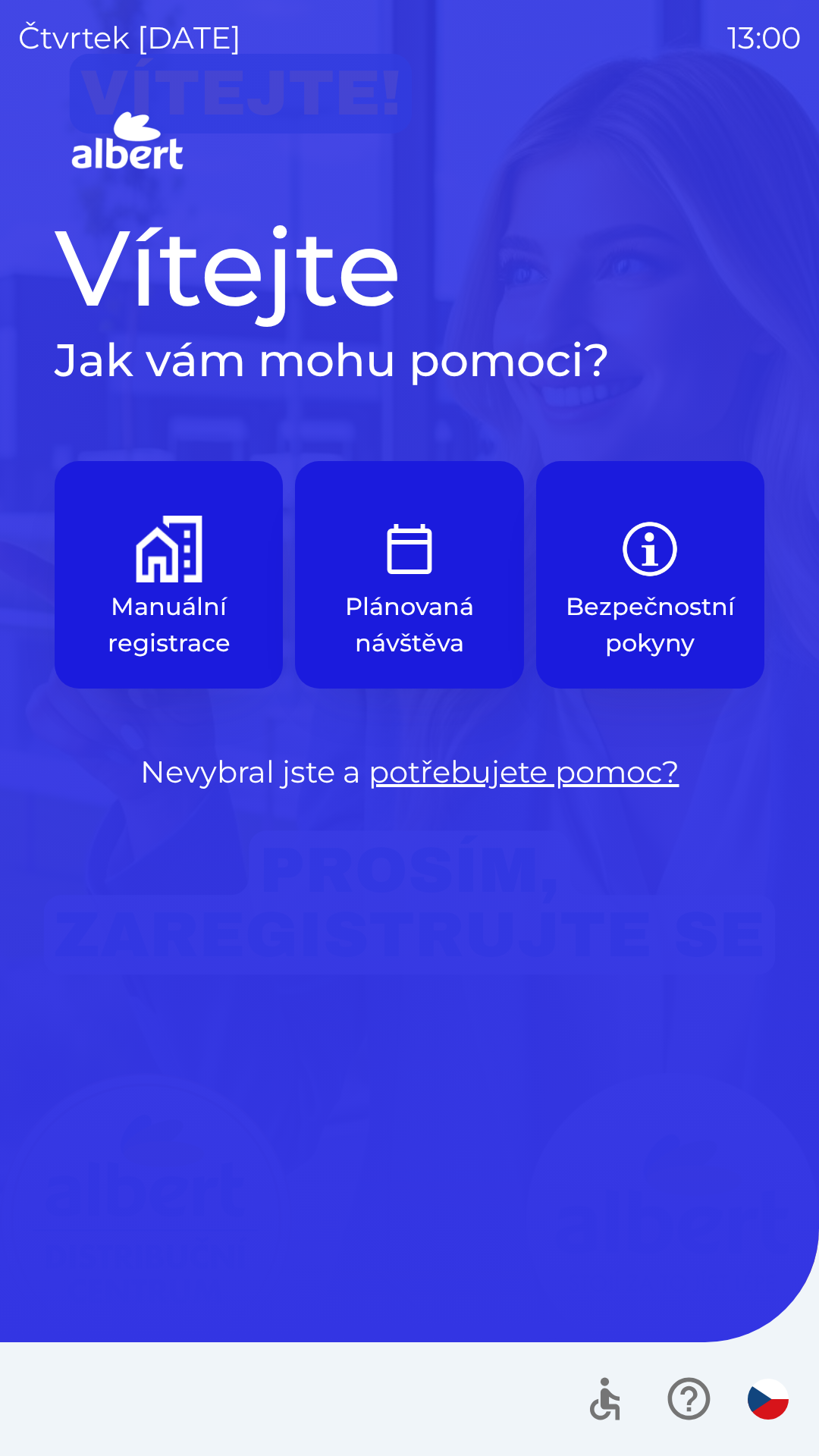
click at [150, 552] on img "button" at bounding box center [168, 548] width 66 height 66
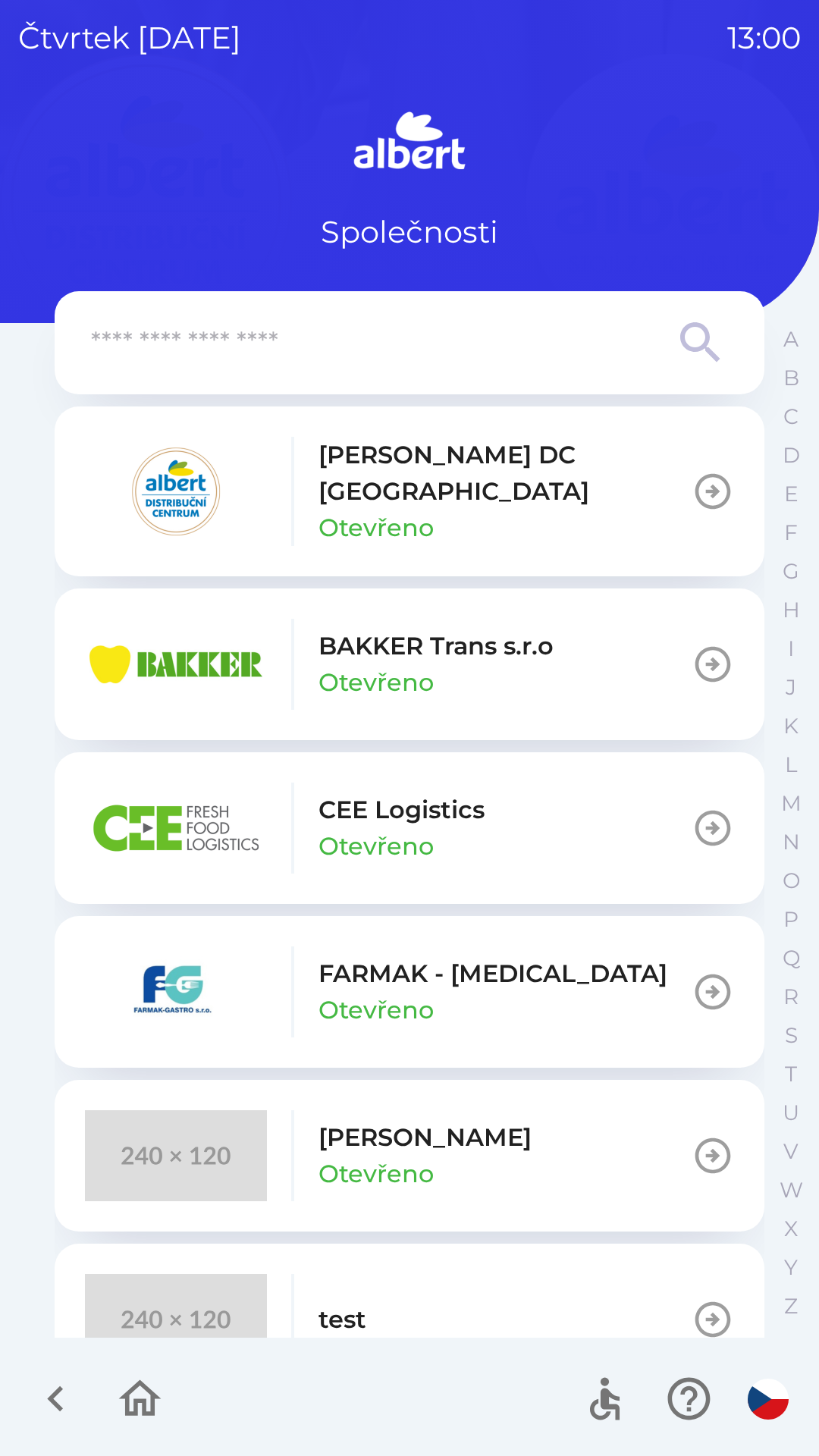
click at [188, 340] on input "text" at bounding box center [379, 343] width 576 height 42
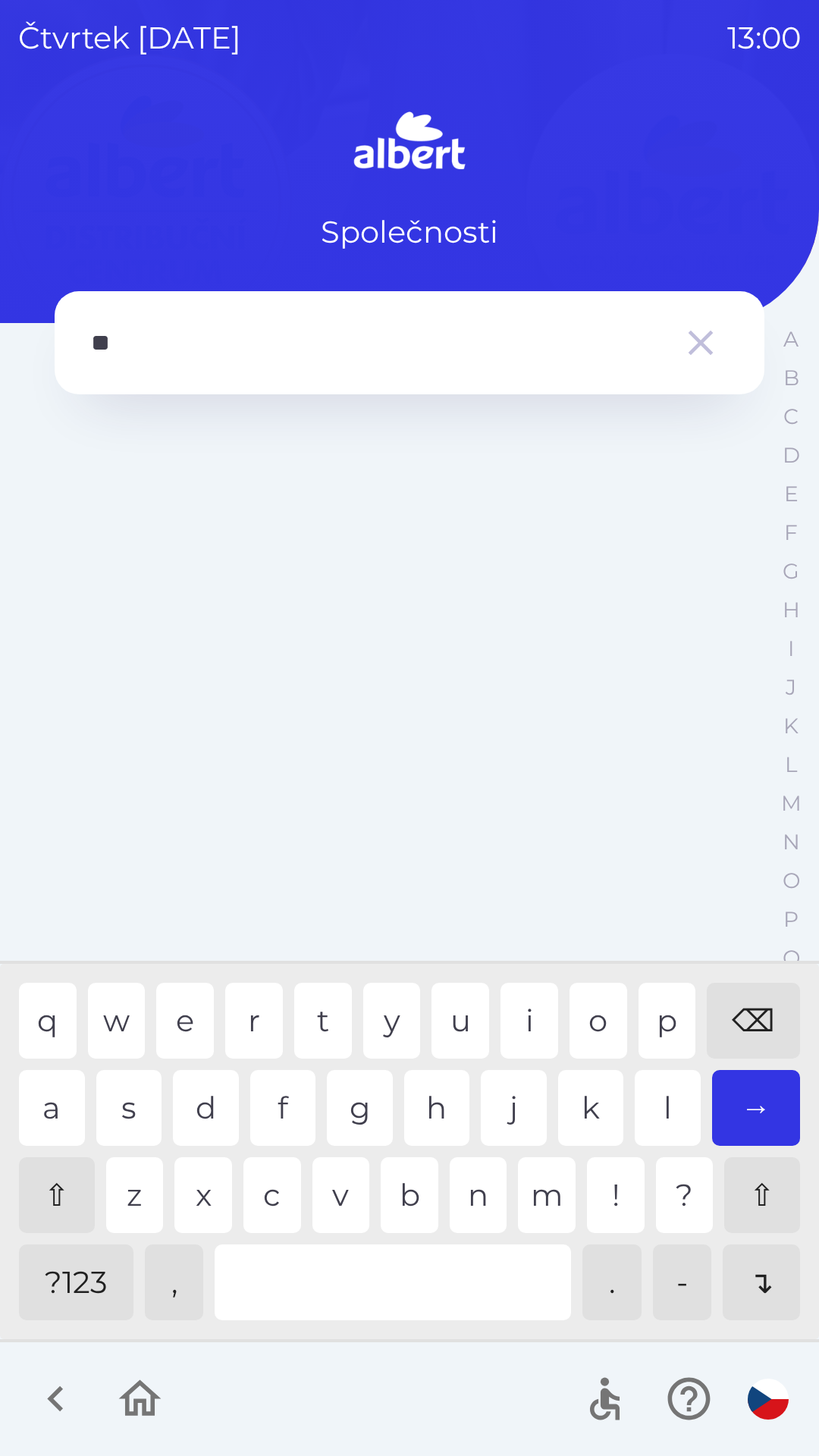
type input "*"
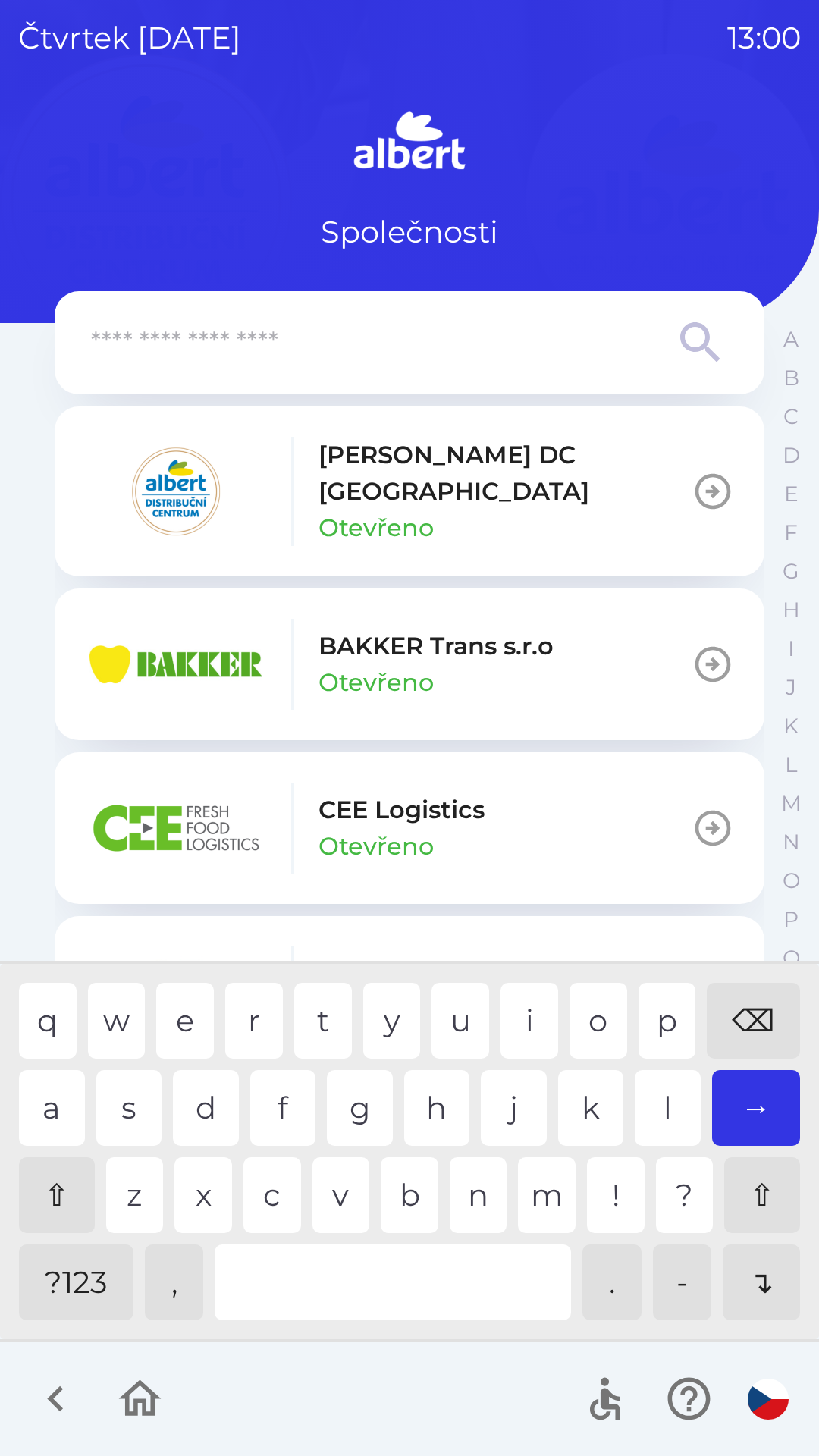
click at [754, 1008] on div "⌫" at bounding box center [753, 1020] width 94 height 76
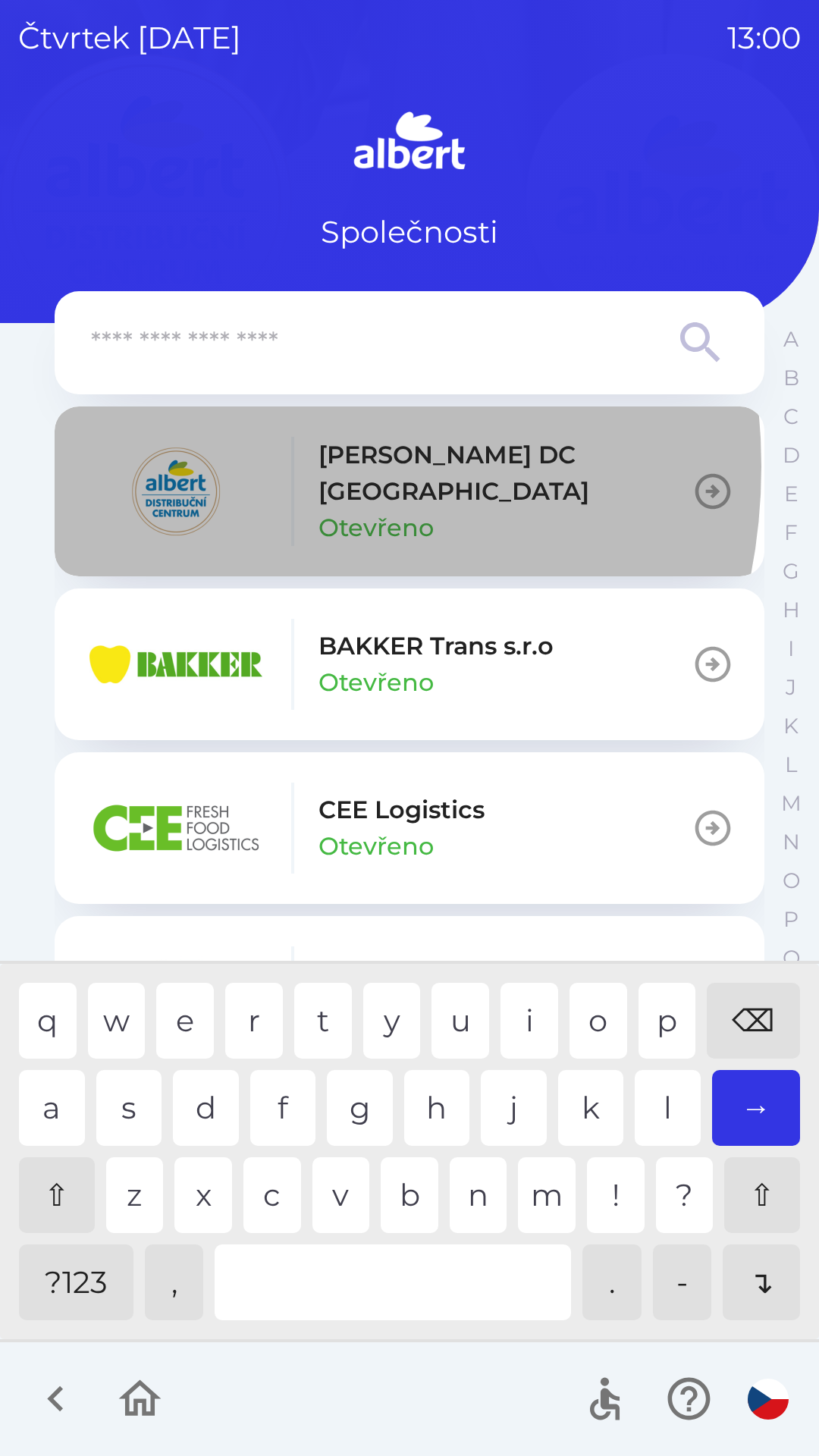
click at [194, 466] on img "button" at bounding box center [176, 491] width 182 height 91
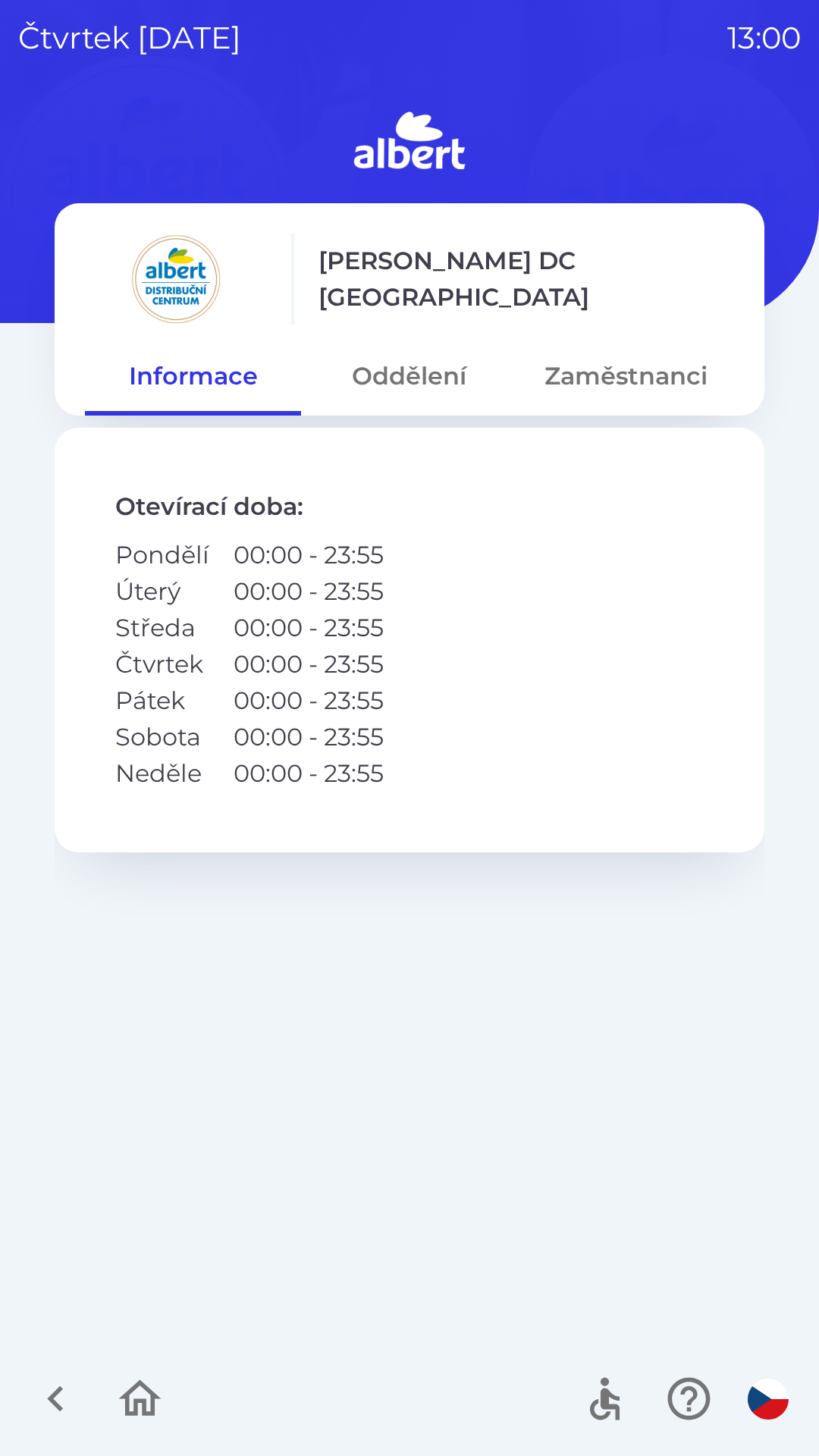
click at [58, 1387] on icon "button" at bounding box center [56, 1399] width 51 height 51
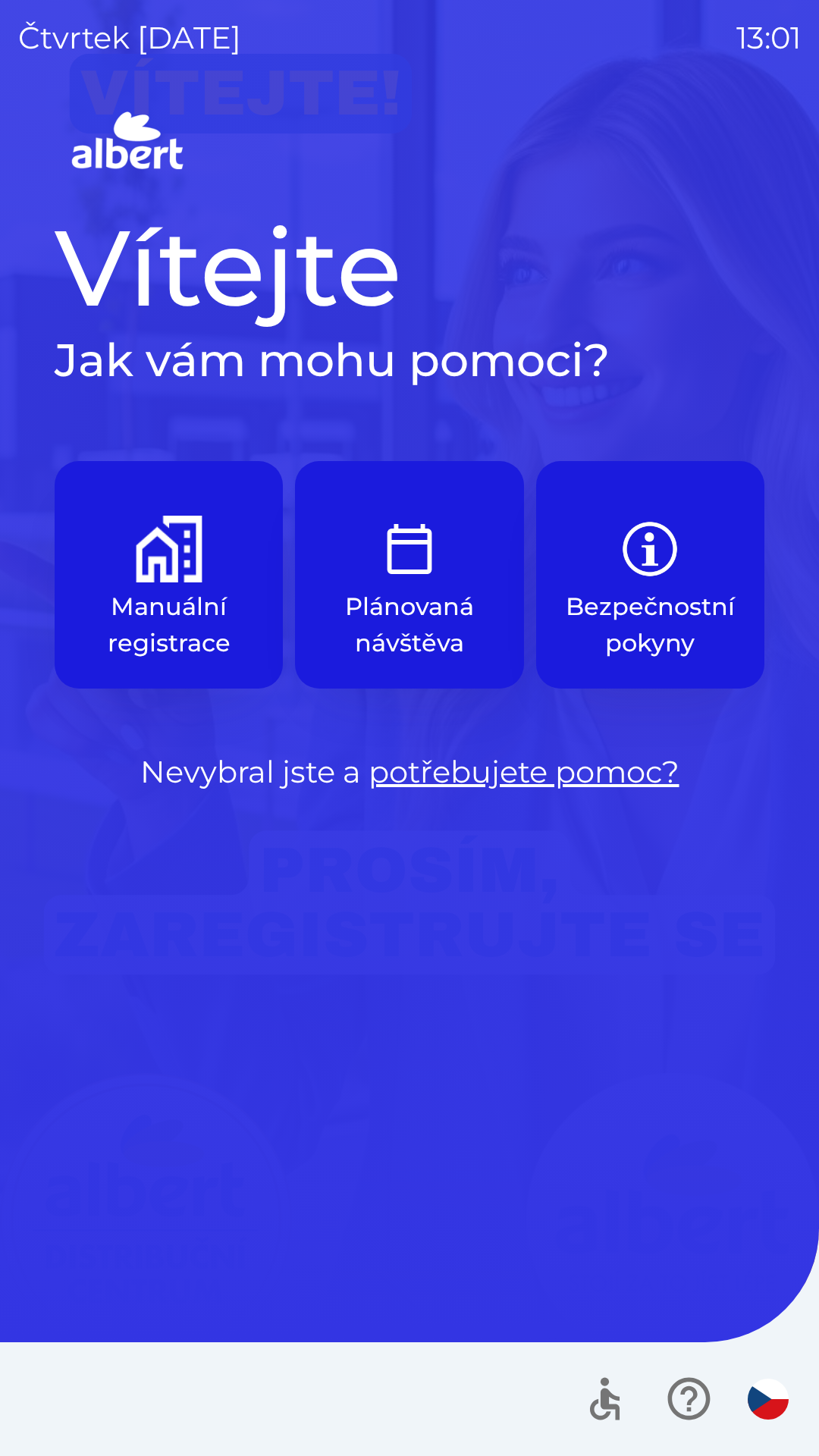
click at [148, 587] on button "Manuální registrace" at bounding box center [169, 575] width 228 height 227
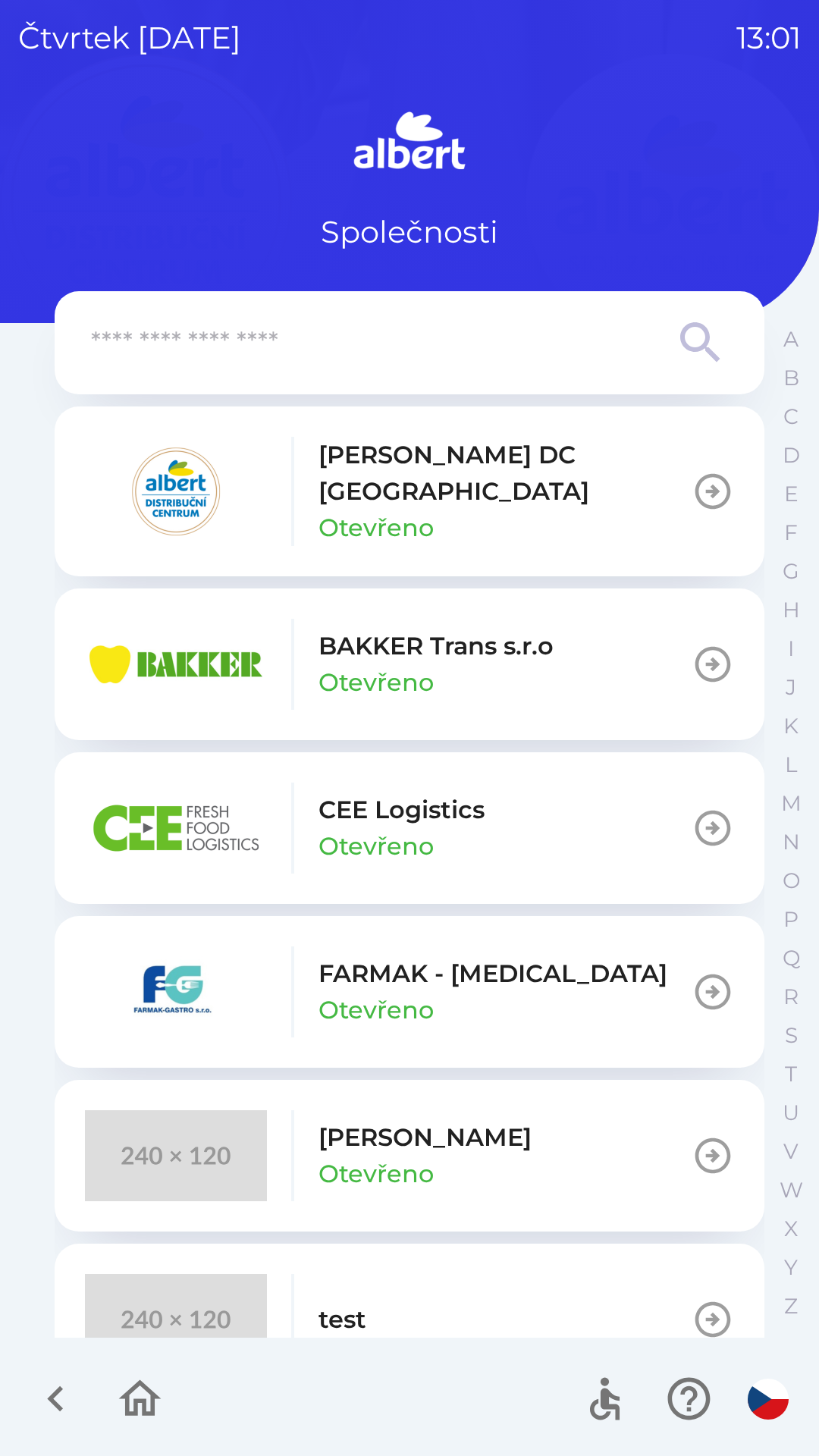
click at [368, 510] on p "Otevřeno" at bounding box center [376, 528] width 115 height 36
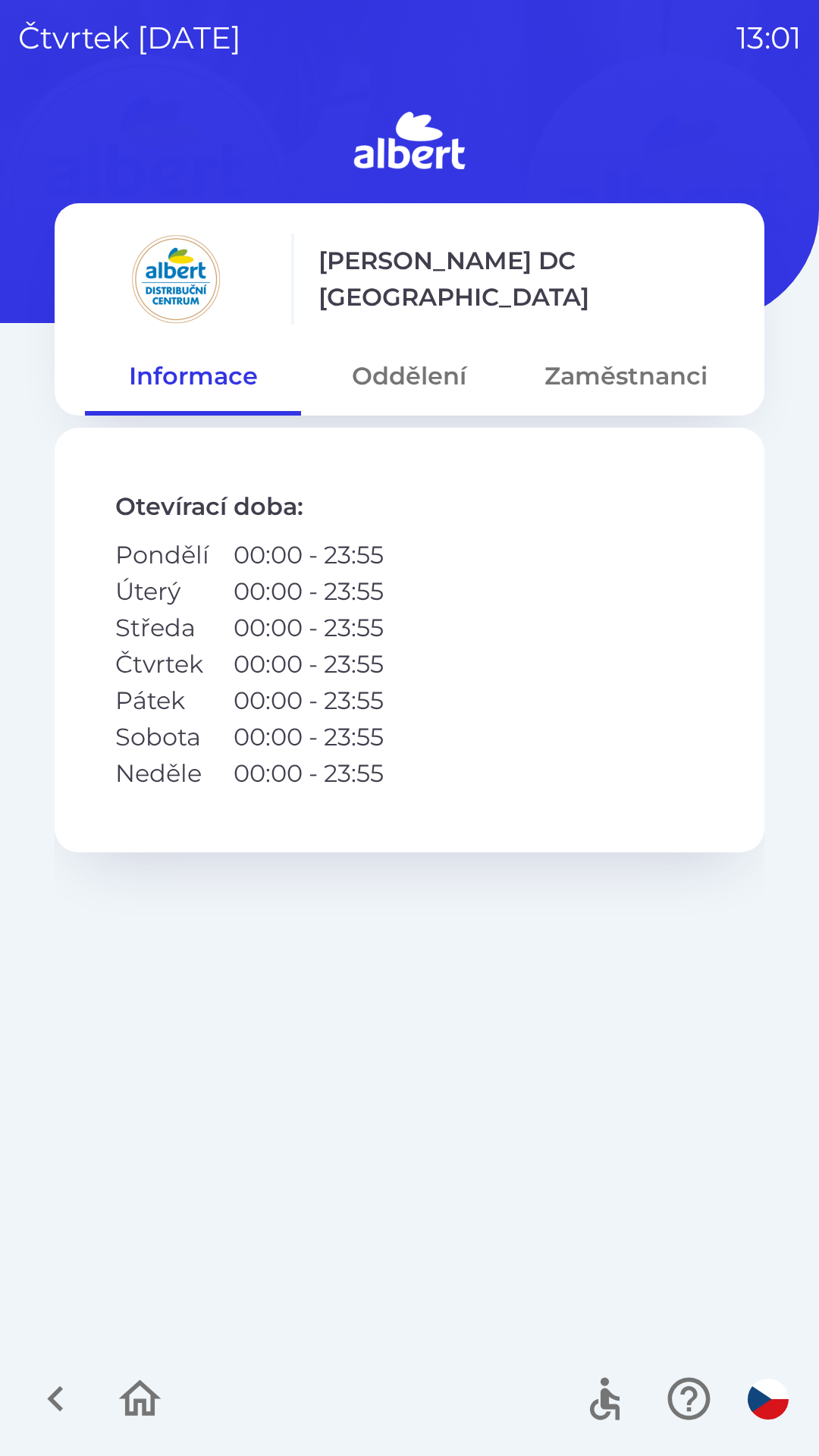
click at [388, 374] on button "Oddělení" at bounding box center [409, 376] width 216 height 55
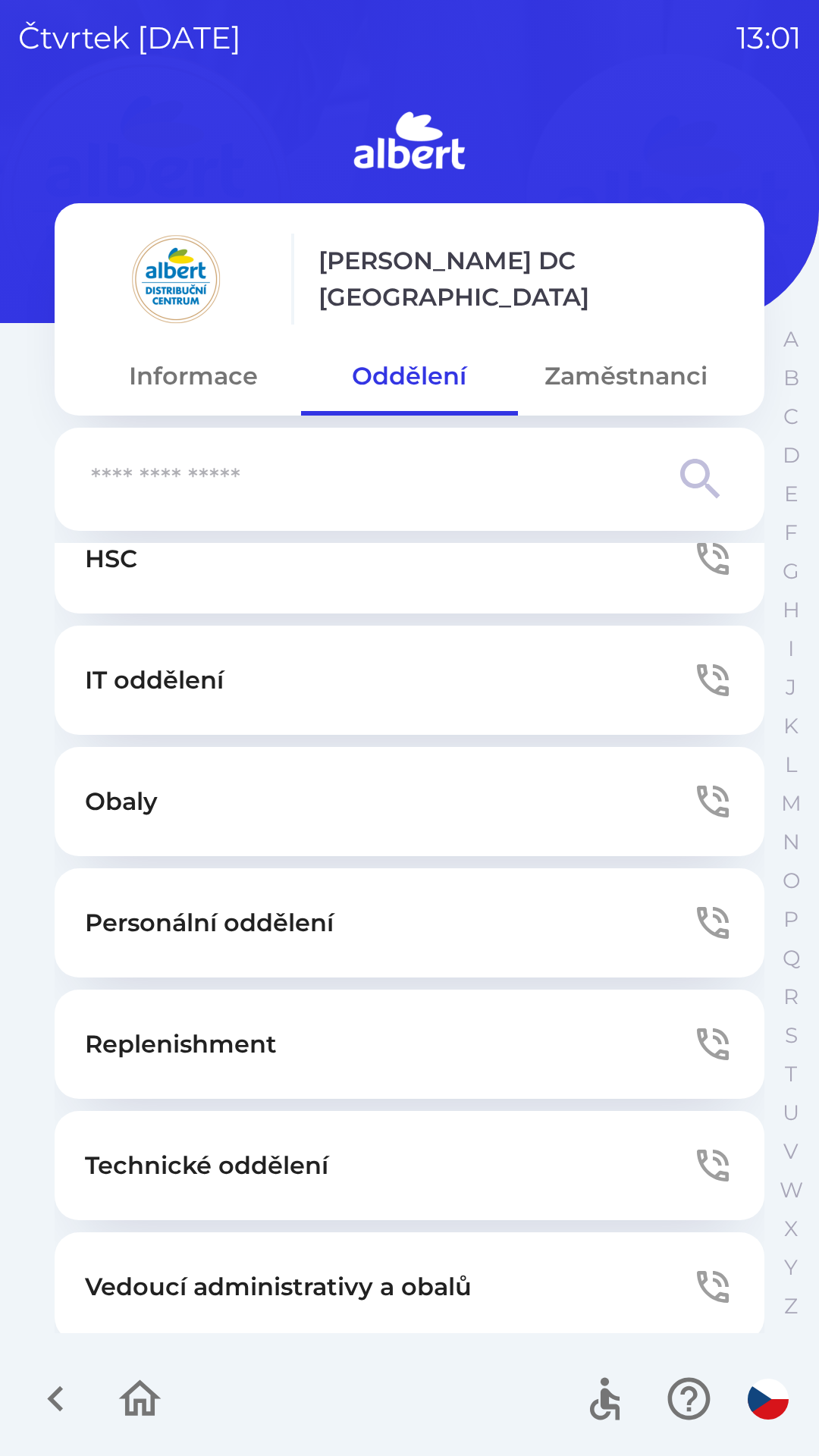
scroll to position [190, 0]
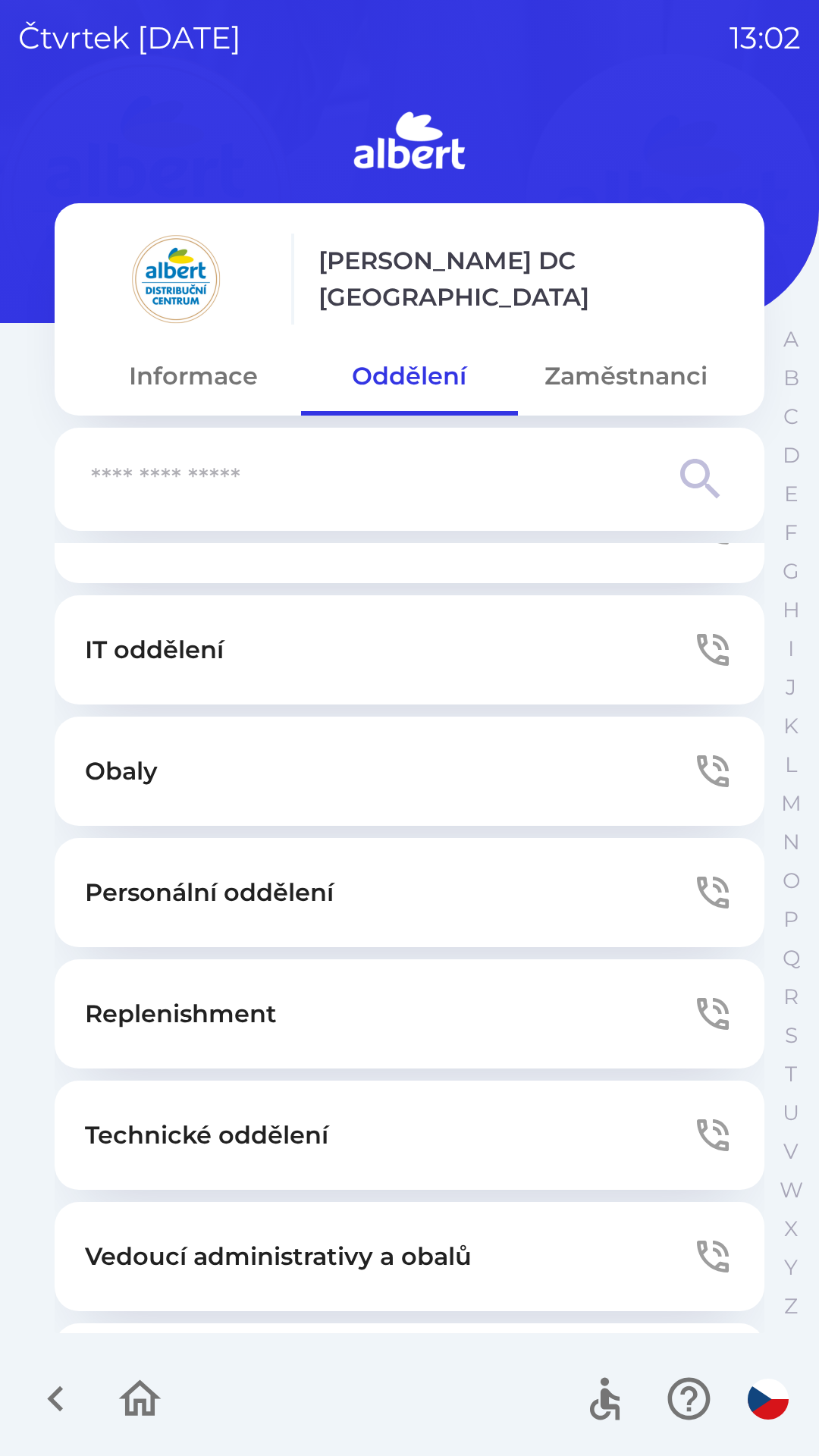
click at [167, 1109] on button "Technické oddělení" at bounding box center [410, 1134] width 710 height 109
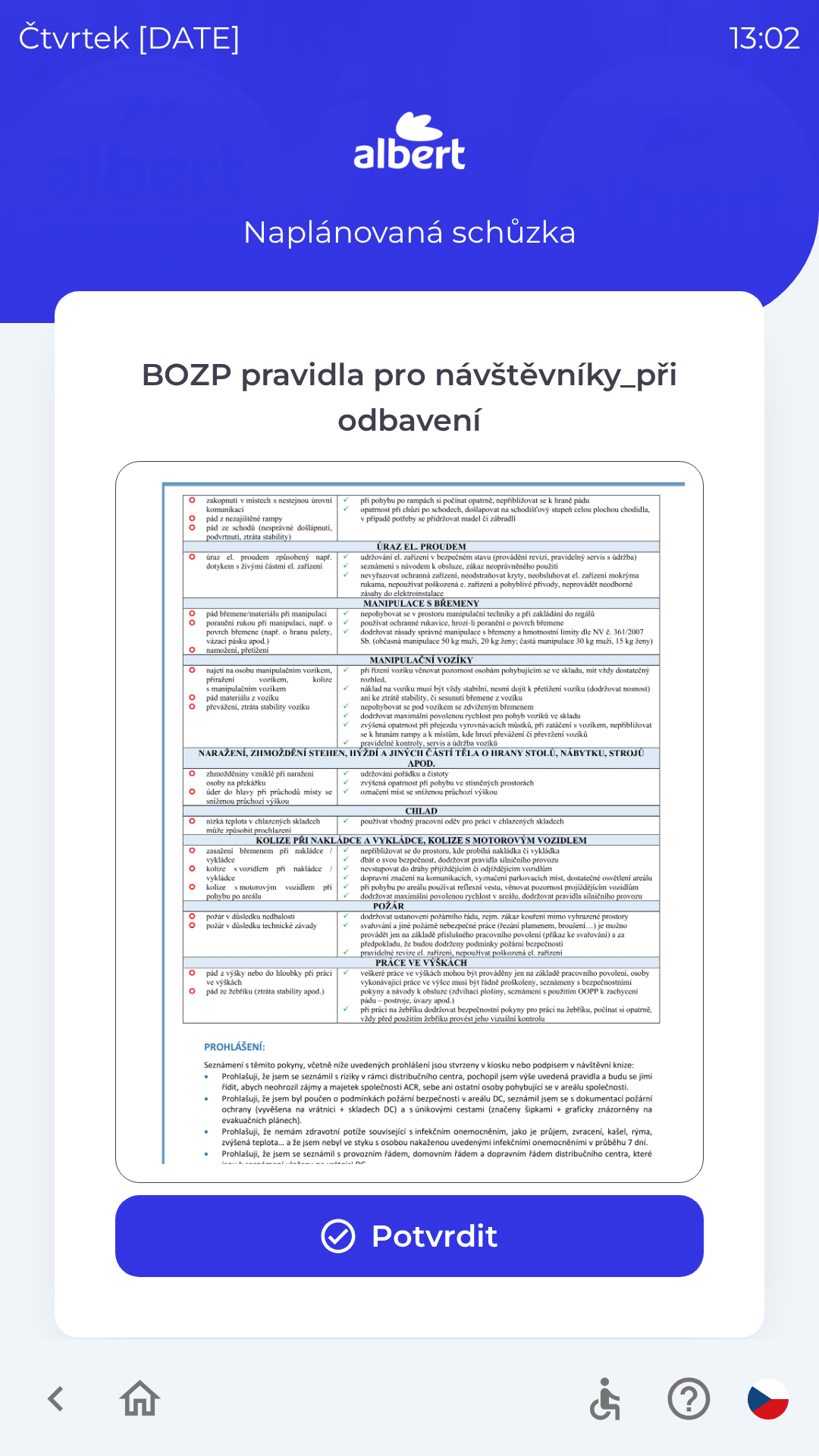
scroll to position [1065, 0]
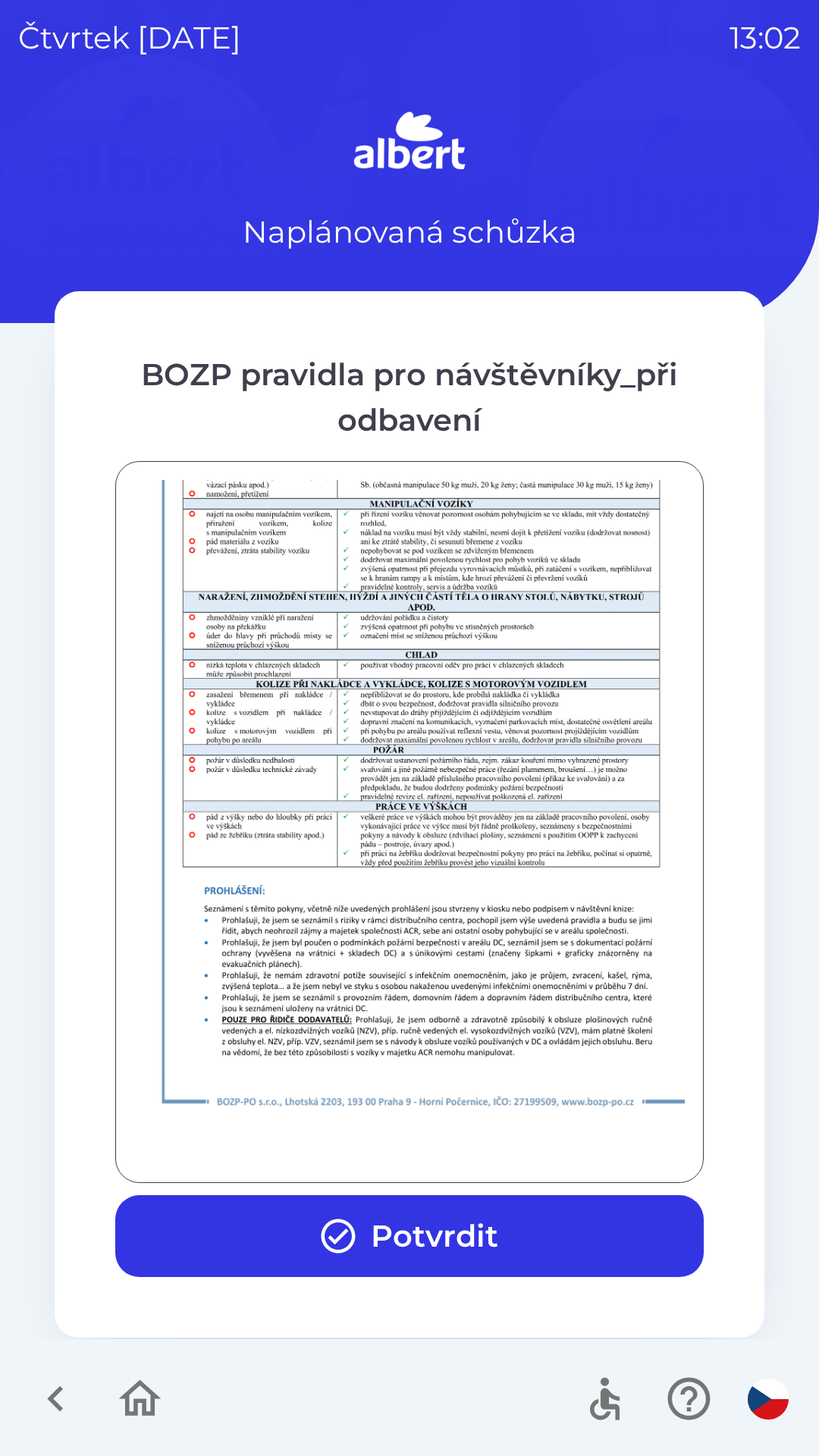
click at [478, 1235] on button "Potvrdit" at bounding box center [409, 1236] width 588 height 82
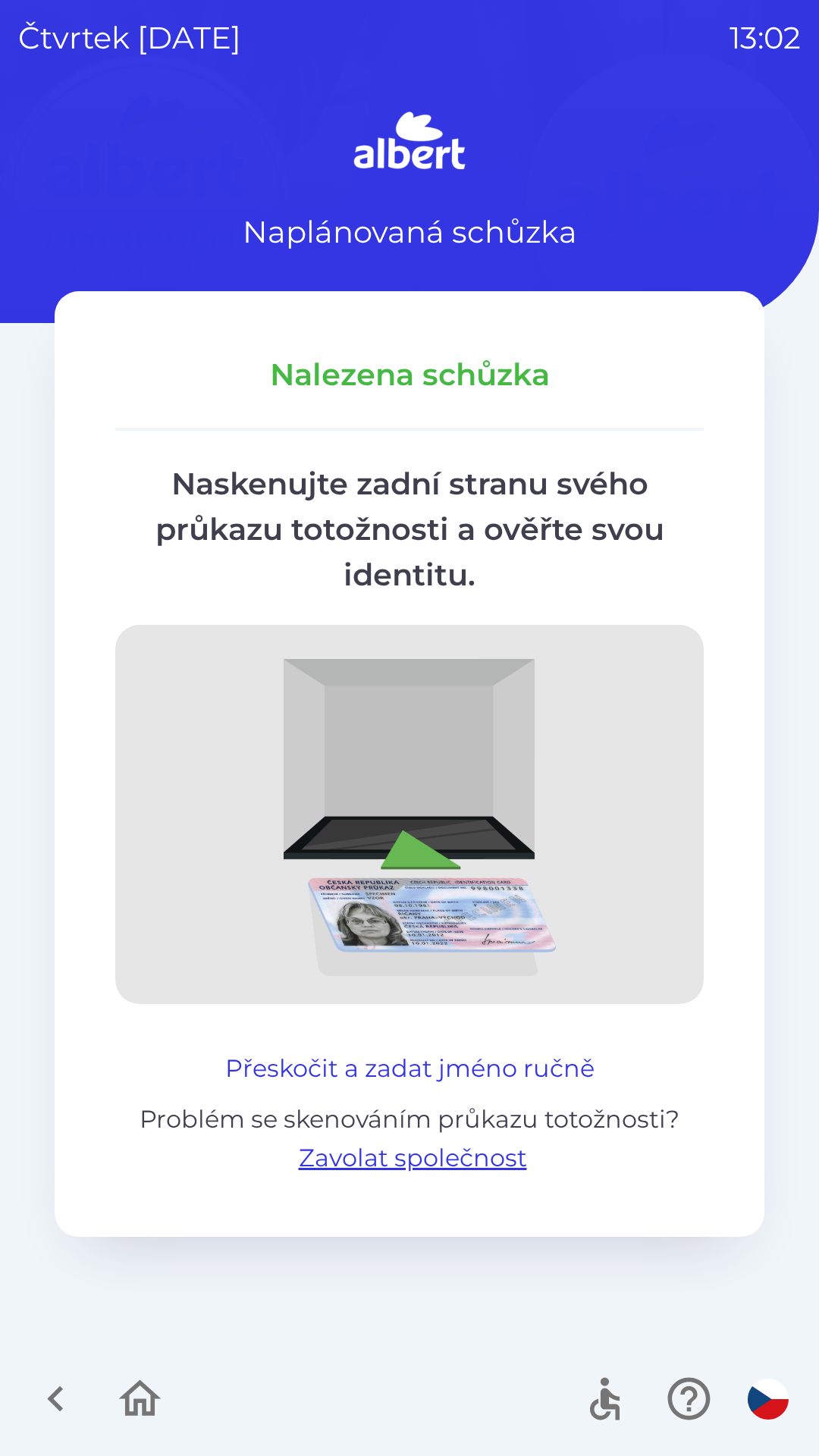
click at [403, 1056] on button "Přeskočit a zadat jméno ručně" at bounding box center [410, 1068] width 382 height 36
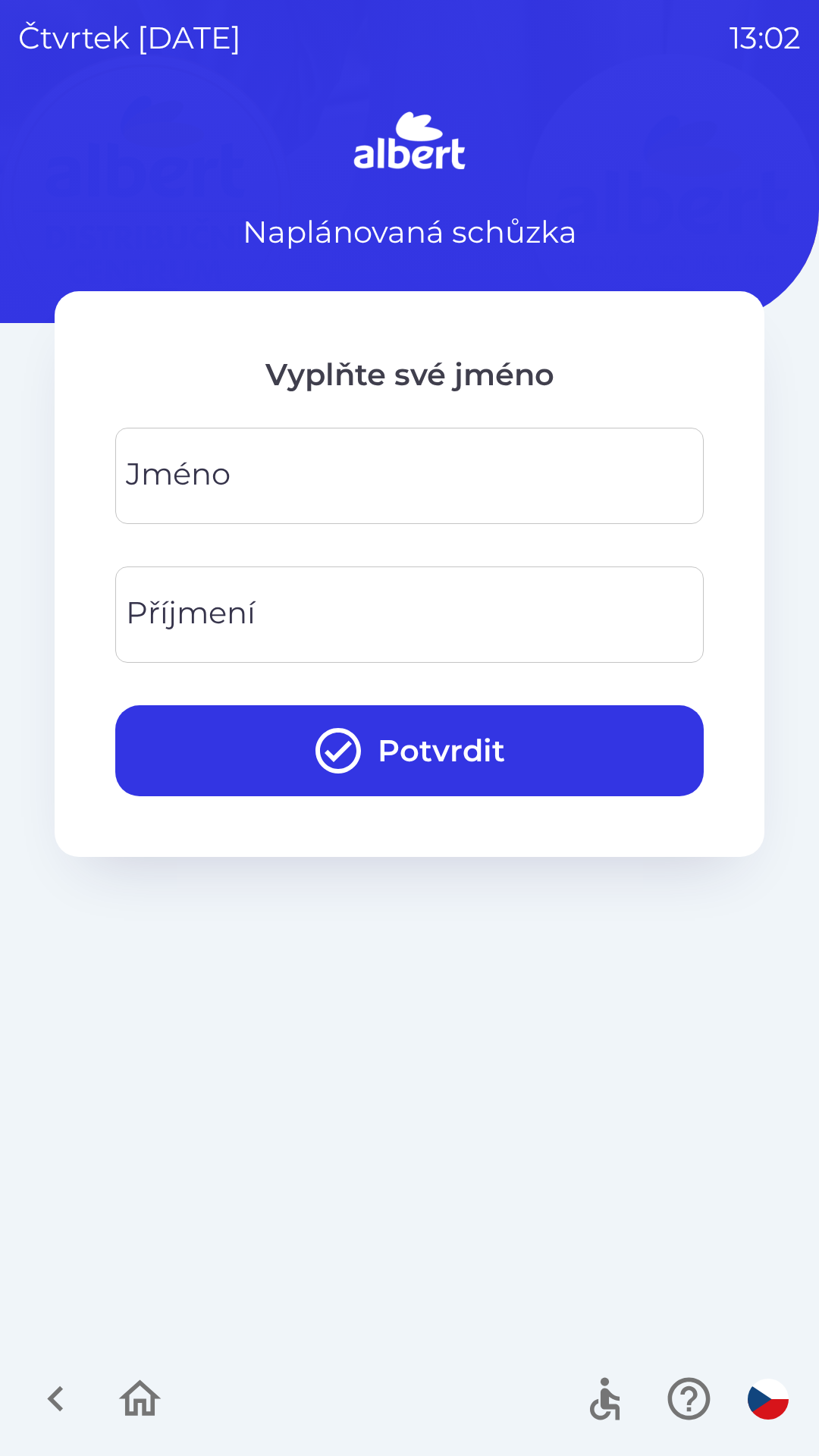
click at [245, 458] on input "Jméno" at bounding box center [410, 475] width 552 height 60
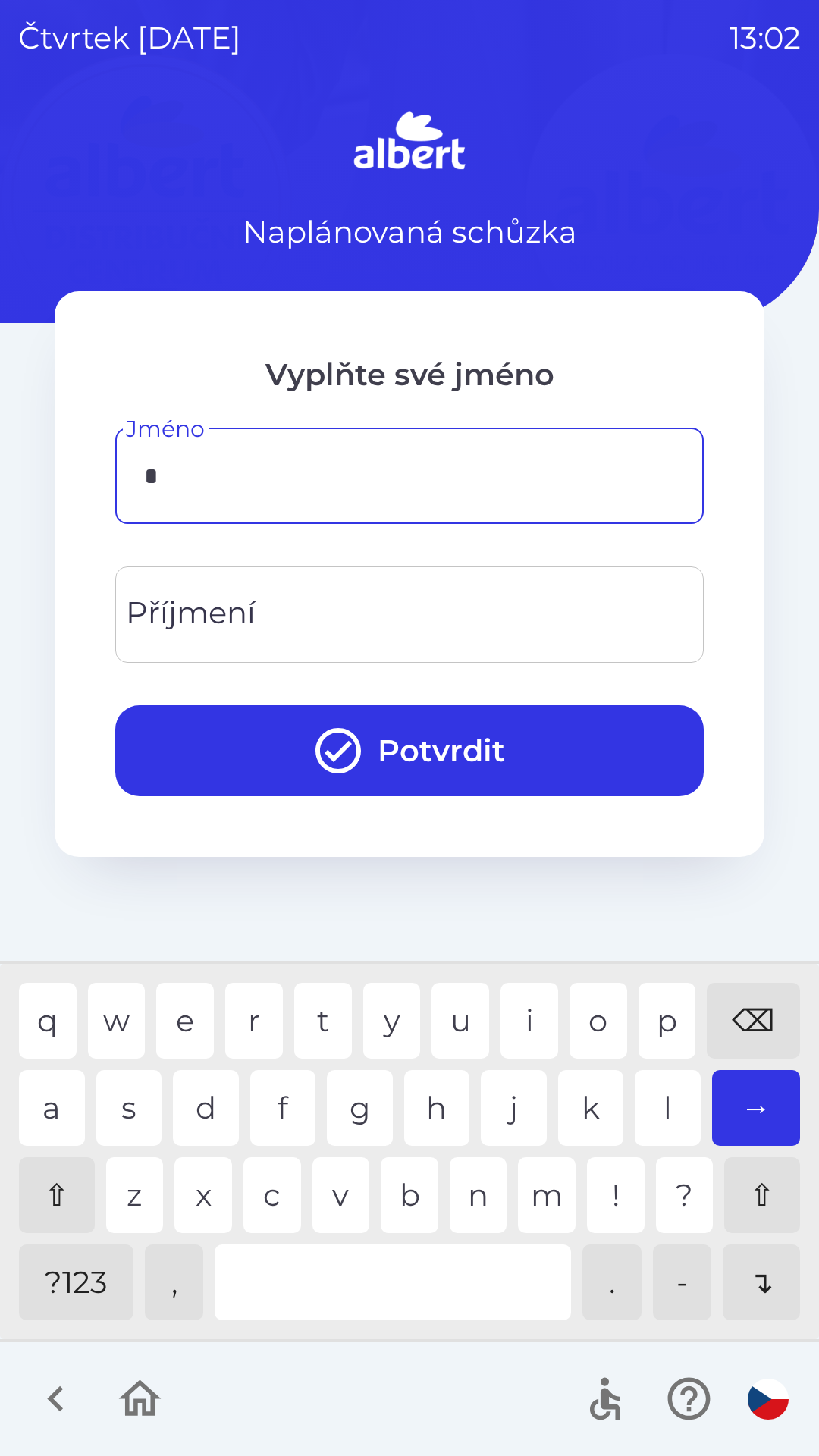
click at [463, 1177] on div "n" at bounding box center [478, 1195] width 57 height 76
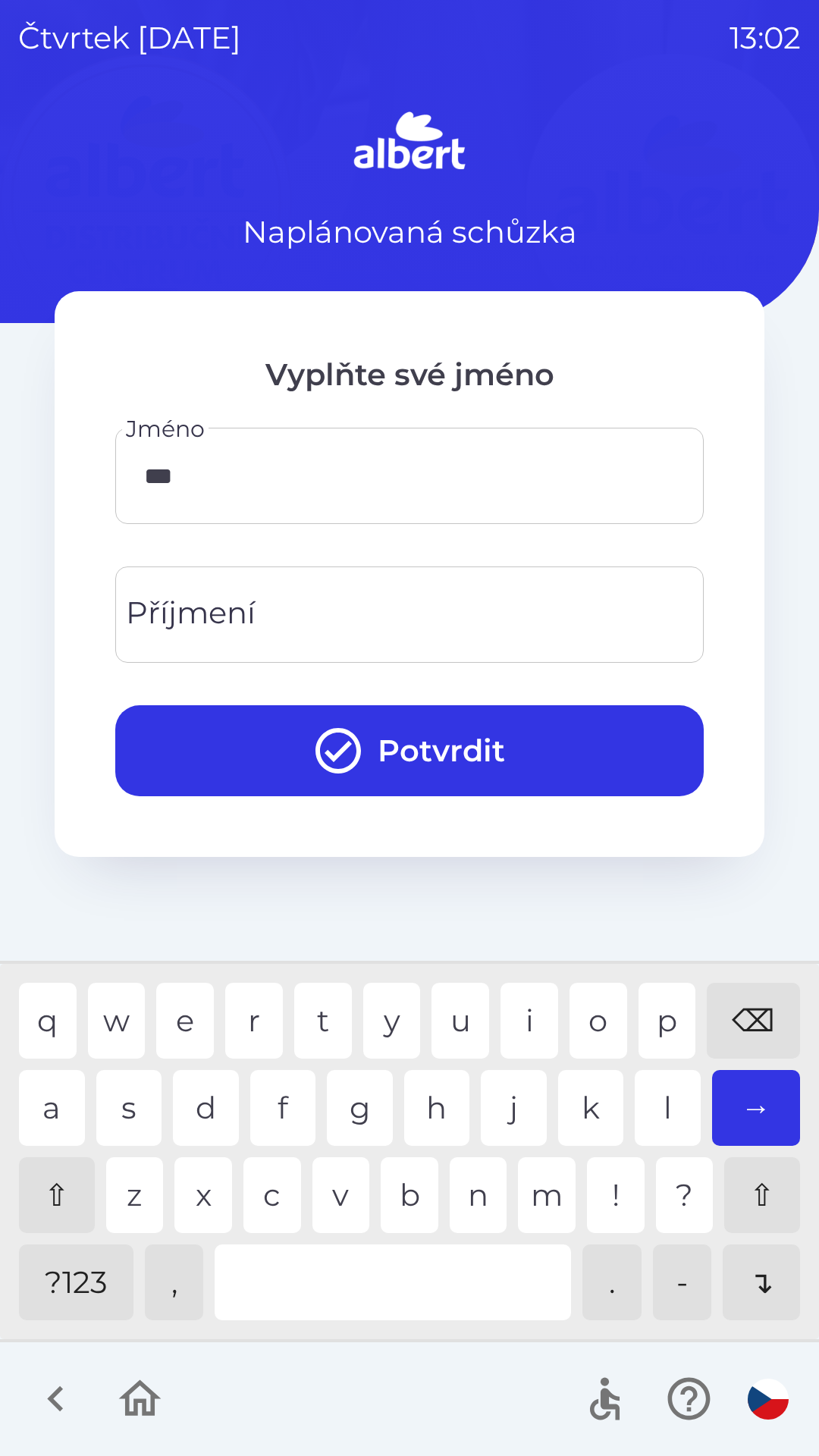
type input "****"
click at [396, 572] on div "Příjmení" at bounding box center [409, 614] width 588 height 96
click at [181, 1009] on div "e" at bounding box center [185, 1020] width 57 height 76
type input "*****"
click at [441, 739] on button "Potvrdit" at bounding box center [409, 750] width 588 height 91
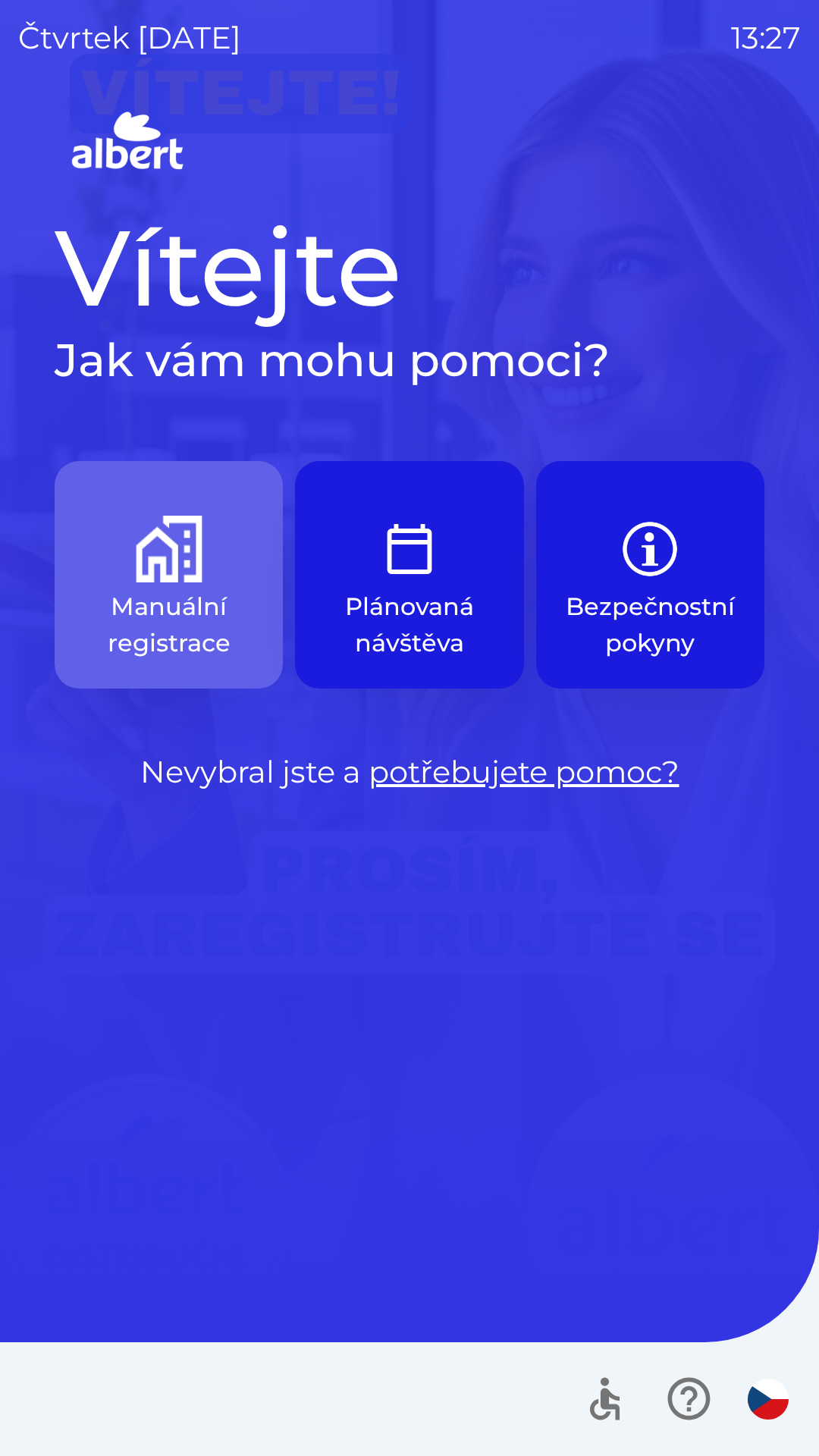
click at [164, 543] on img "button" at bounding box center [168, 548] width 66 height 66
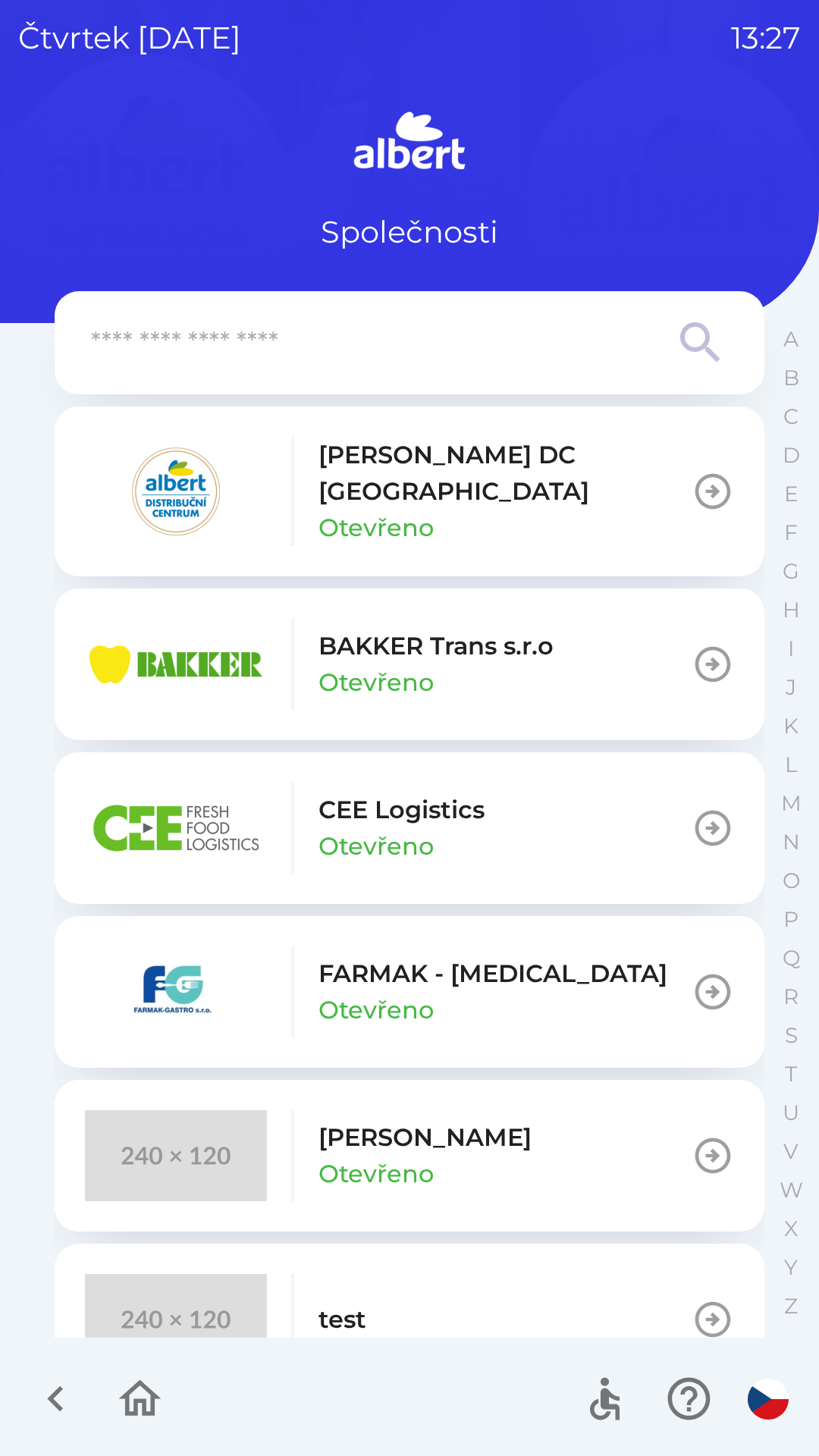
click at [430, 478] on p "[PERSON_NAME] DC [GEOGRAPHIC_DATA]" at bounding box center [505, 473] width 373 height 73
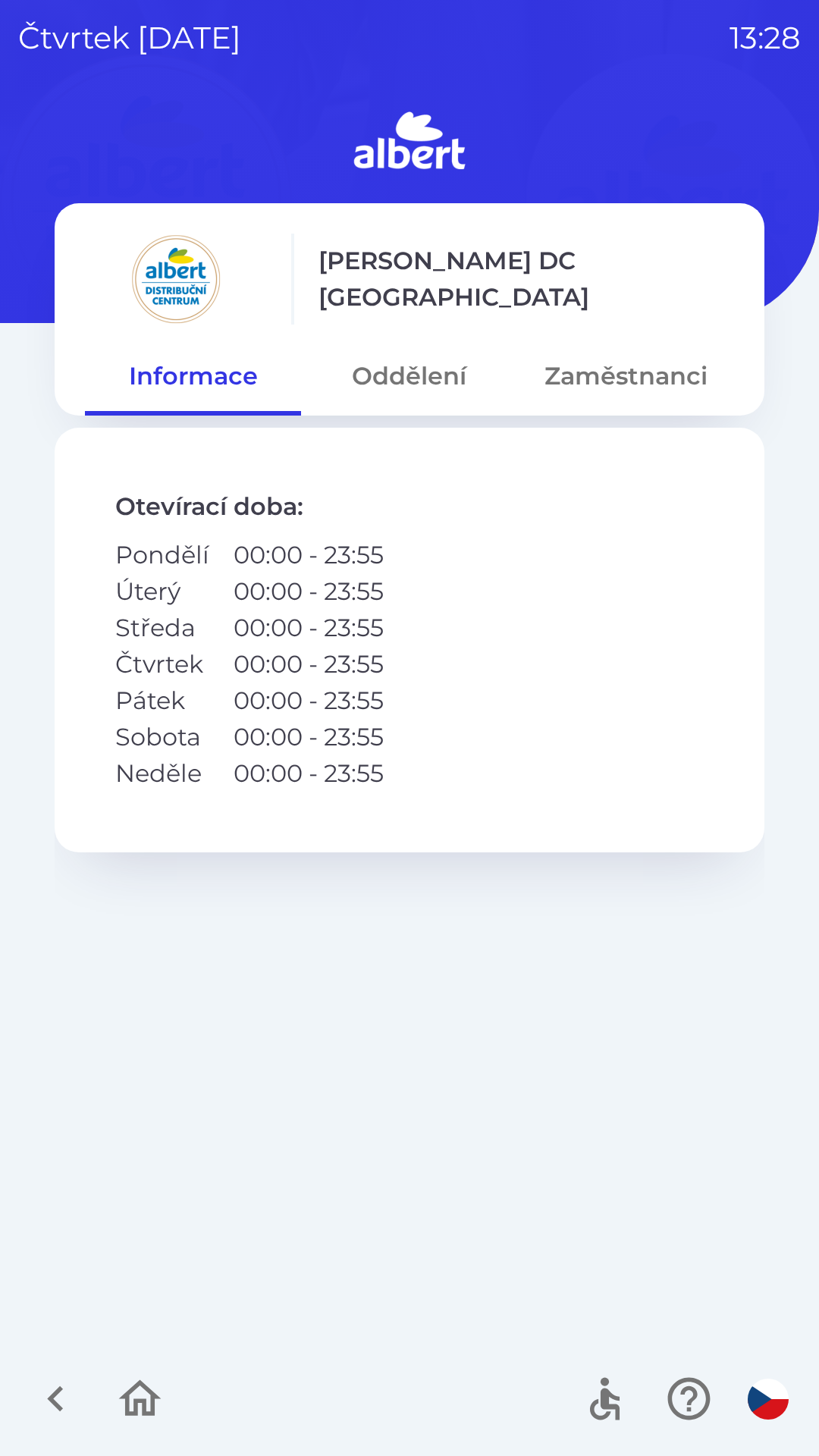
click at [423, 377] on button "Oddělení" at bounding box center [409, 376] width 216 height 55
